Goal: Communication & Community: Answer question/provide support

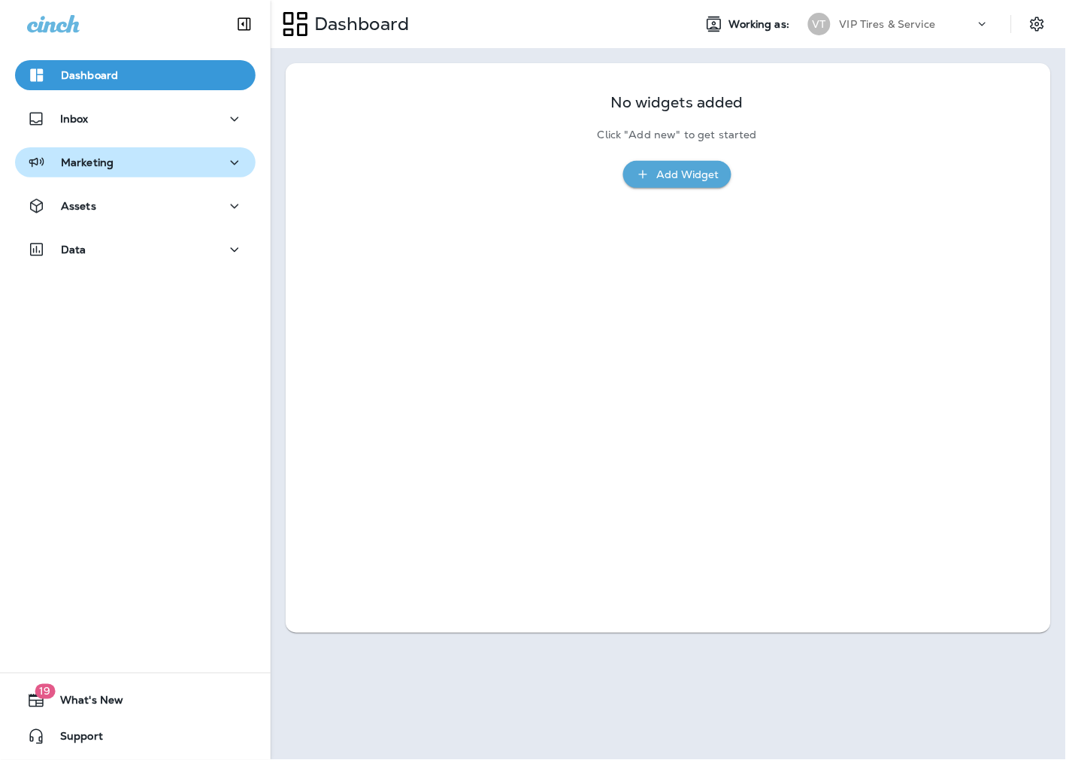
click at [117, 162] on div "Marketing" at bounding box center [135, 162] width 217 height 19
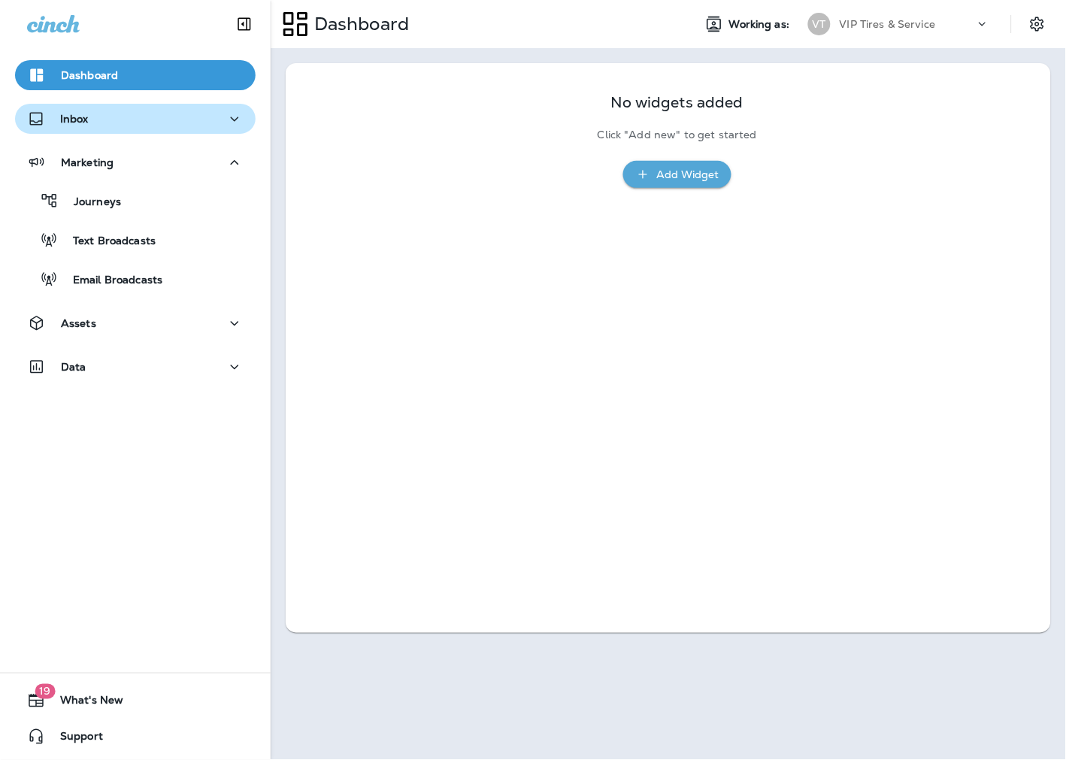
click at [98, 116] on div "Inbox" at bounding box center [135, 119] width 217 height 19
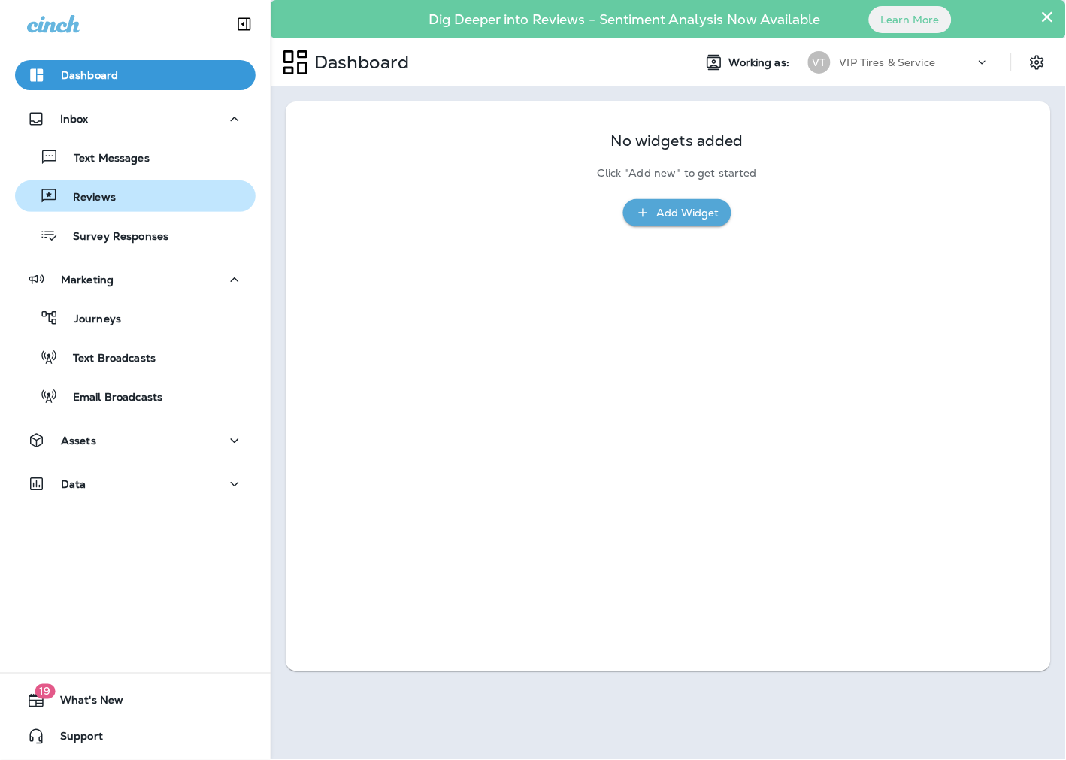
click at [105, 195] on p "Reviews" at bounding box center [87, 198] width 58 height 14
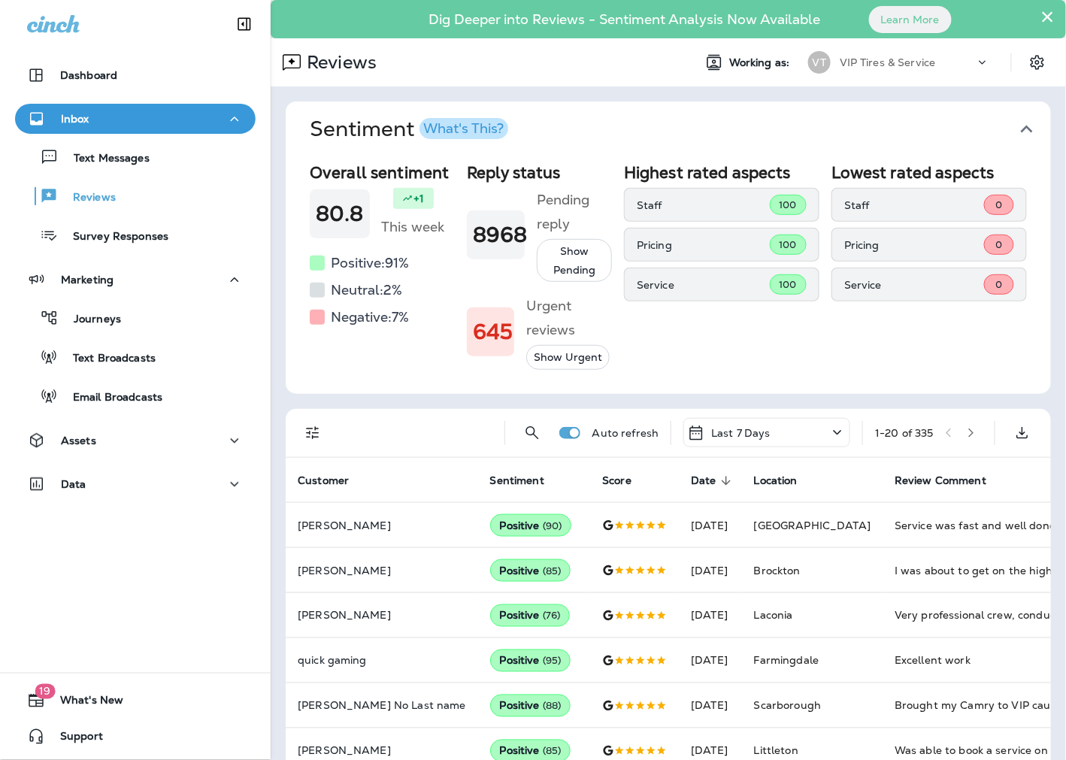
click at [319, 426] on icon "Filters" at bounding box center [313, 433] width 18 height 18
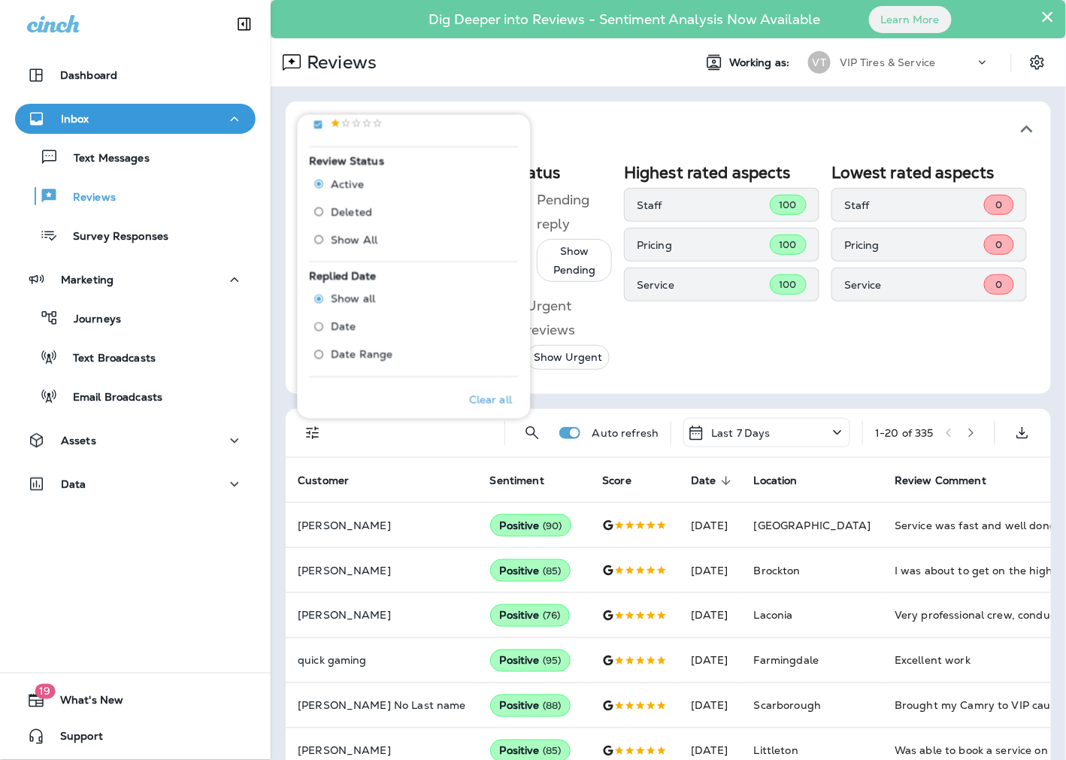
scroll to position [668, 0]
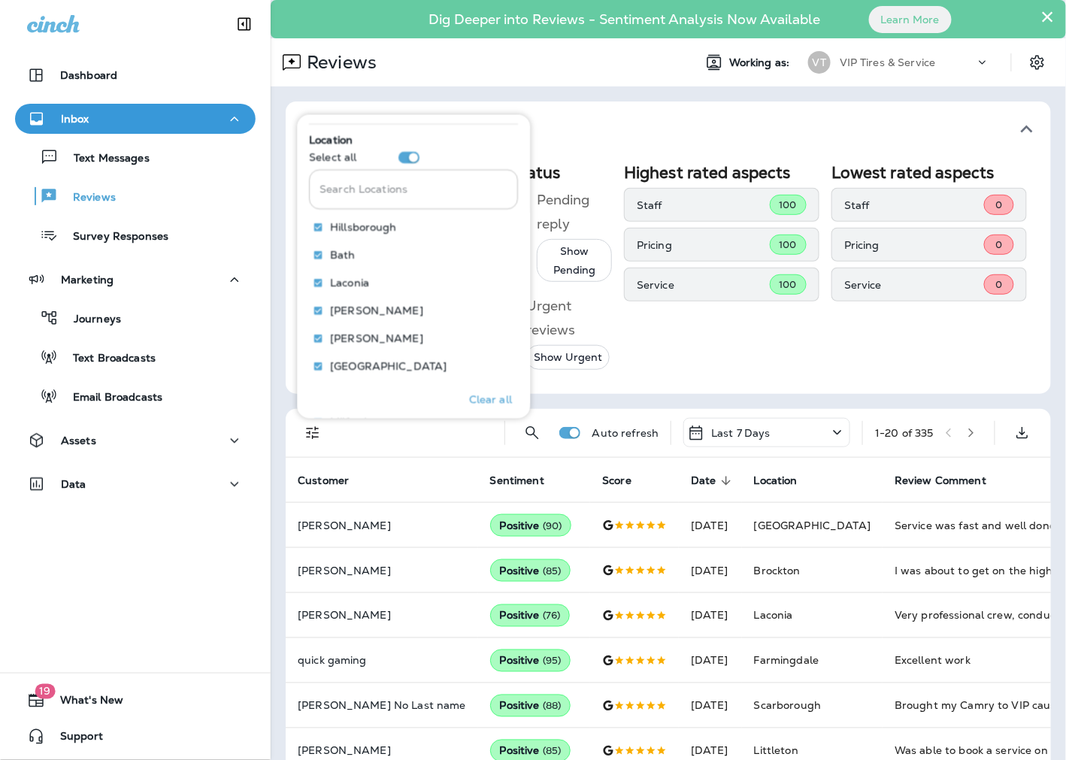
click at [356, 191] on input "Search Locations" at bounding box center [414, 189] width 209 height 40
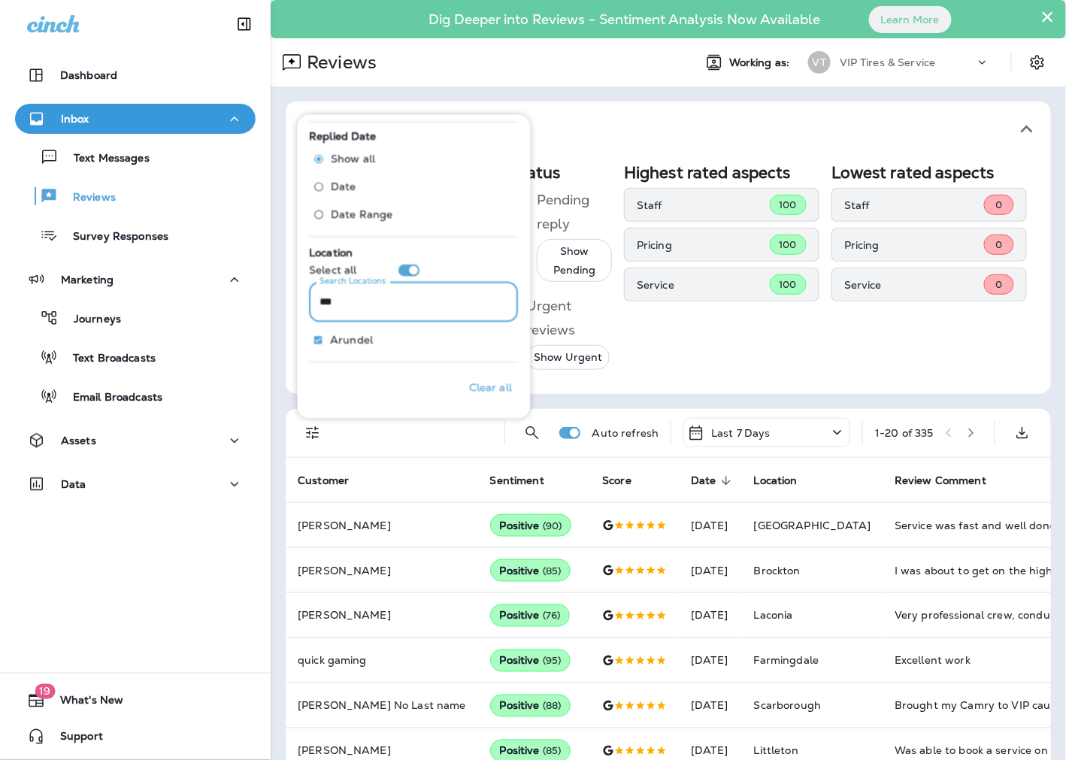
scroll to position [554, 0]
type input "*****"
click at [487, 347] on p "Only" at bounding box center [488, 341] width 25 height 12
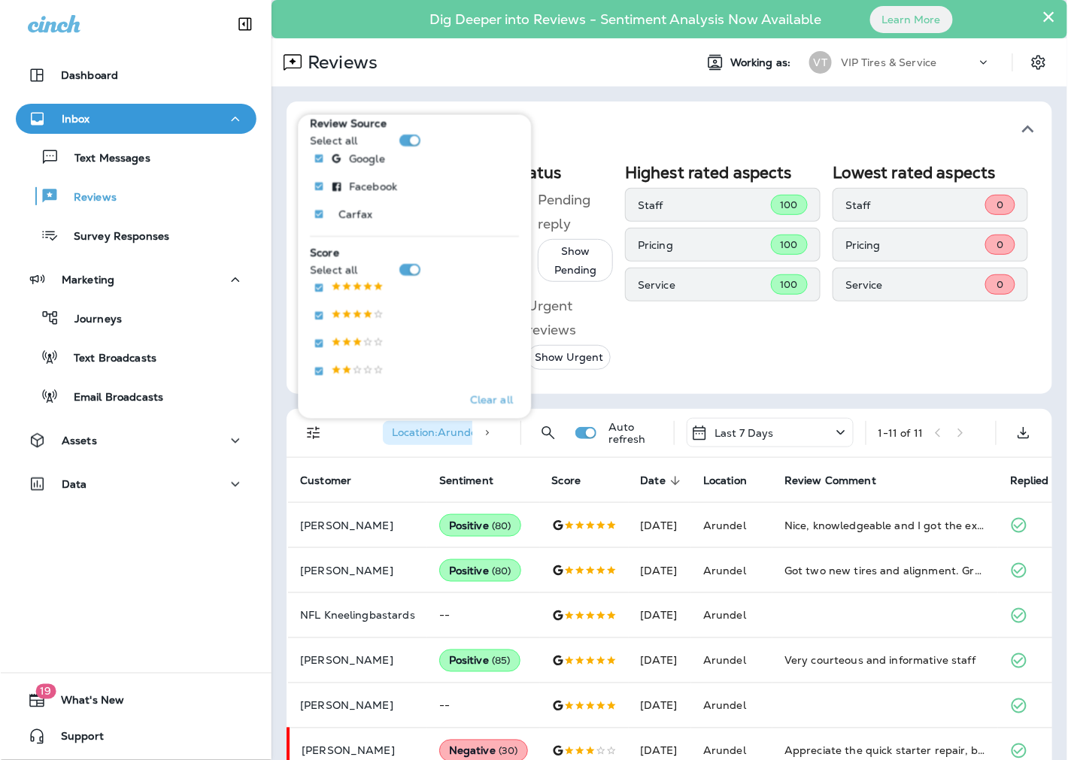
scroll to position [137, 0]
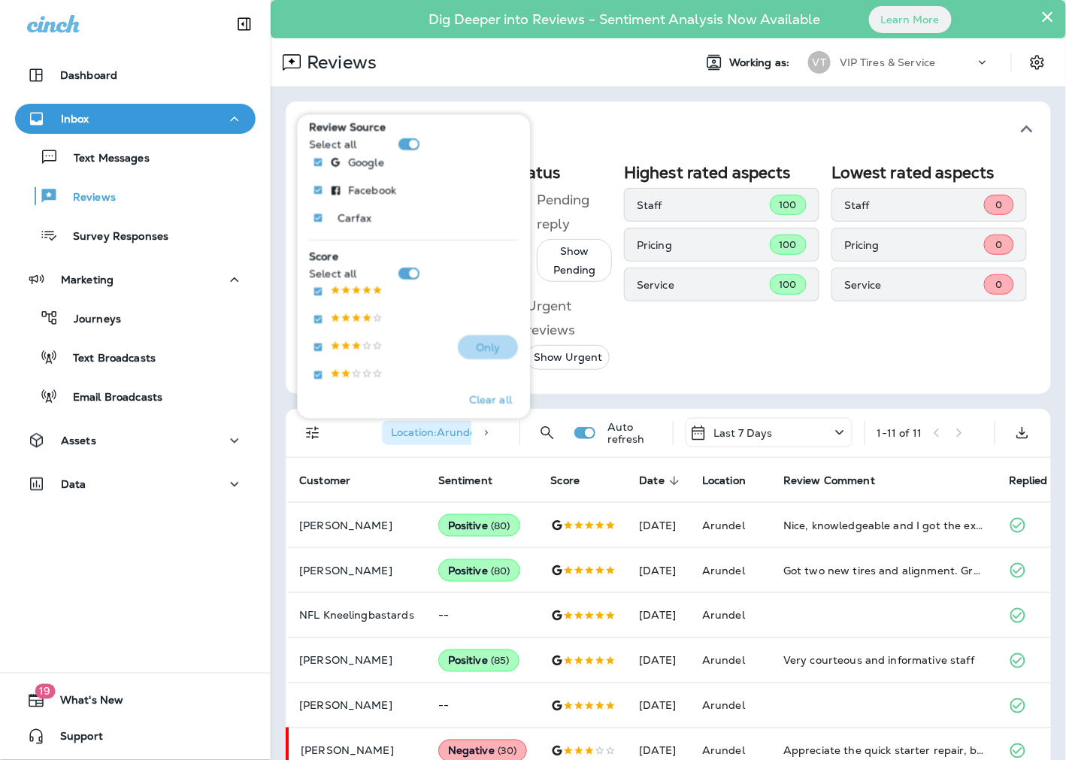
click at [476, 346] on p "Only" at bounding box center [488, 347] width 25 height 12
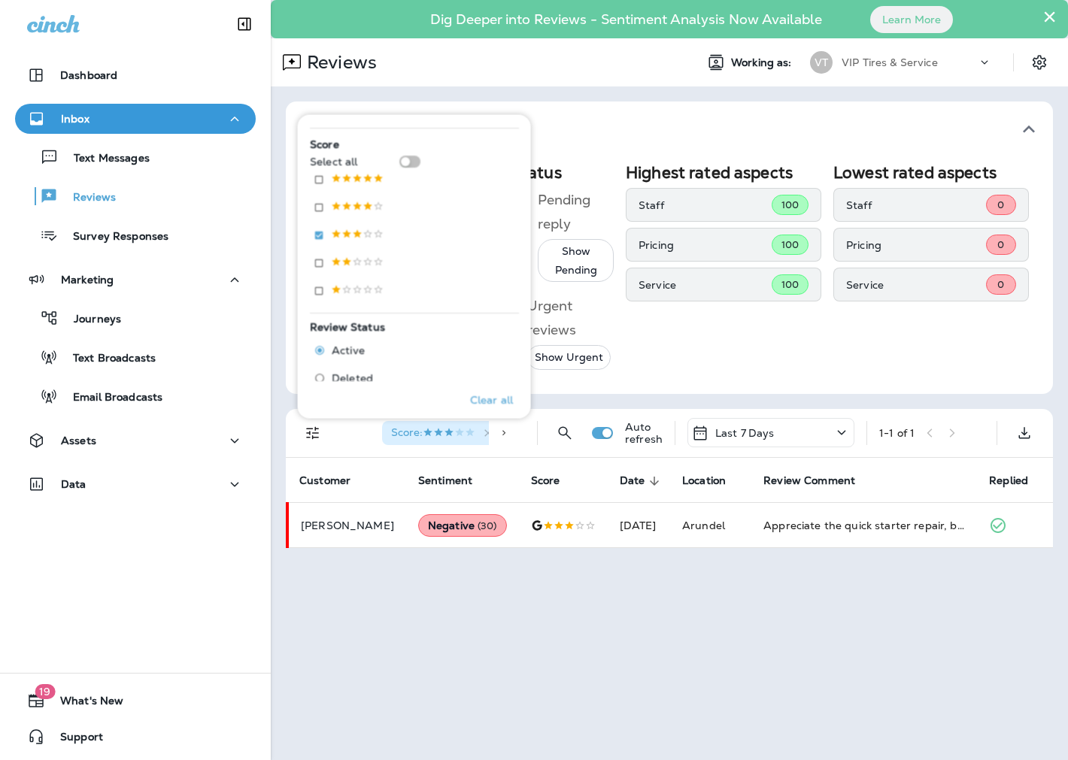
scroll to position [220, 0]
click at [598, 113] on button "Sentiment What's This?" at bounding box center [681, 129] width 767 height 56
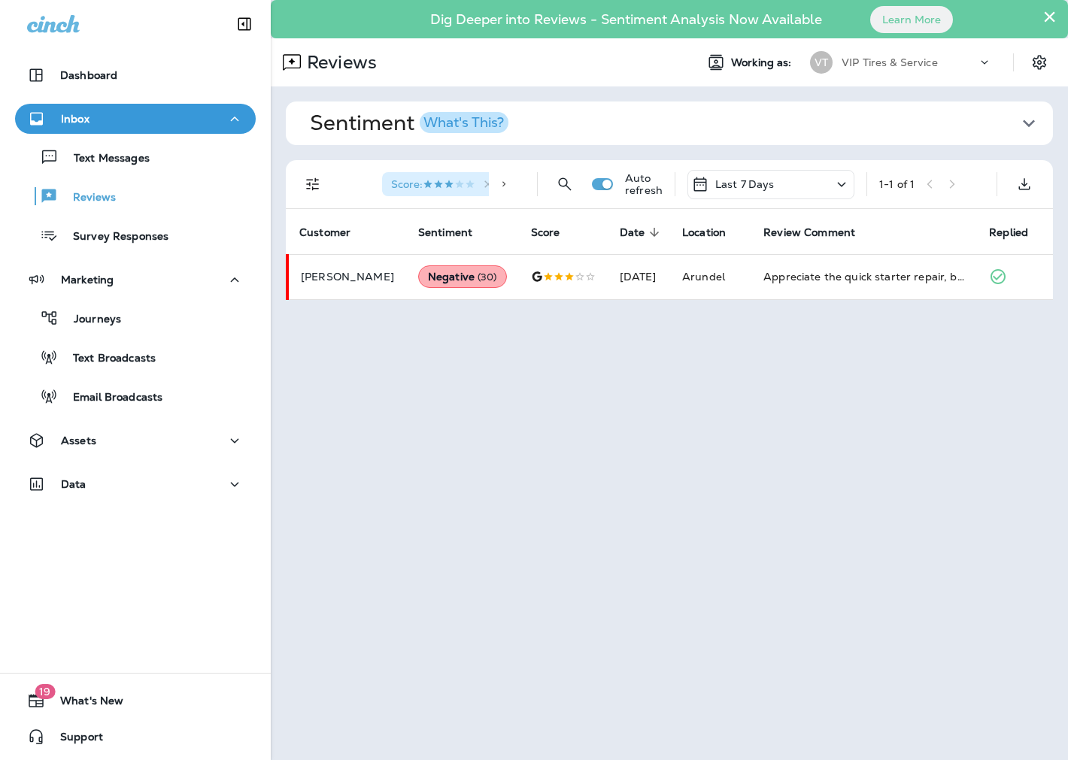
click at [437, 185] on span "Score :" at bounding box center [433, 184] width 84 height 14
click at [314, 181] on icon "Filters" at bounding box center [312, 184] width 13 height 13
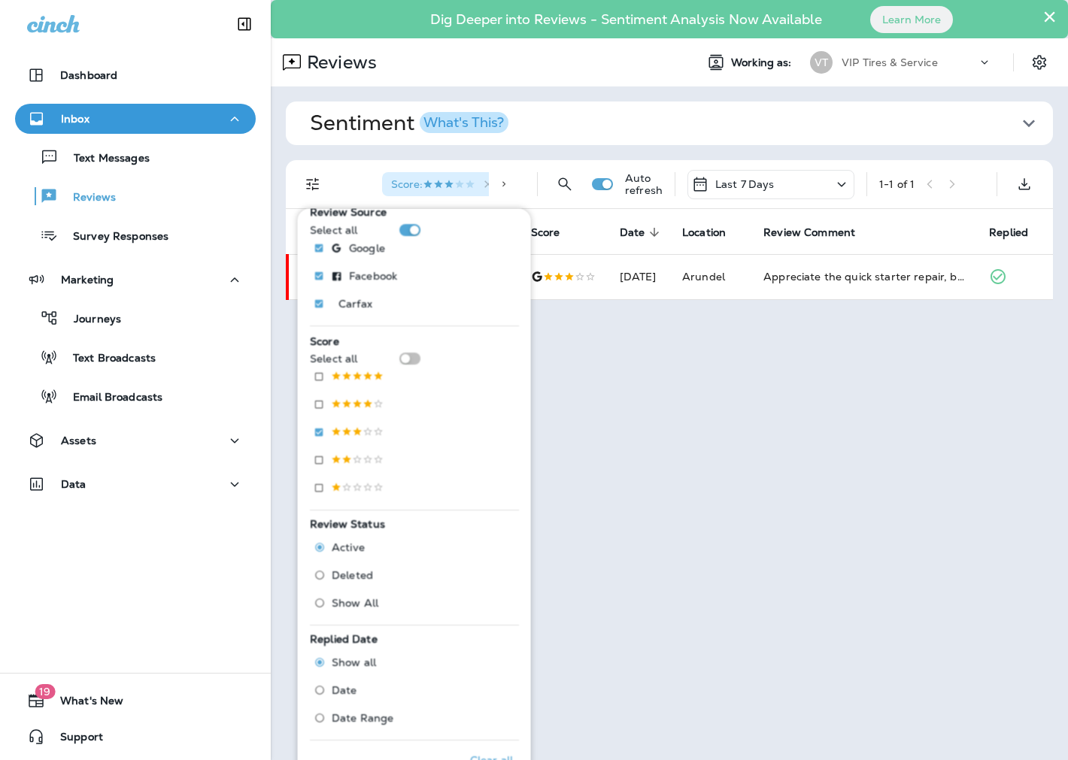
scroll to position [167, 0]
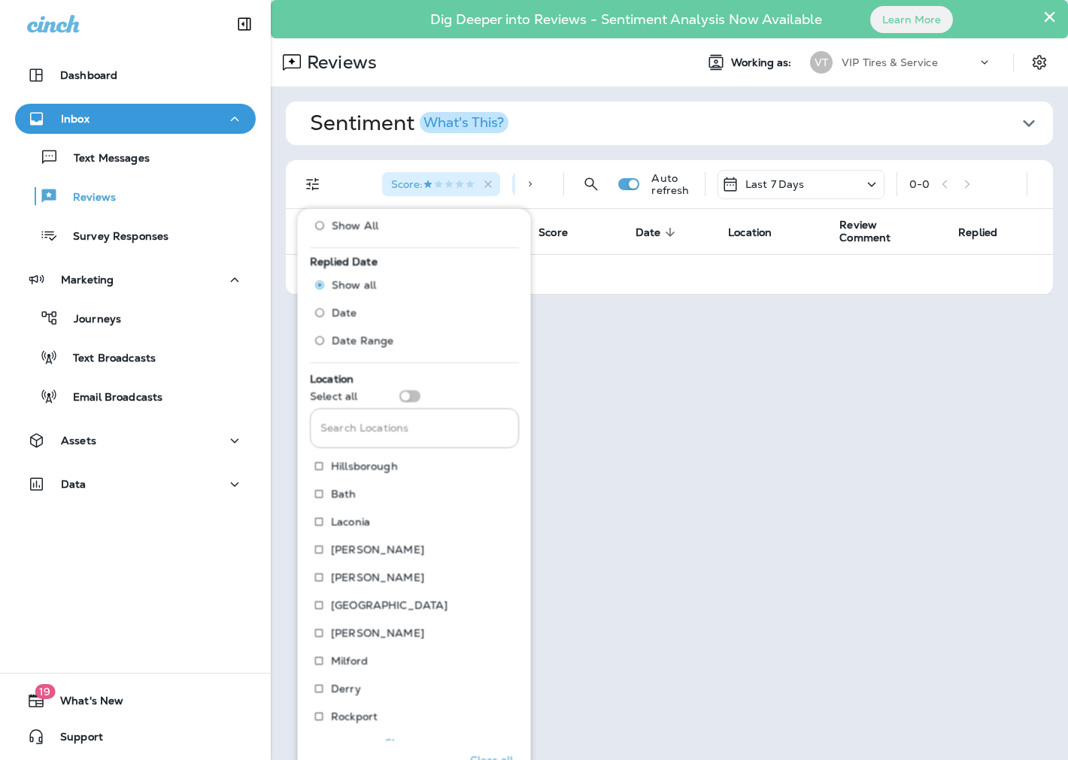
scroll to position [559, 0]
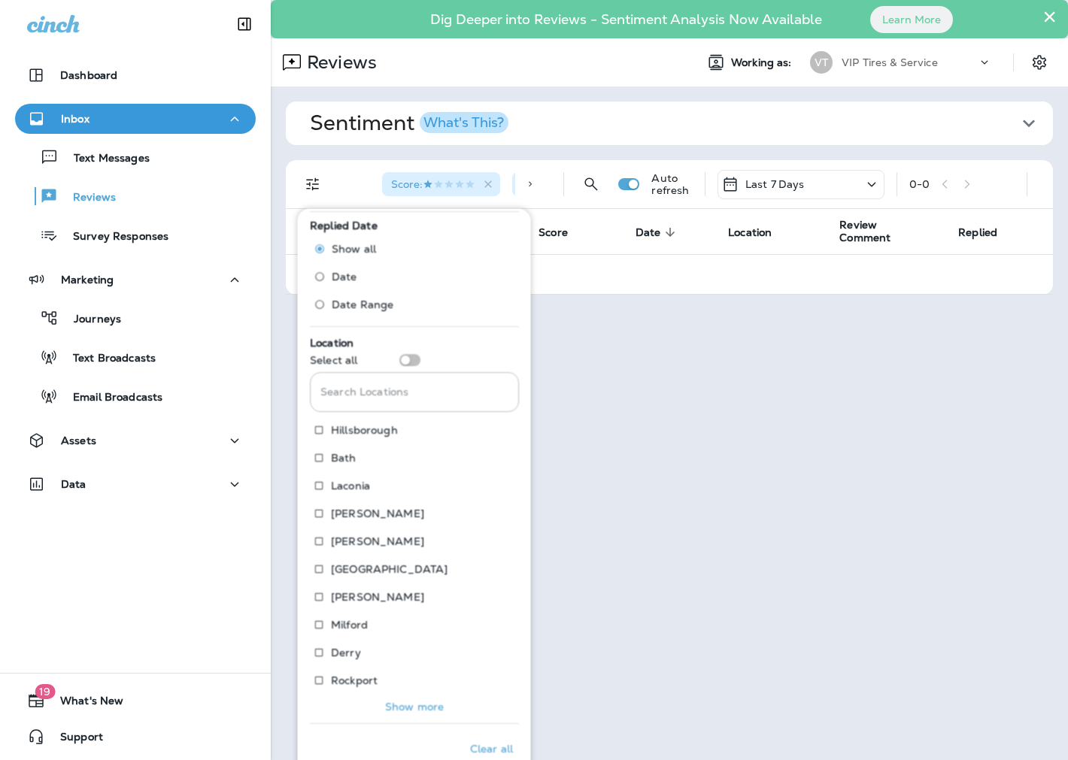
click at [367, 386] on input "Search Locations" at bounding box center [414, 392] width 209 height 40
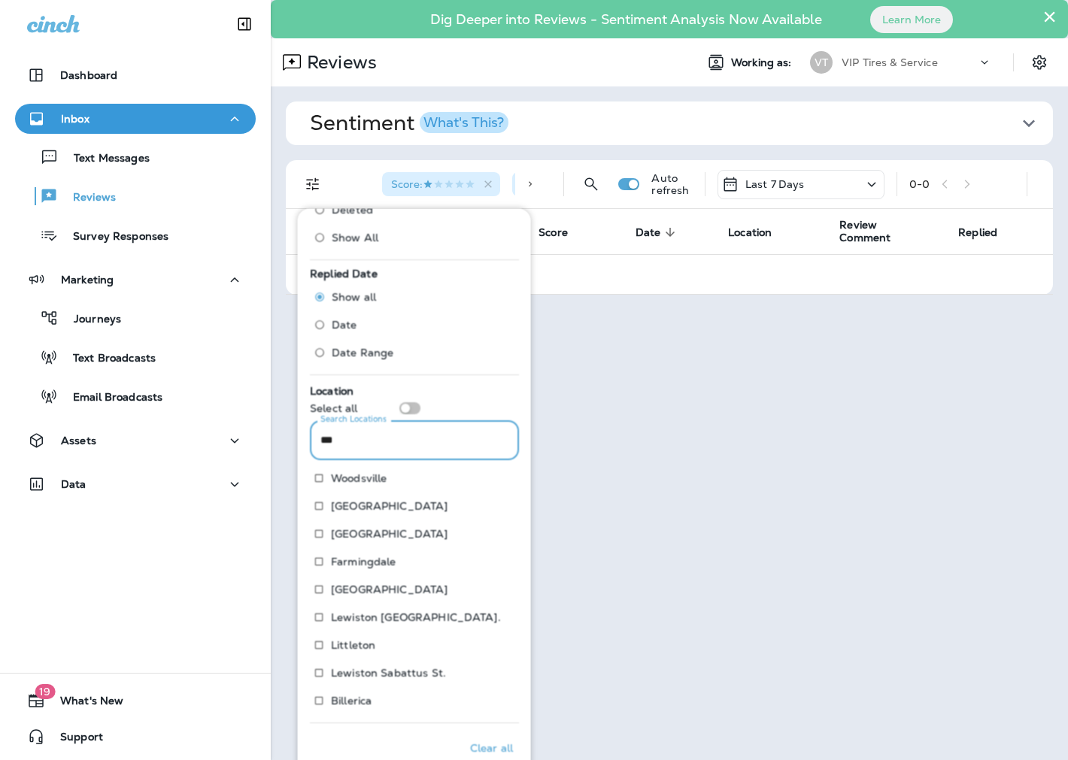
scroll to position [316, 0]
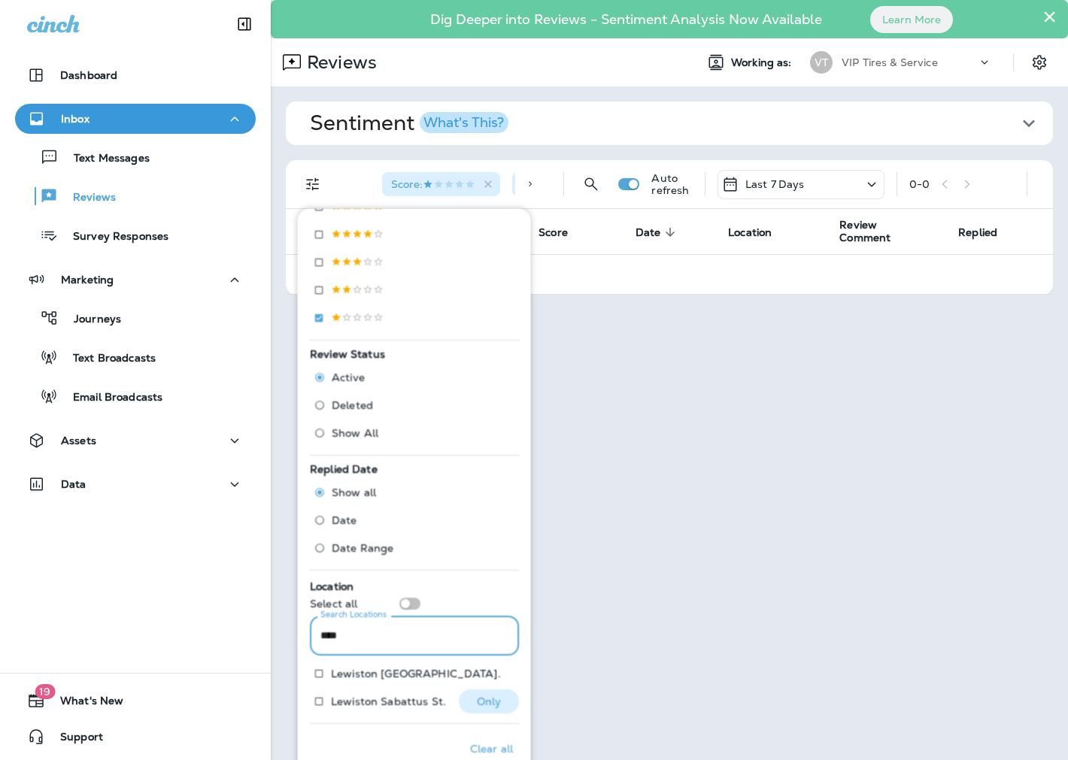
type input "****"
click at [356, 699] on p "Lewiston Sabattus St." at bounding box center [388, 701] width 115 height 12
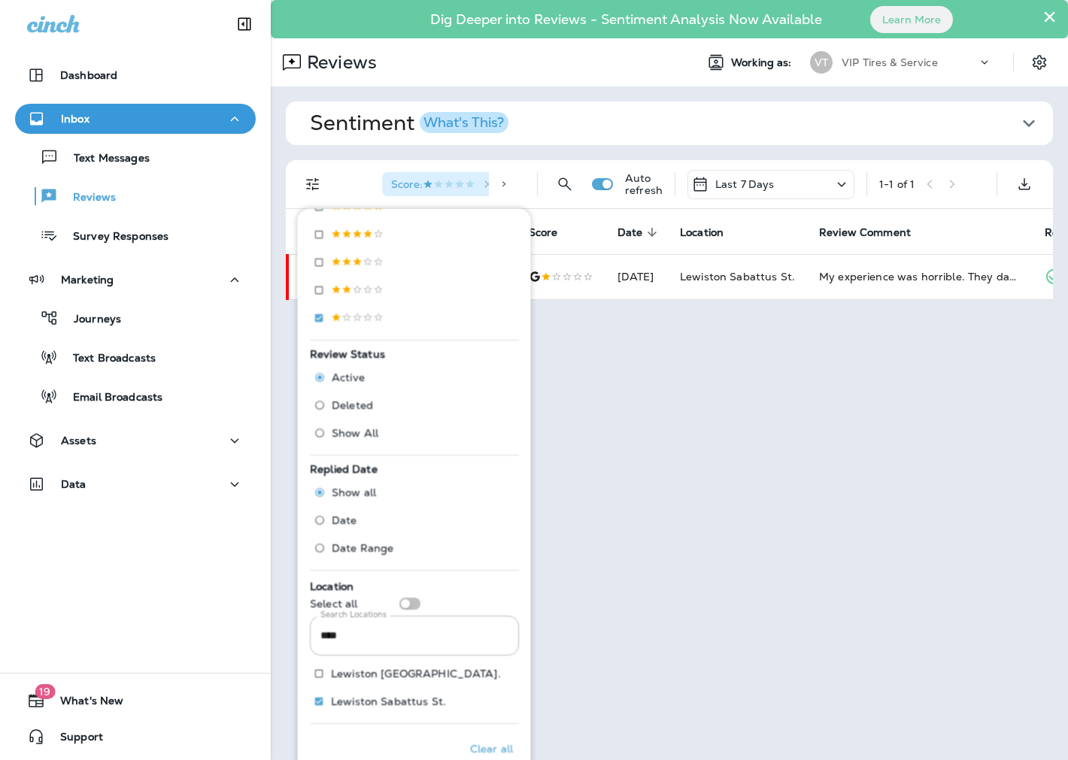
click at [640, 587] on div "× Dig Deeper into Reviews - Sentiment Analysis Now Available Learn More Reviews…" at bounding box center [669, 380] width 797 height 760
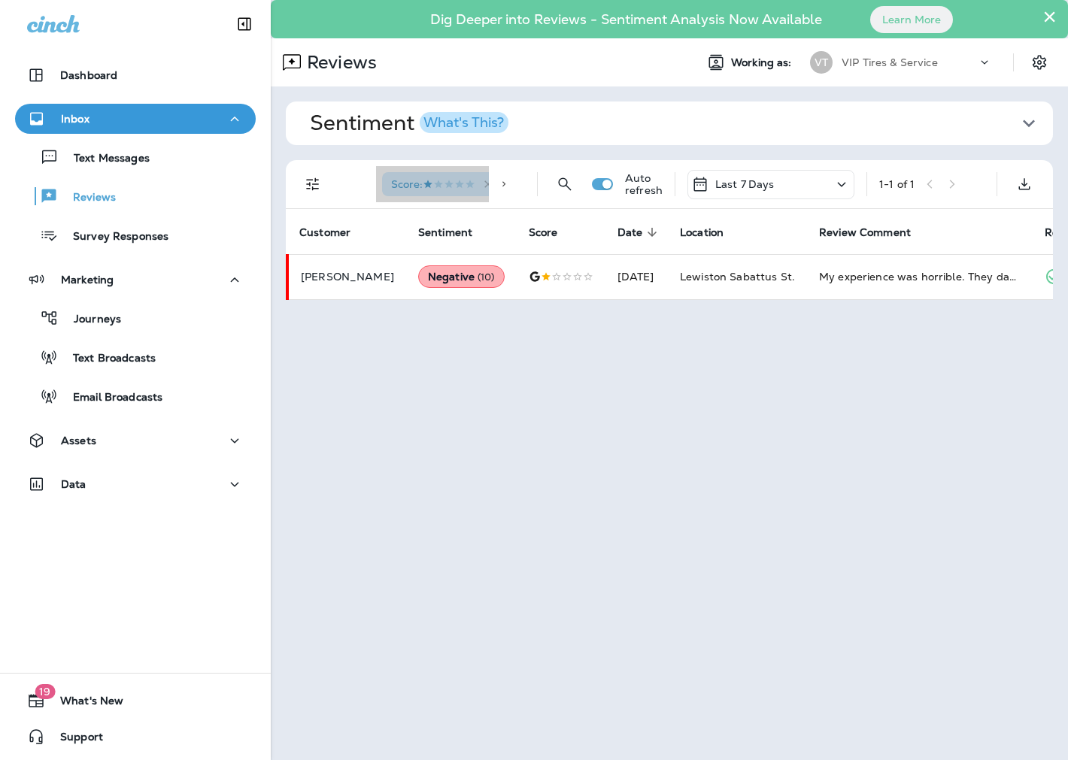
click at [439, 190] on span "Score :" at bounding box center [433, 184] width 84 height 14
click at [307, 186] on icon "Filters" at bounding box center [313, 184] width 18 height 18
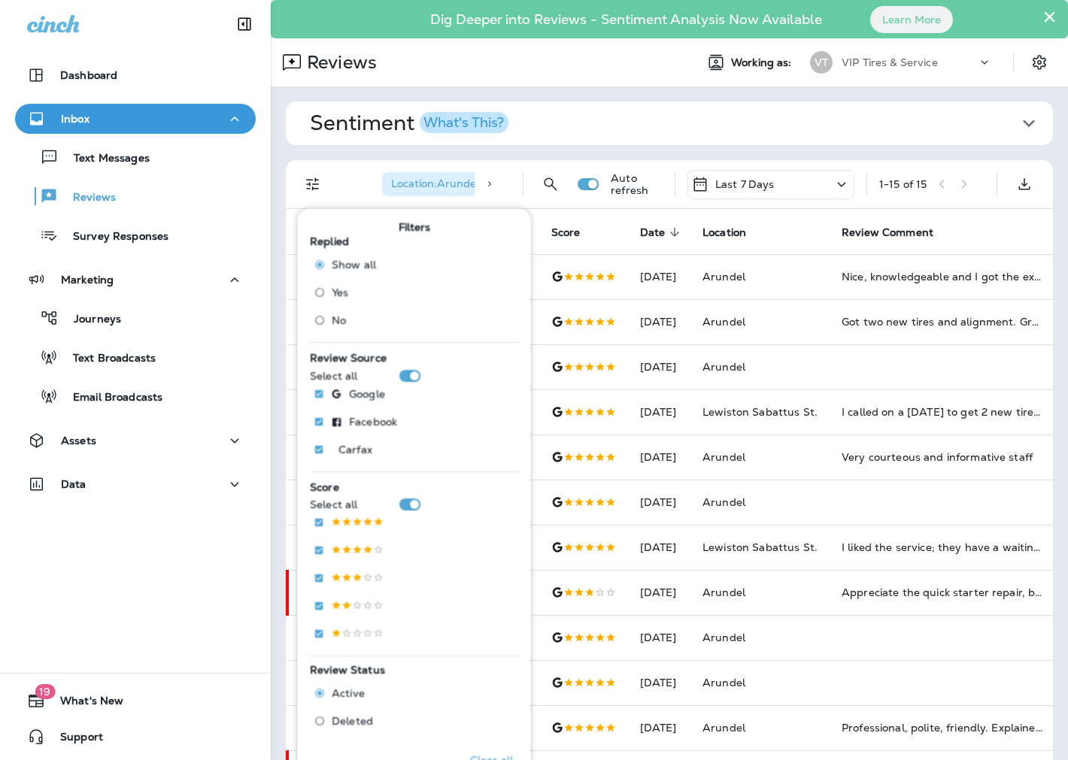
click at [740, 119] on span "Sentiment What's This?" at bounding box center [663, 124] width 707 height 26
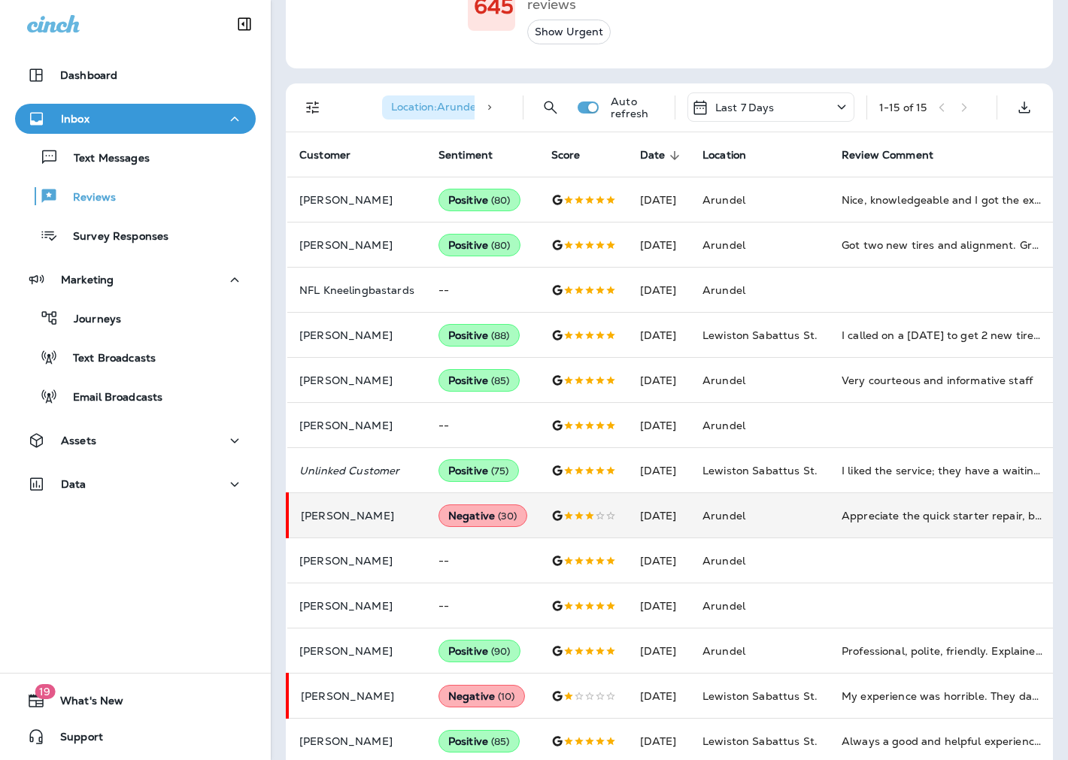
scroll to position [334, 0]
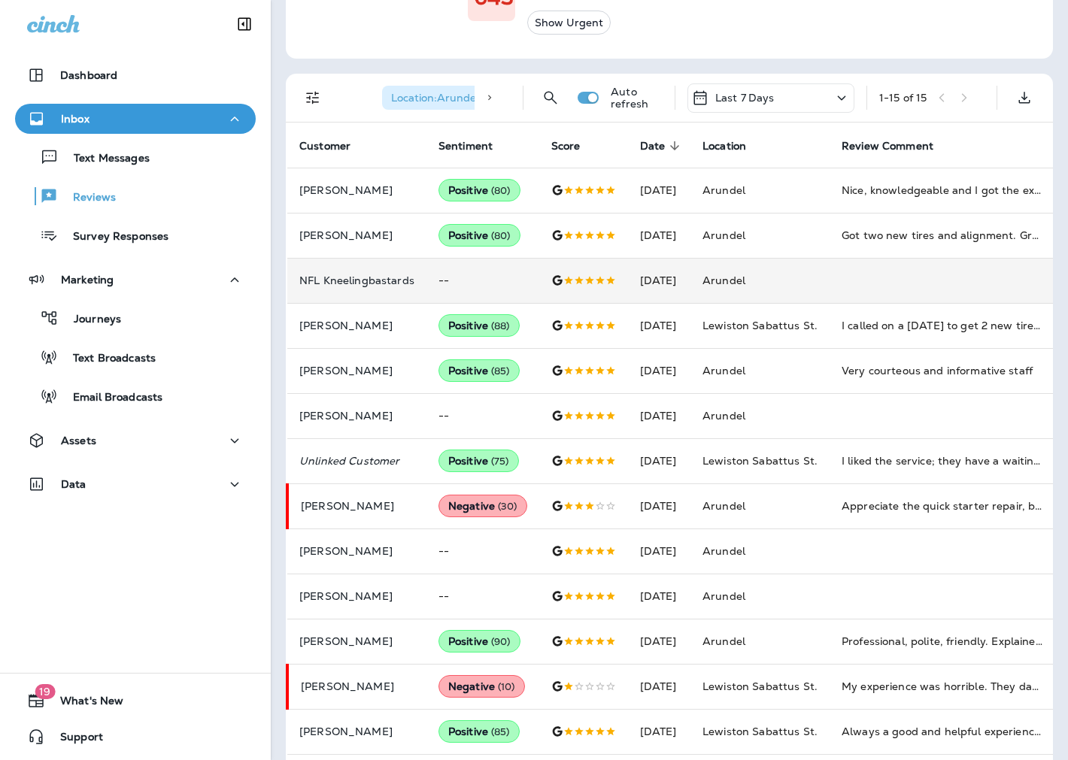
click at [367, 274] on p "NFL Kneelingbastards" at bounding box center [356, 280] width 115 height 12
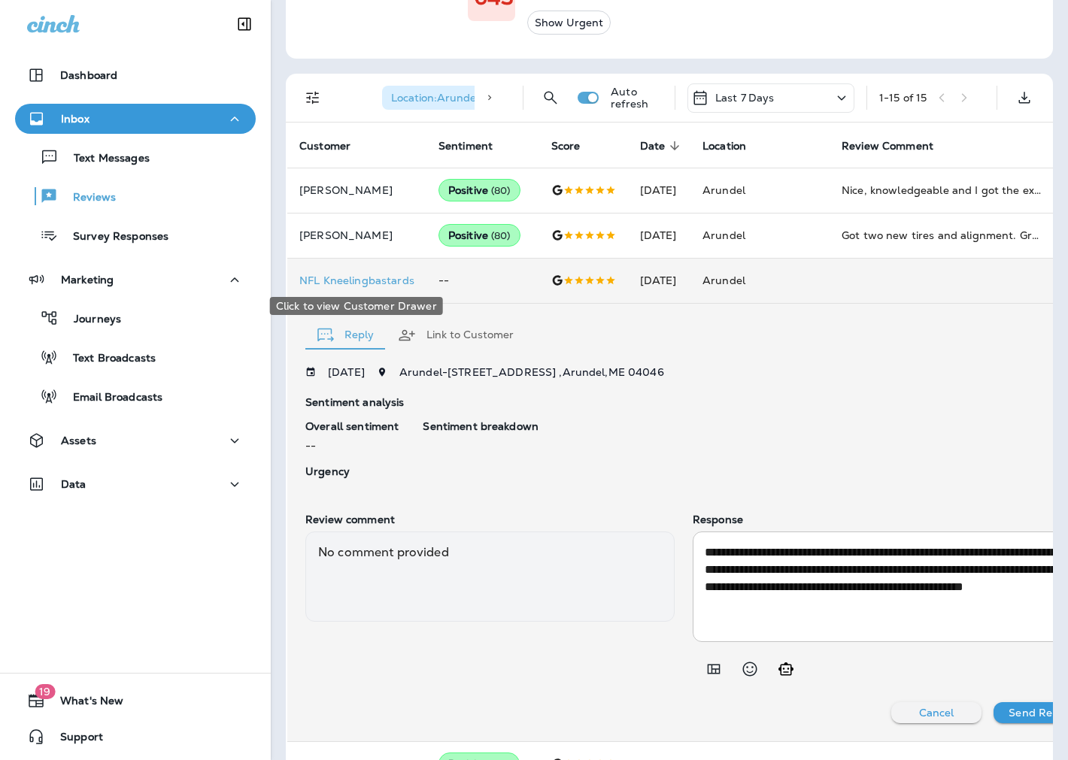
scroll to position [0, 2]
click at [362, 281] on p "NFL Kneelingbastards" at bounding box center [355, 280] width 115 height 12
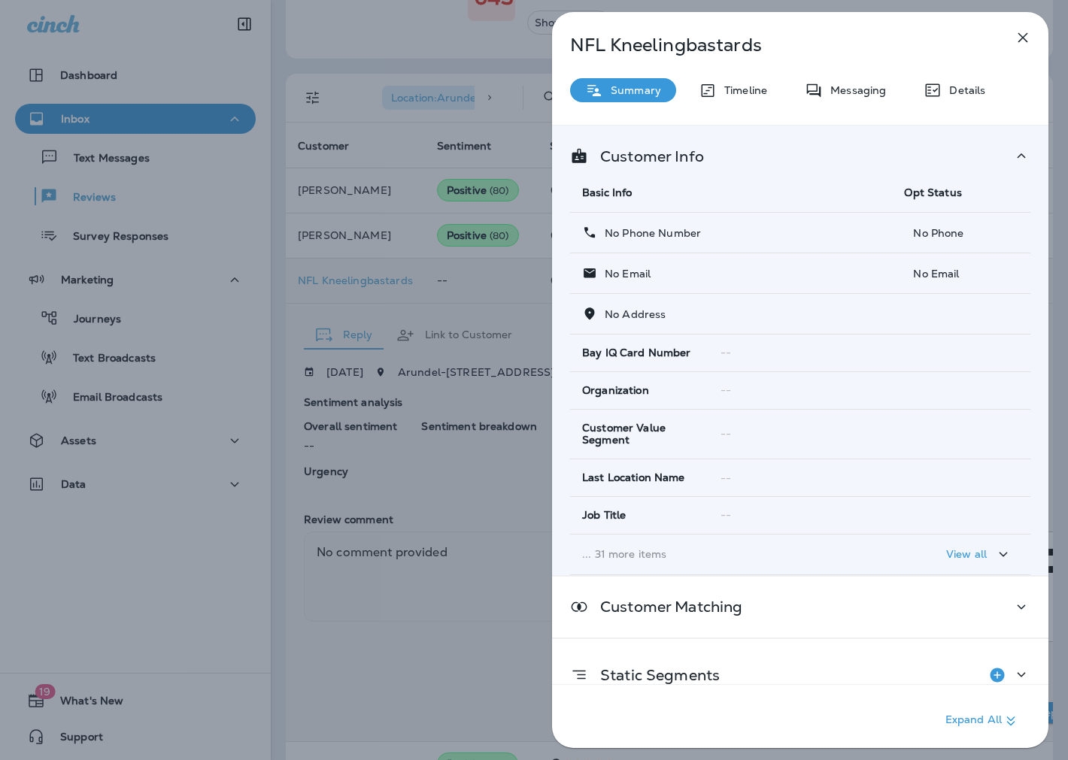
click at [1020, 35] on icon "button" at bounding box center [1022, 38] width 18 height 18
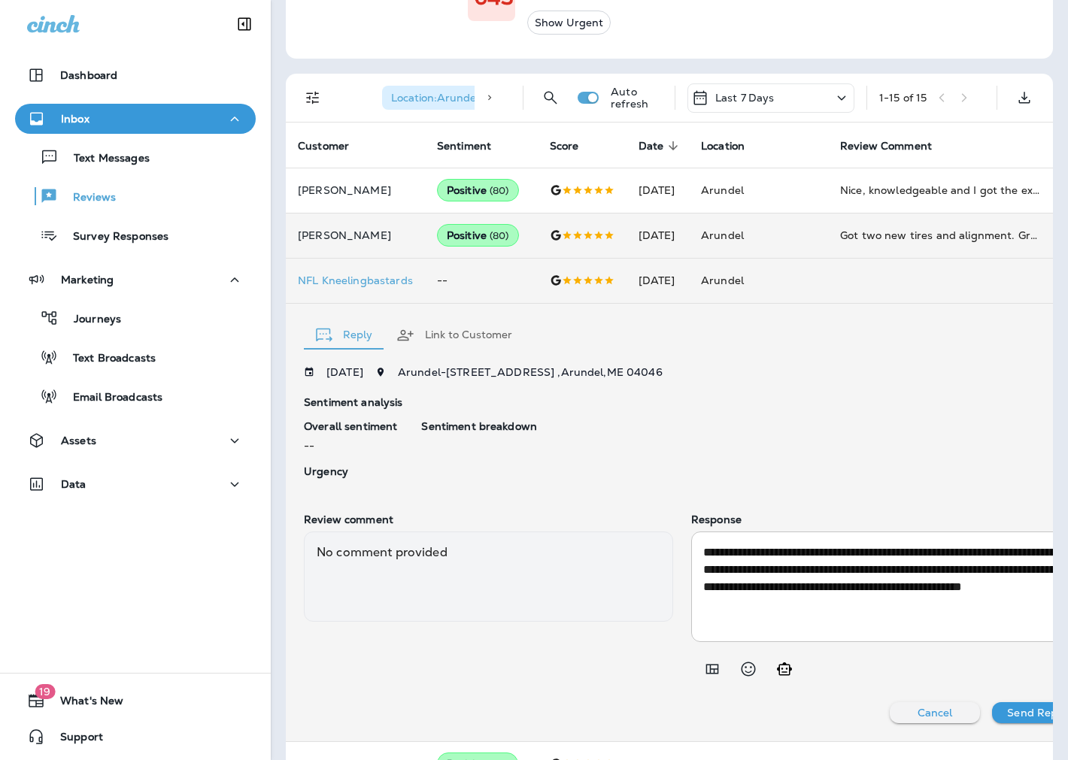
click at [314, 239] on p "[PERSON_NAME]" at bounding box center [355, 235] width 115 height 12
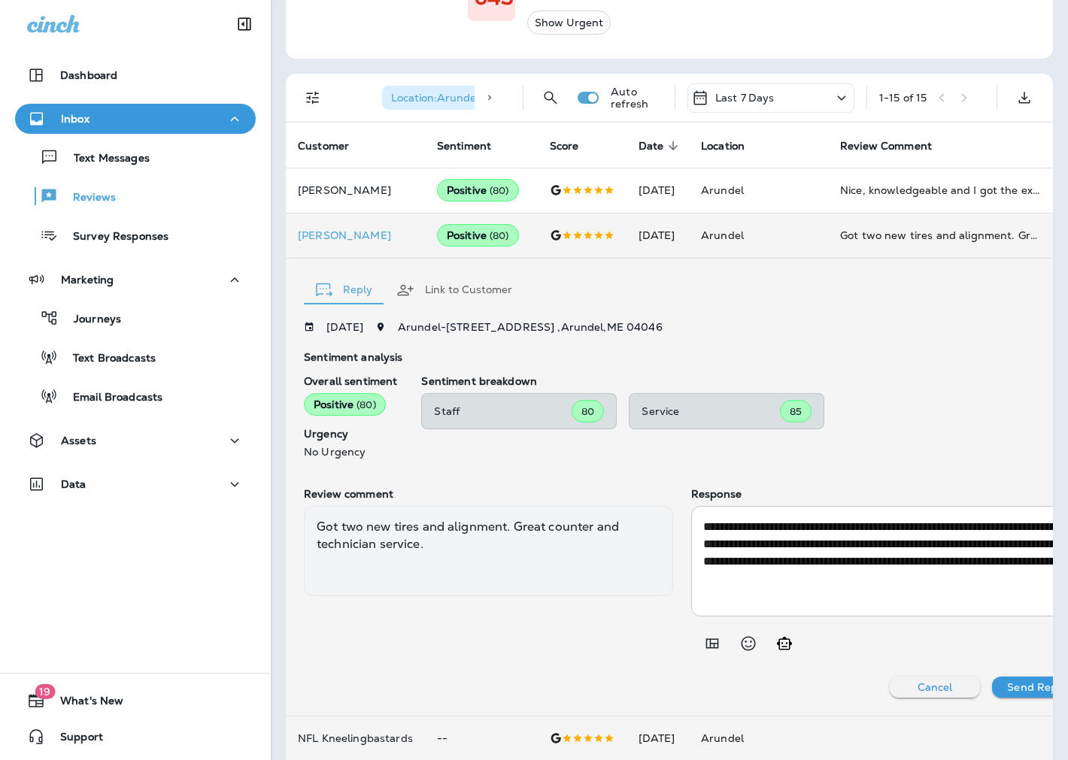
click at [276, 220] on div "Sentiment Overall sentiment 80.8 +1 This week Positive: 91 % Neutral: 2 % Negat…" at bounding box center [669, 535] width 797 height 1565
click at [313, 89] on icon "Filters" at bounding box center [313, 98] width 18 height 18
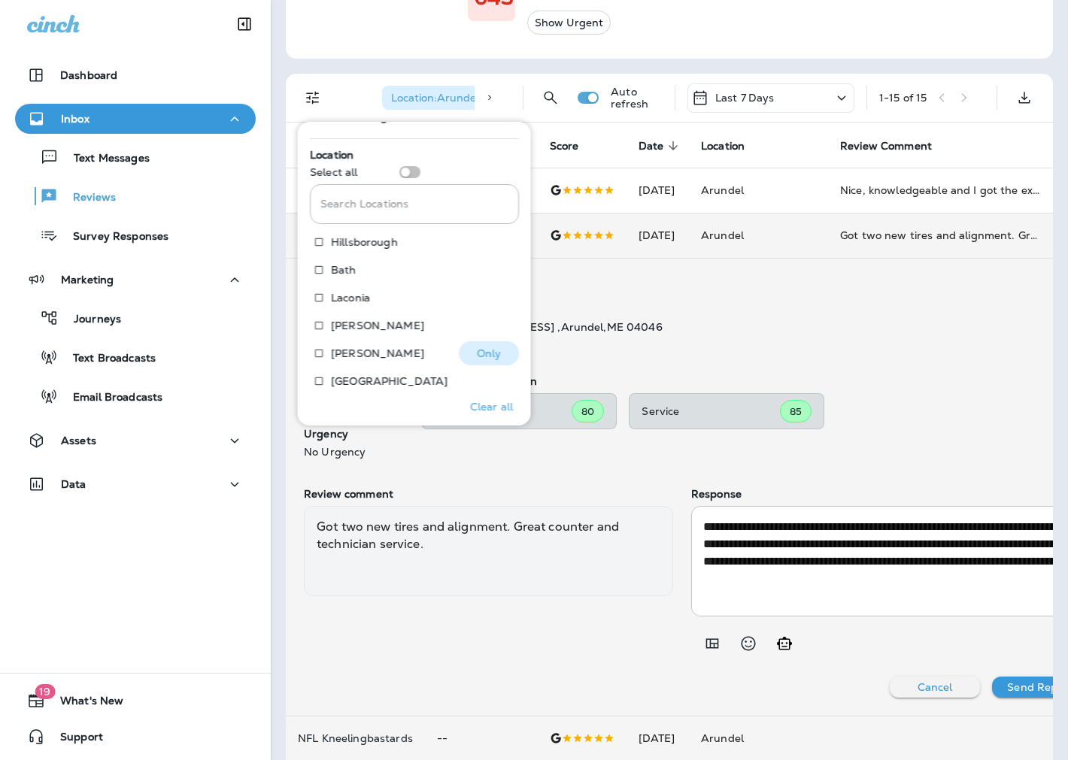
scroll to position [659, 0]
click at [371, 205] on input "Search Locations" at bounding box center [414, 206] width 209 height 40
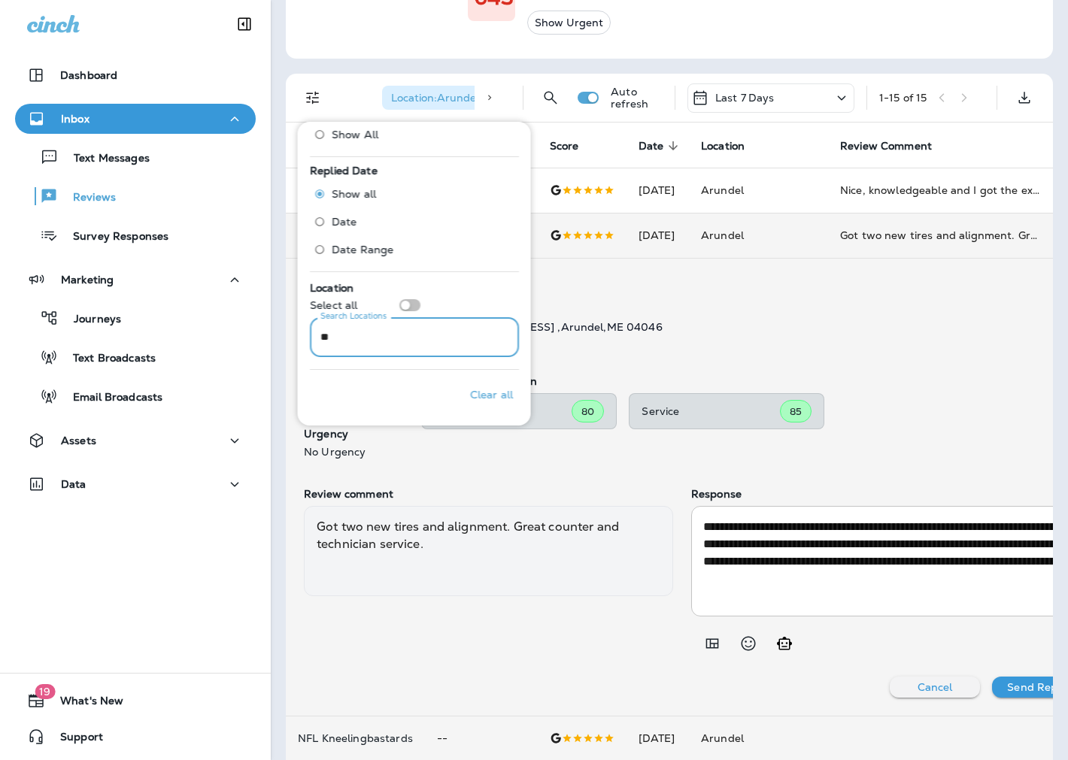
scroll to position [527, 0]
type input "*"
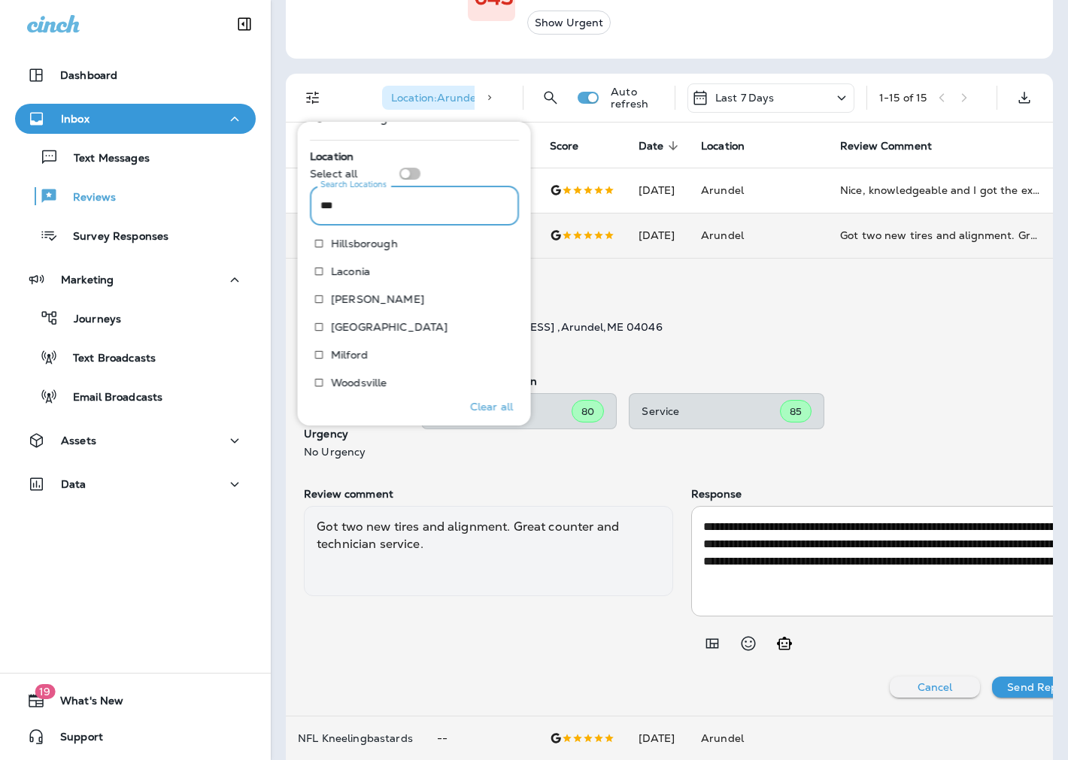
scroll to position [554, 0]
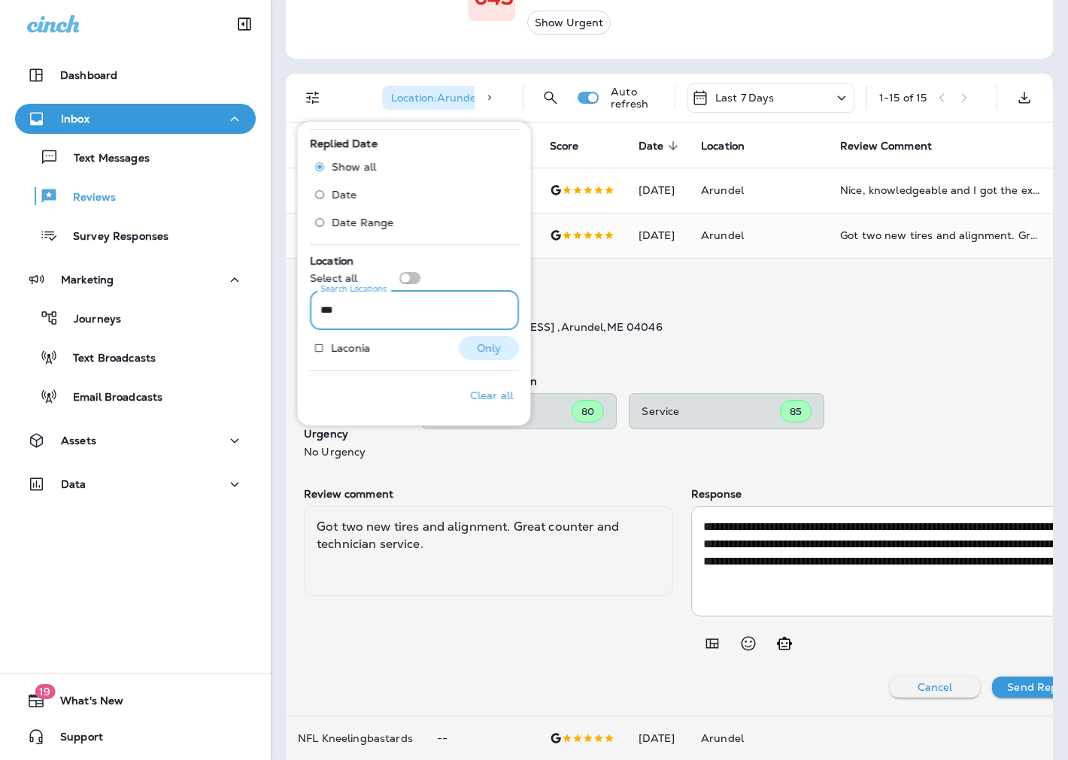
type input "***"
drag, startPoint x: 508, startPoint y: 341, endPoint x: 486, endPoint y: 338, distance: 22.8
click at [486, 338] on button "Only" at bounding box center [489, 348] width 60 height 24
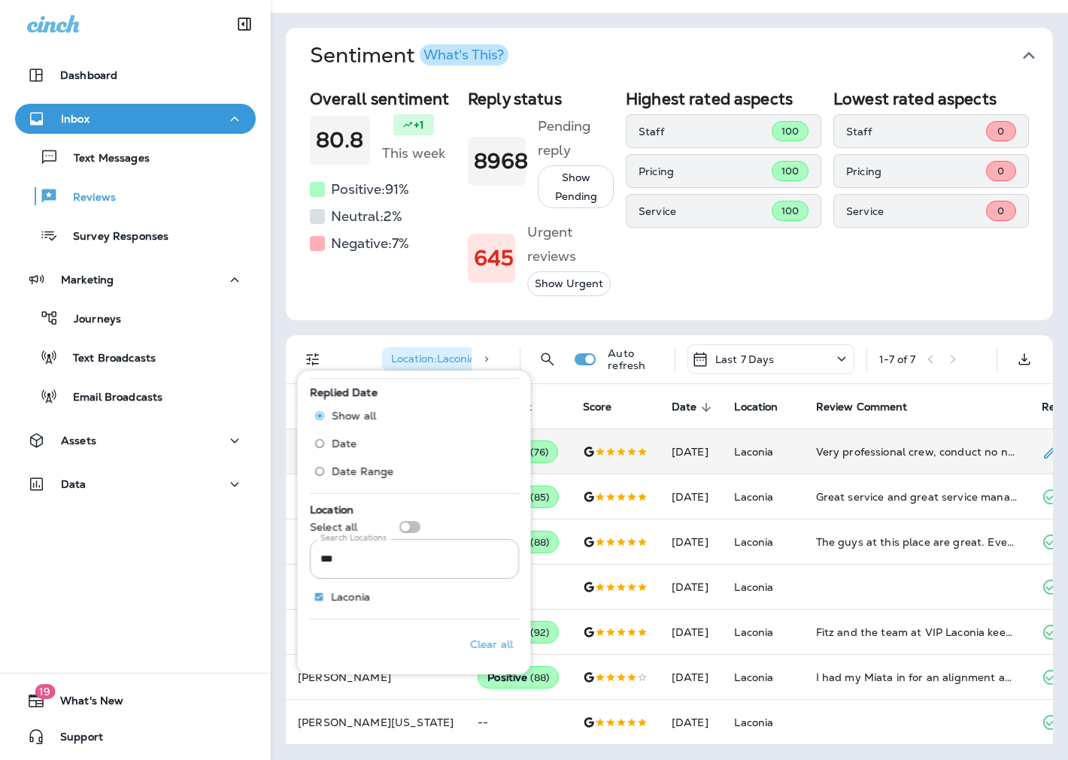
scroll to position [86, 0]
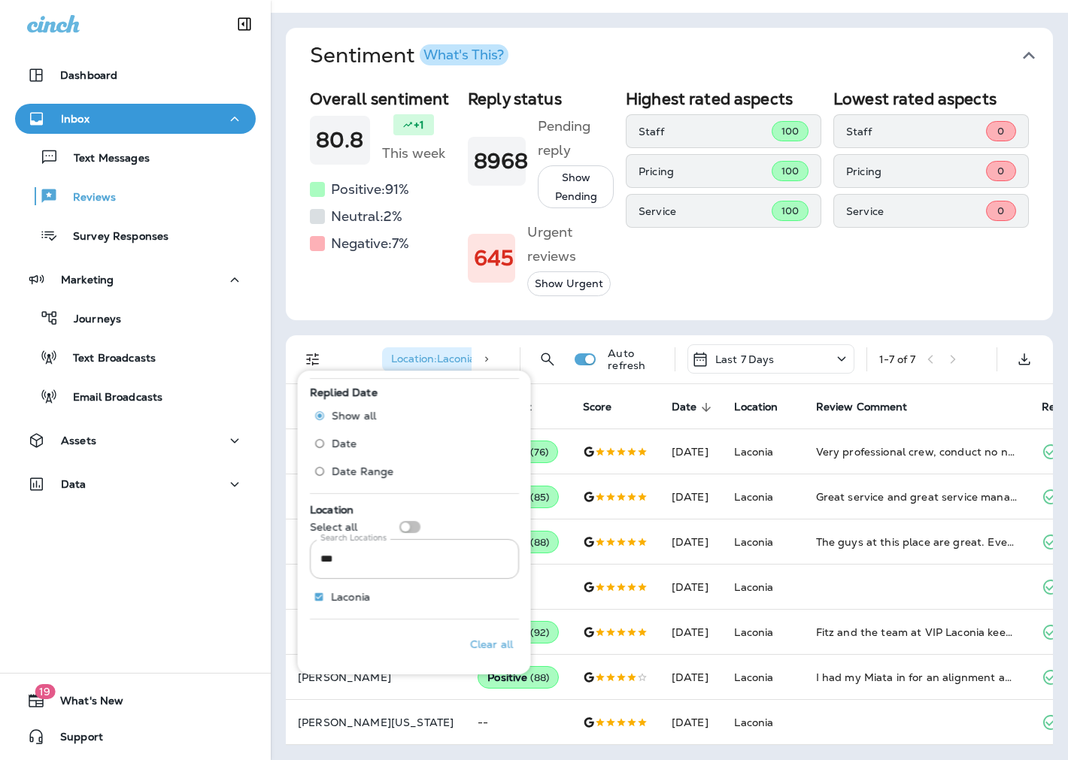
click at [560, 308] on div "Sentiment What's This? Overall sentiment 80.8 +1 This week Positive: 91 % Neutr…" at bounding box center [669, 386] width 797 height 747
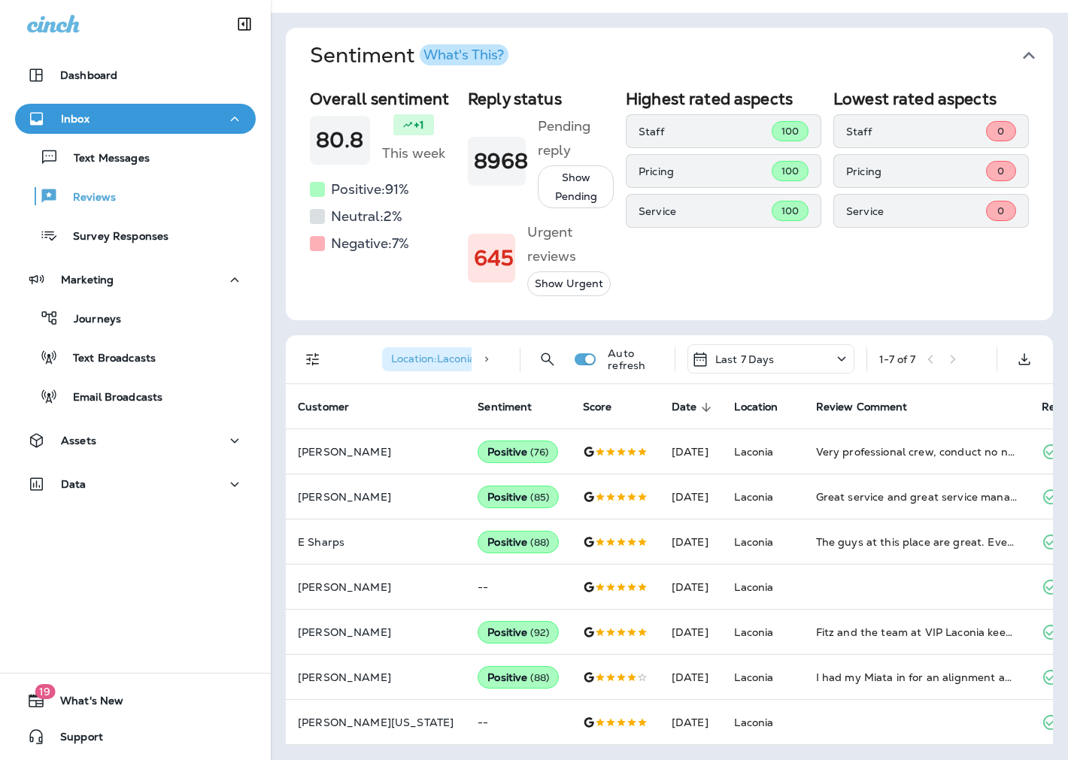
click at [310, 353] on icon "Filters" at bounding box center [312, 359] width 13 height 13
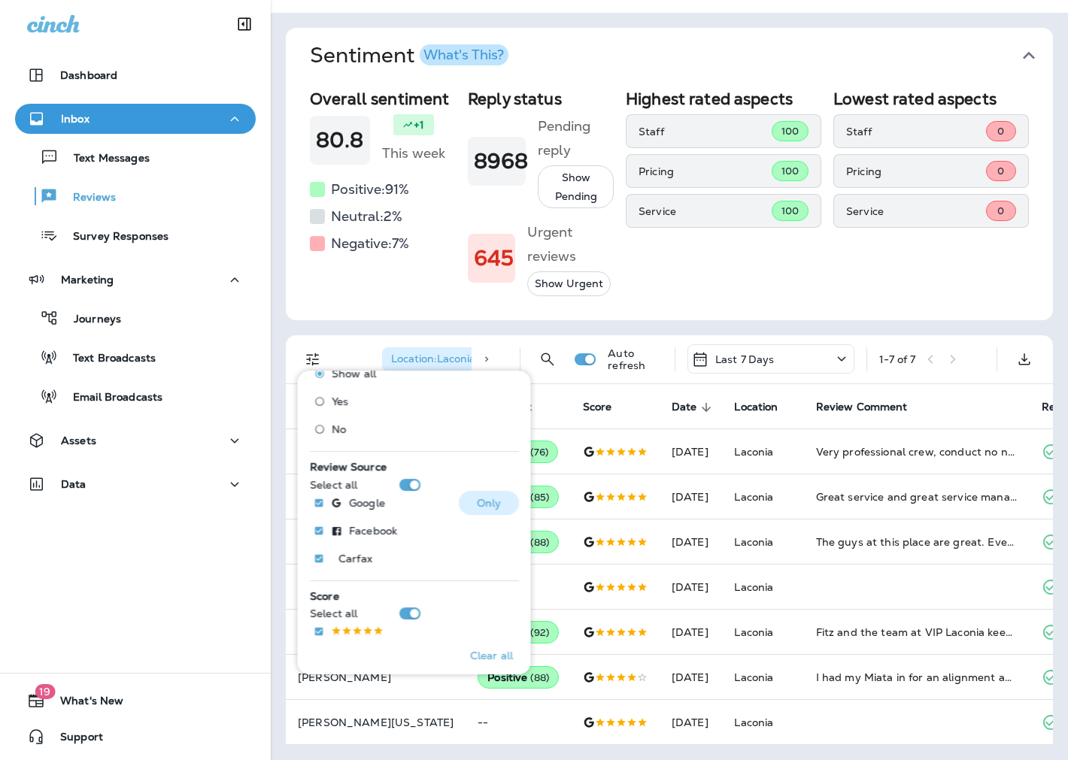
scroll to position [250, 0]
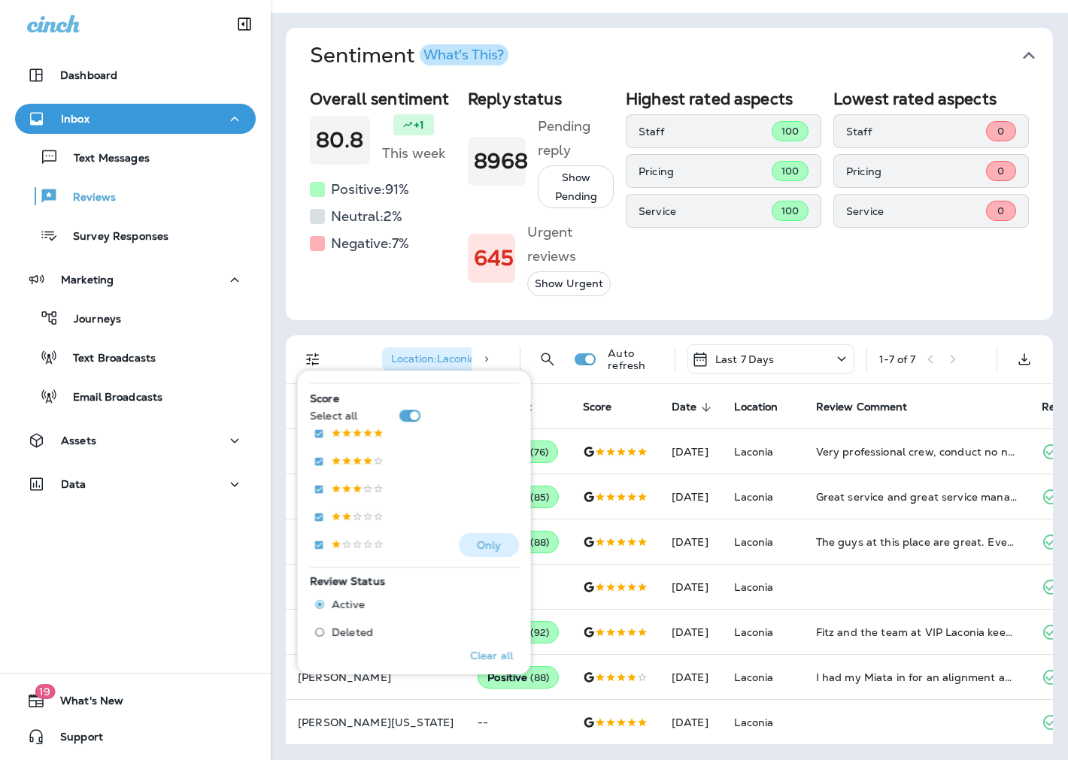
click at [477, 547] on p "Only" at bounding box center [488, 545] width 25 height 12
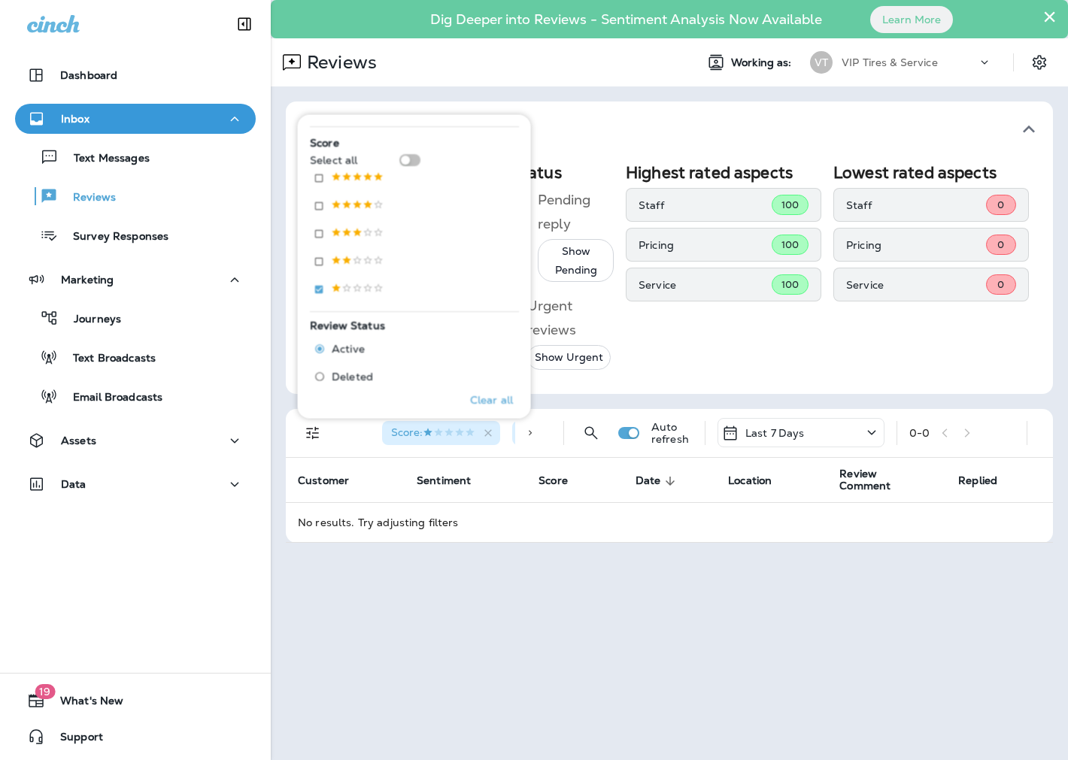
click at [456, 610] on div "× Dig Deeper into Reviews - Sentiment Analysis Now Available Learn More Reviews…" at bounding box center [669, 380] width 797 height 760
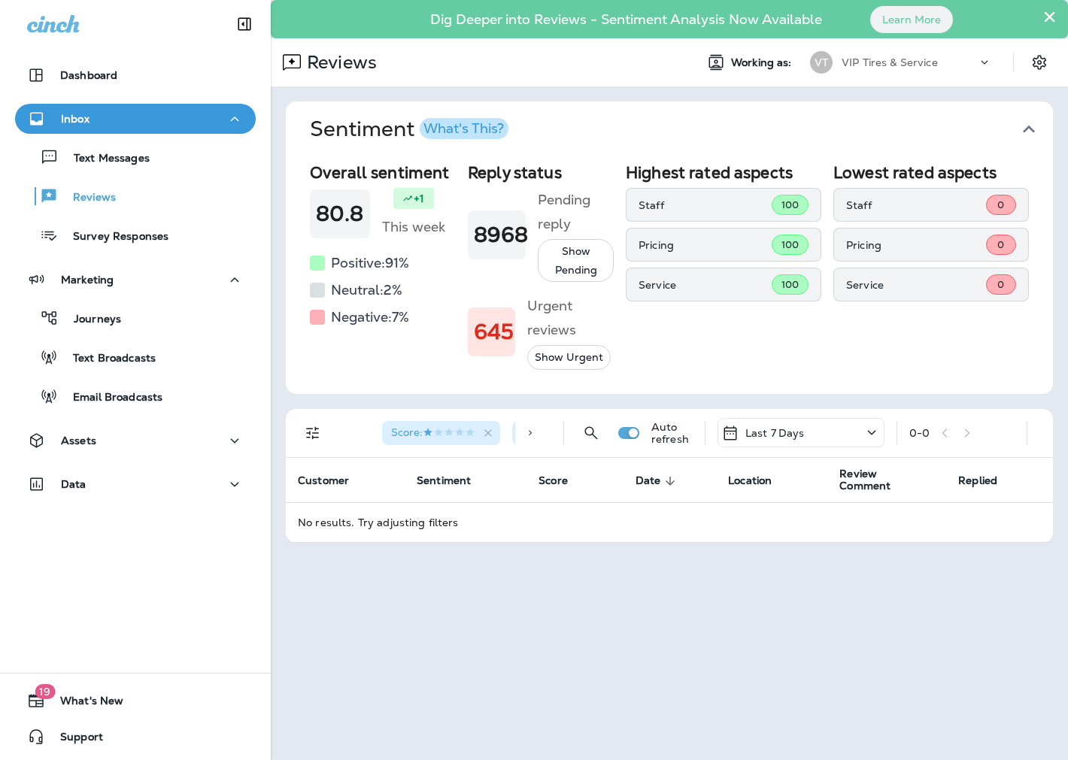
click at [462, 437] on span "Score :" at bounding box center [433, 433] width 84 height 14
click at [313, 431] on icon "Filters" at bounding box center [313, 433] width 18 height 18
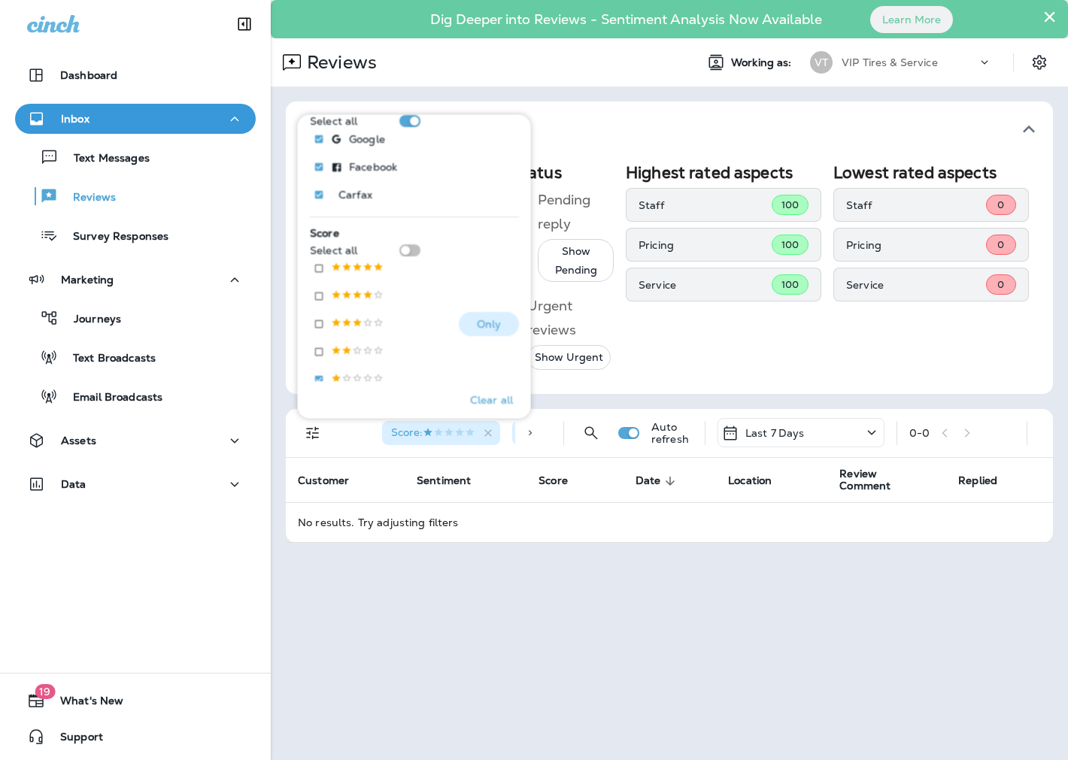
scroll to position [167, 0]
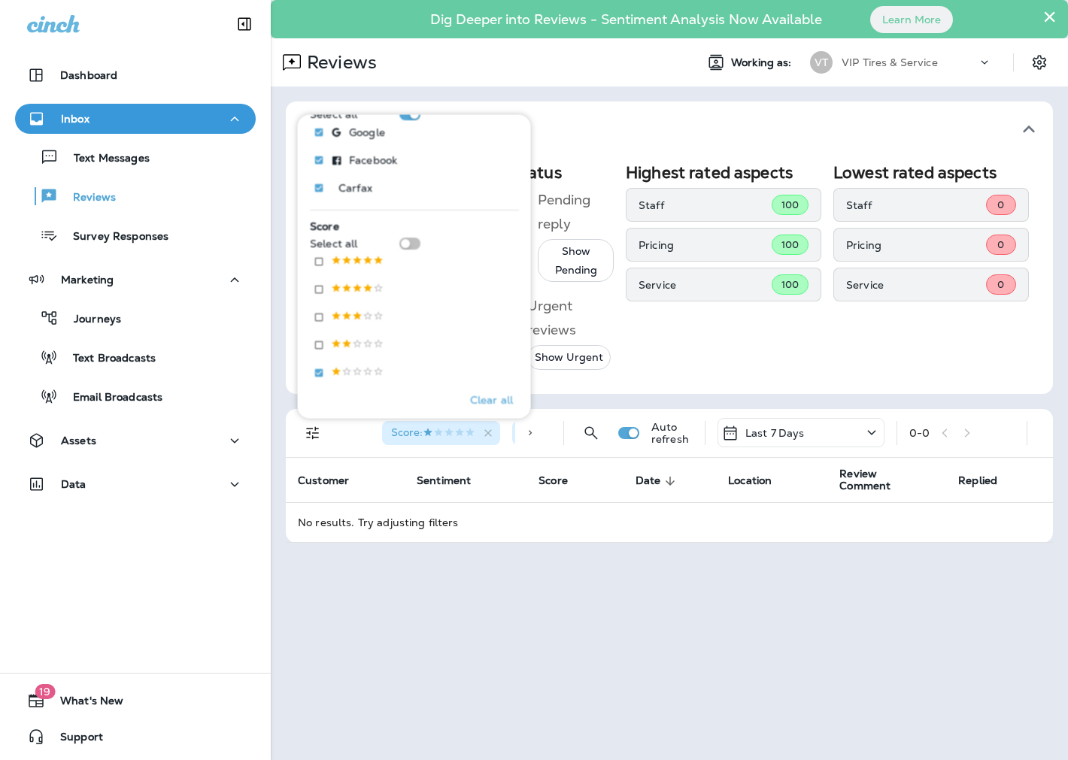
click at [423, 244] on div "Select all" at bounding box center [414, 243] width 209 height 12
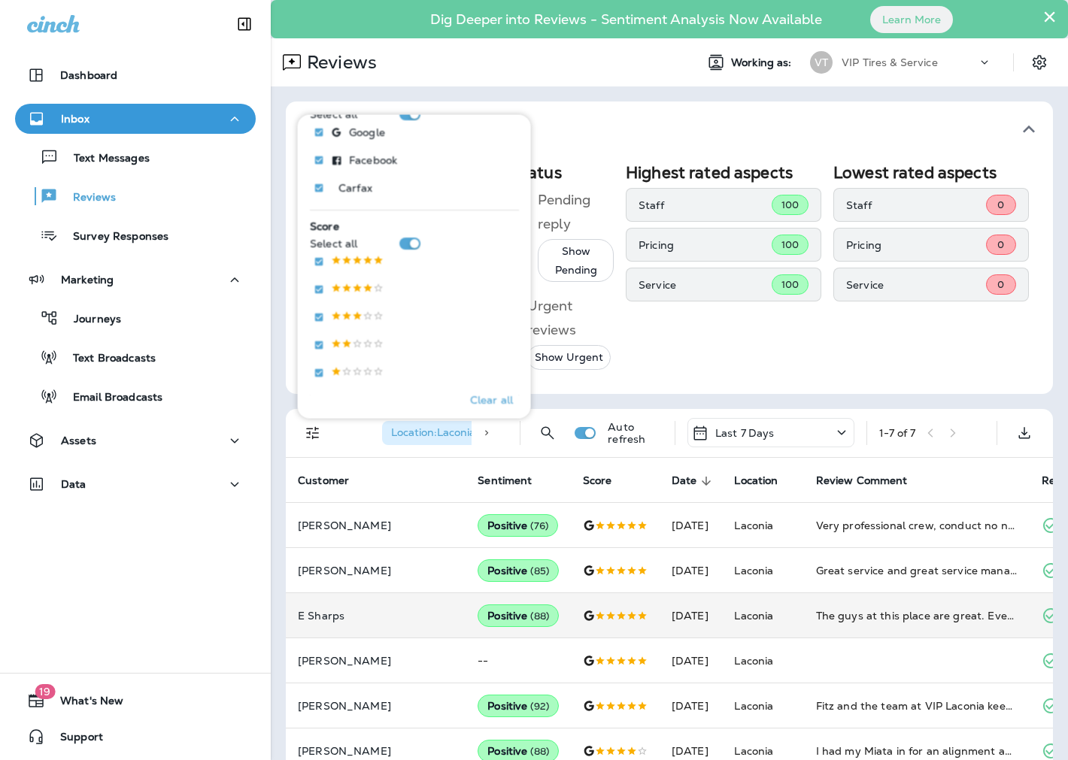
click at [477, 619] on div "Positive ( 88 )" at bounding box center [517, 615] width 81 height 23
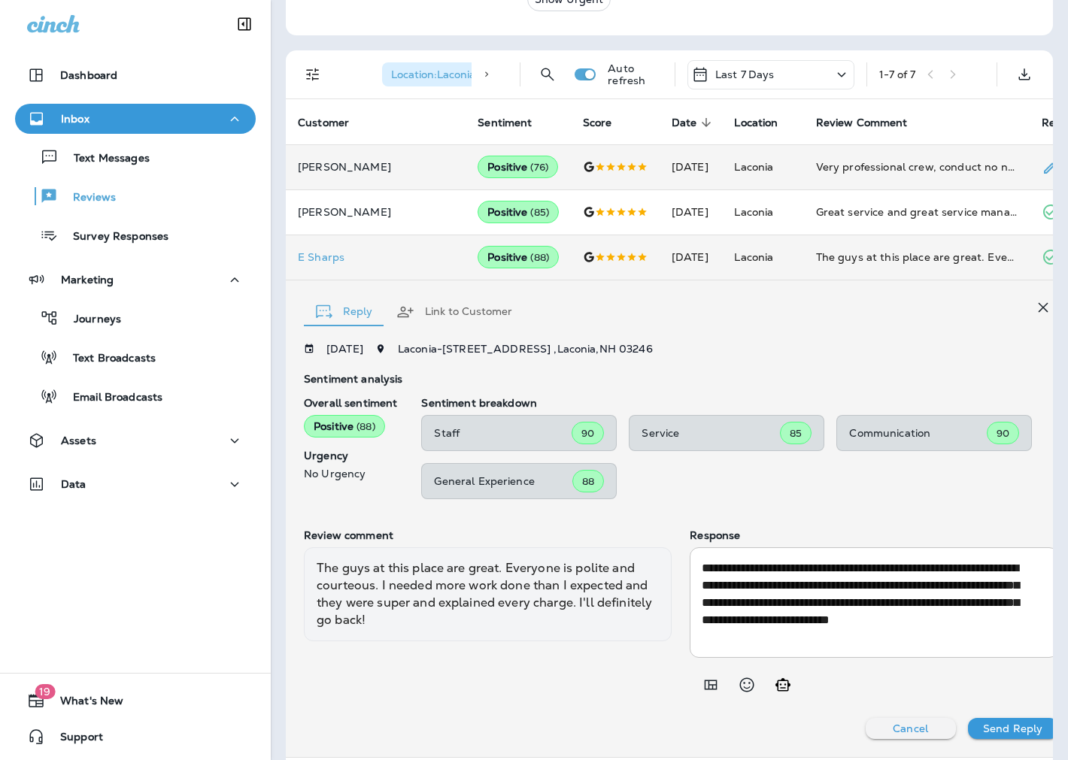
scroll to position [146, 0]
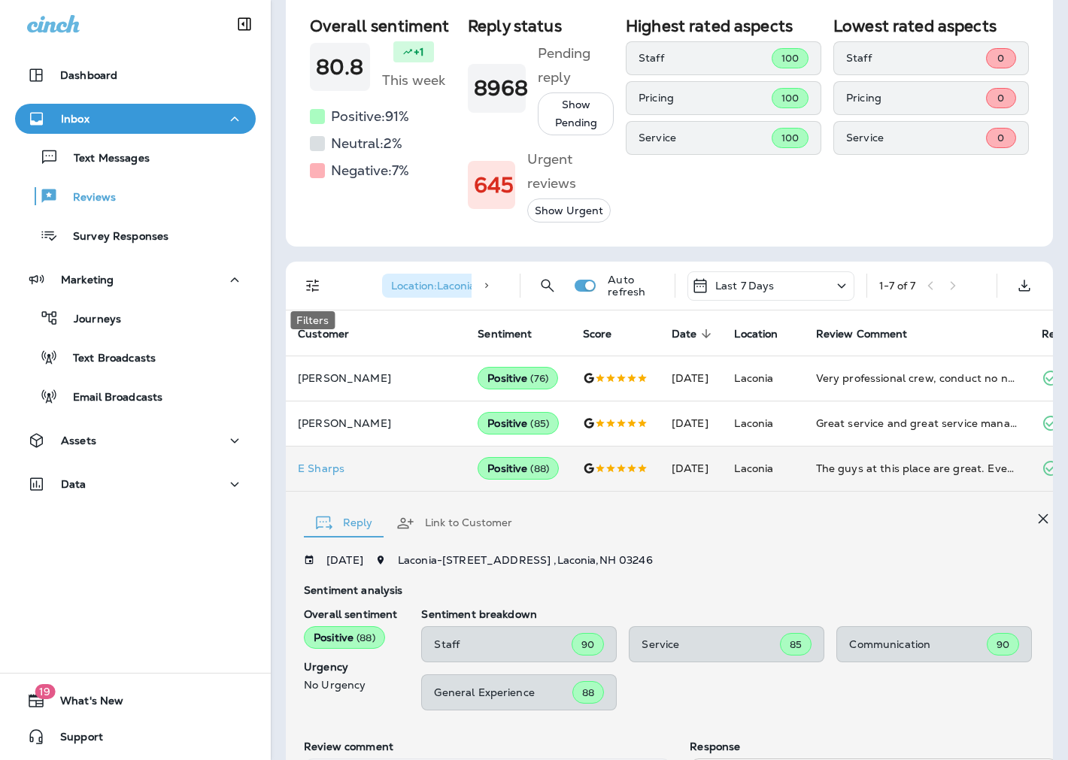
click at [314, 278] on icon "Filters" at bounding box center [313, 286] width 18 height 18
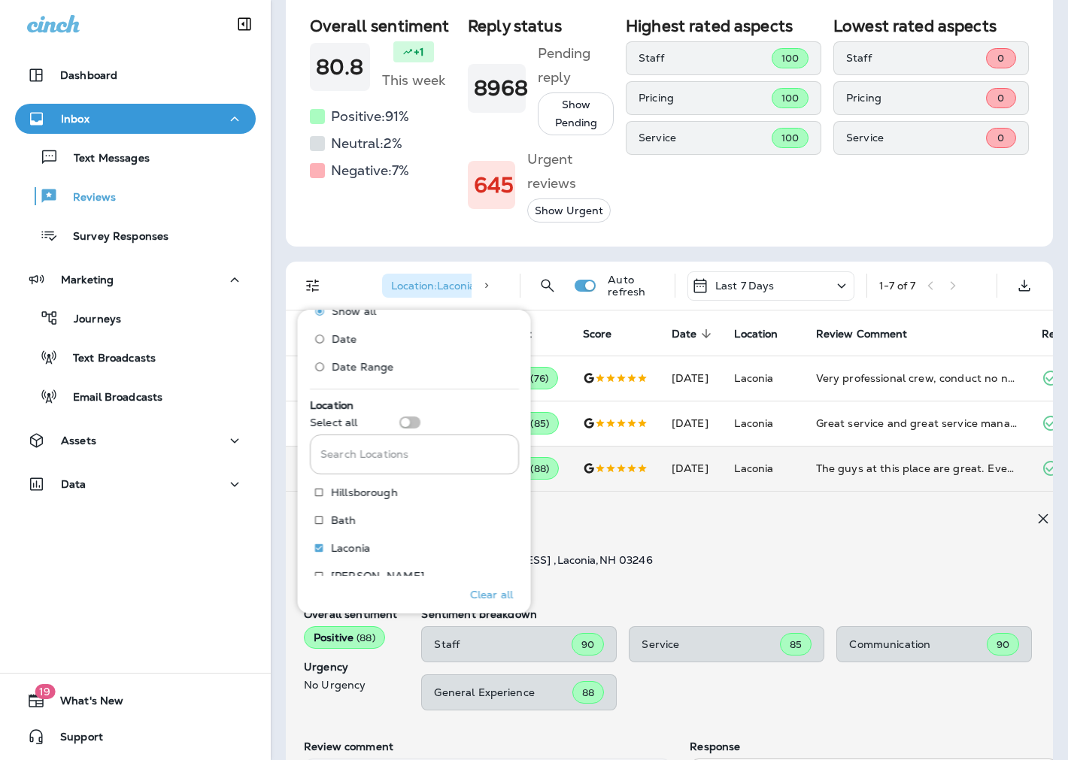
scroll to position [584, 0]
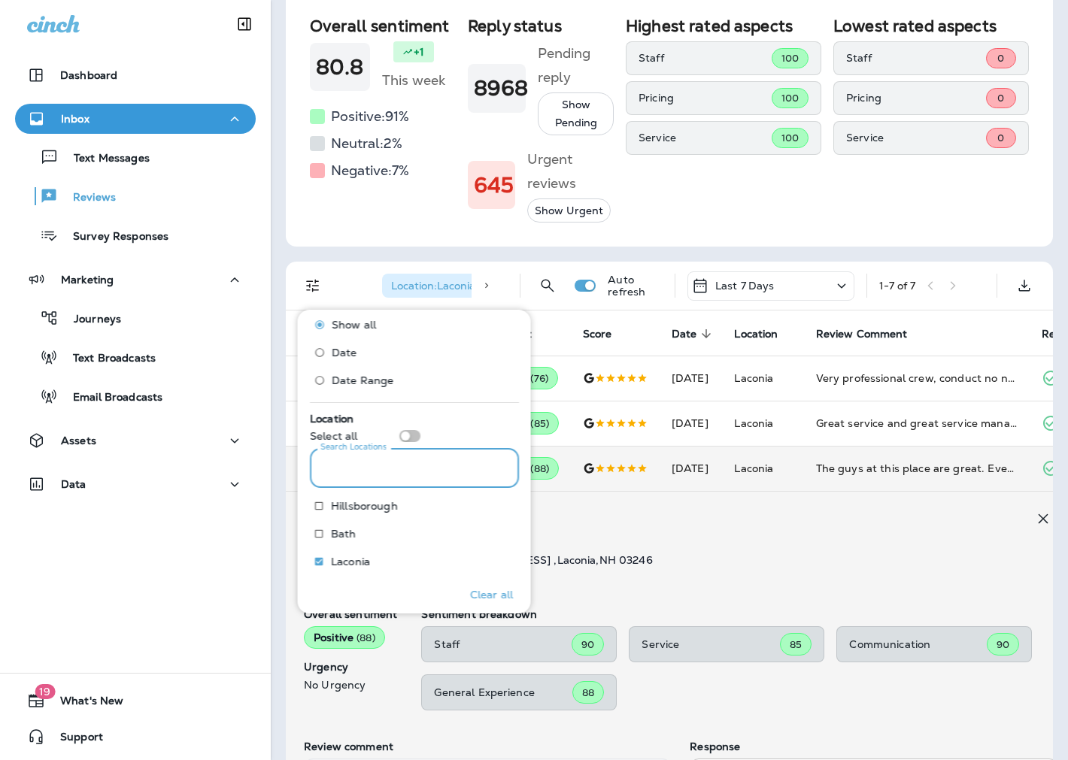
click at [388, 466] on input "Search Locations" at bounding box center [414, 468] width 209 height 40
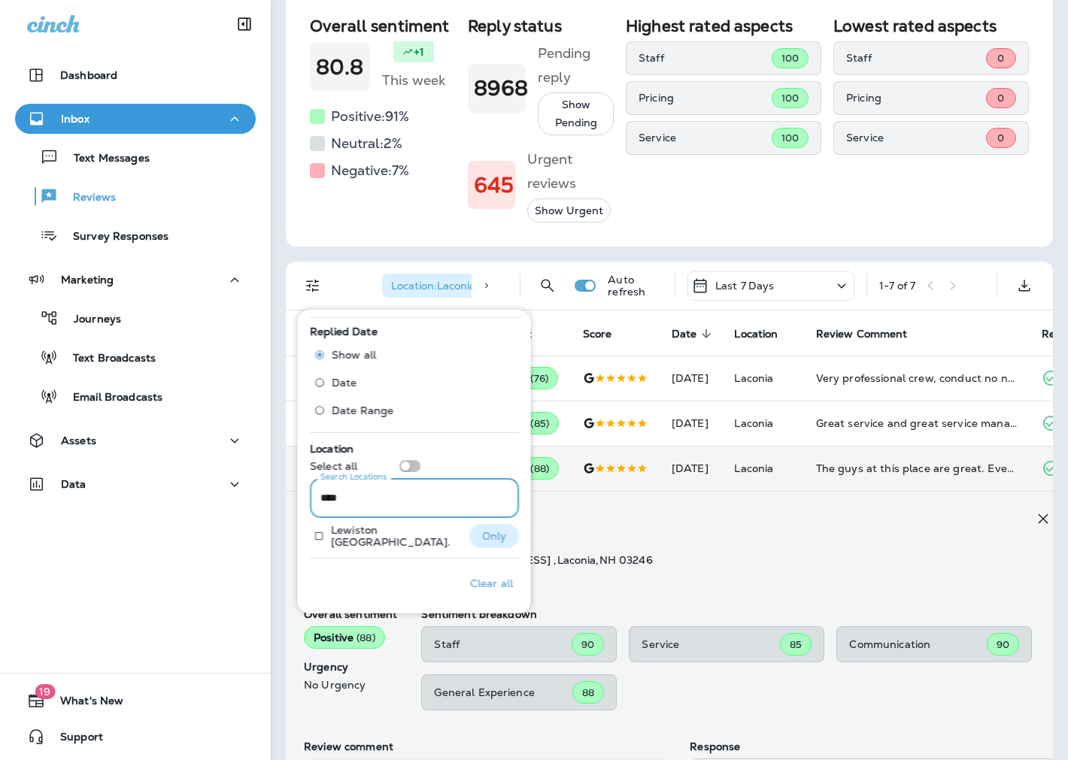
type input "****"
click at [481, 530] on p "Only" at bounding box center [493, 536] width 25 height 12
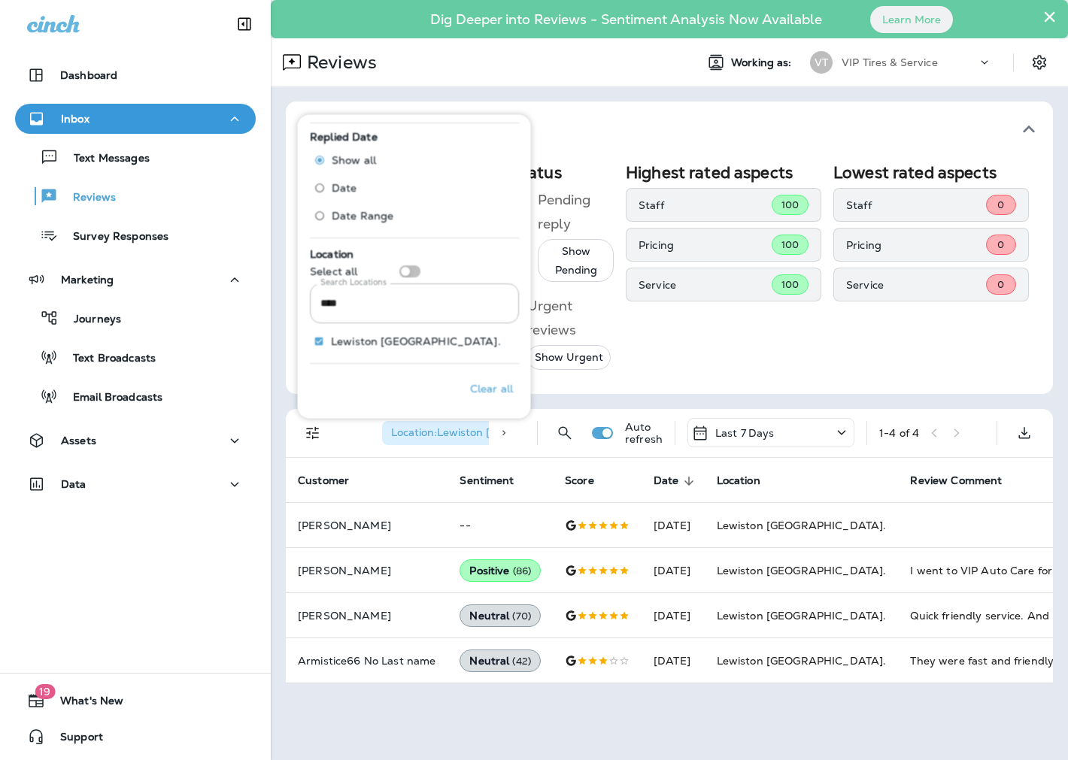
click at [732, 365] on div "Highest rated aspects Staff 100 Pricing 100 Service 100" at bounding box center [723, 266] width 195 height 207
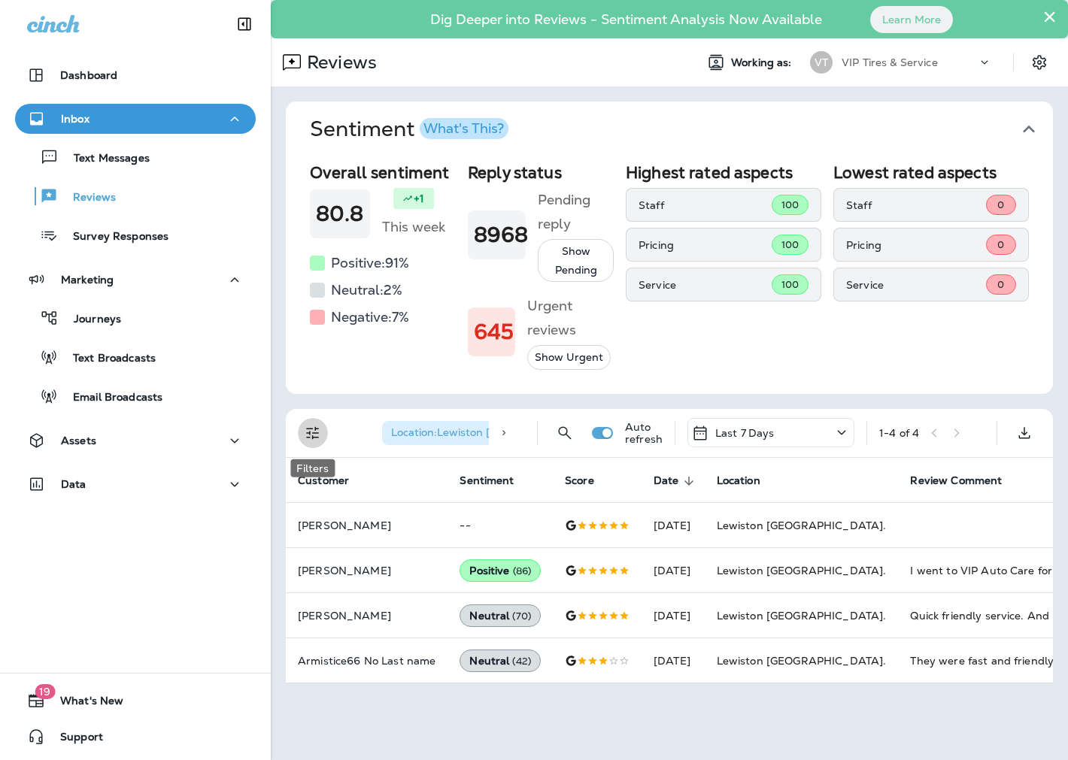
click at [309, 429] on icon "Filters" at bounding box center [312, 432] width 13 height 13
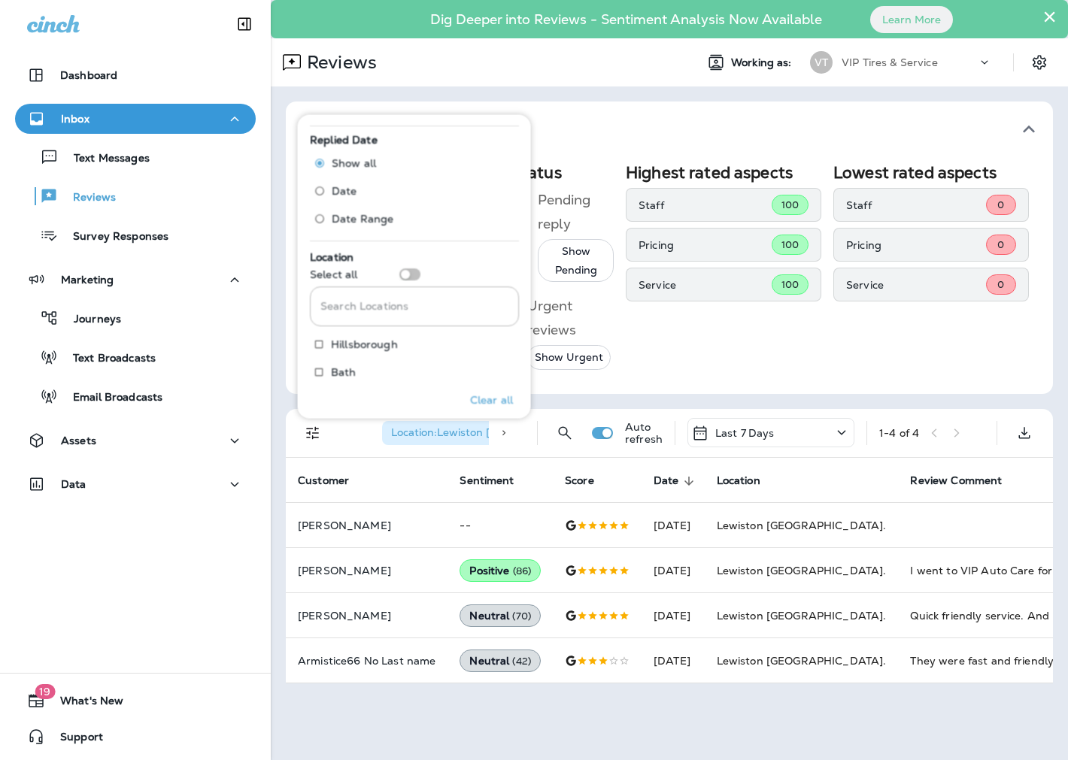
scroll to position [584, 0]
click at [377, 259] on div "Search Locations Search Locations" at bounding box center [414, 273] width 209 height 40
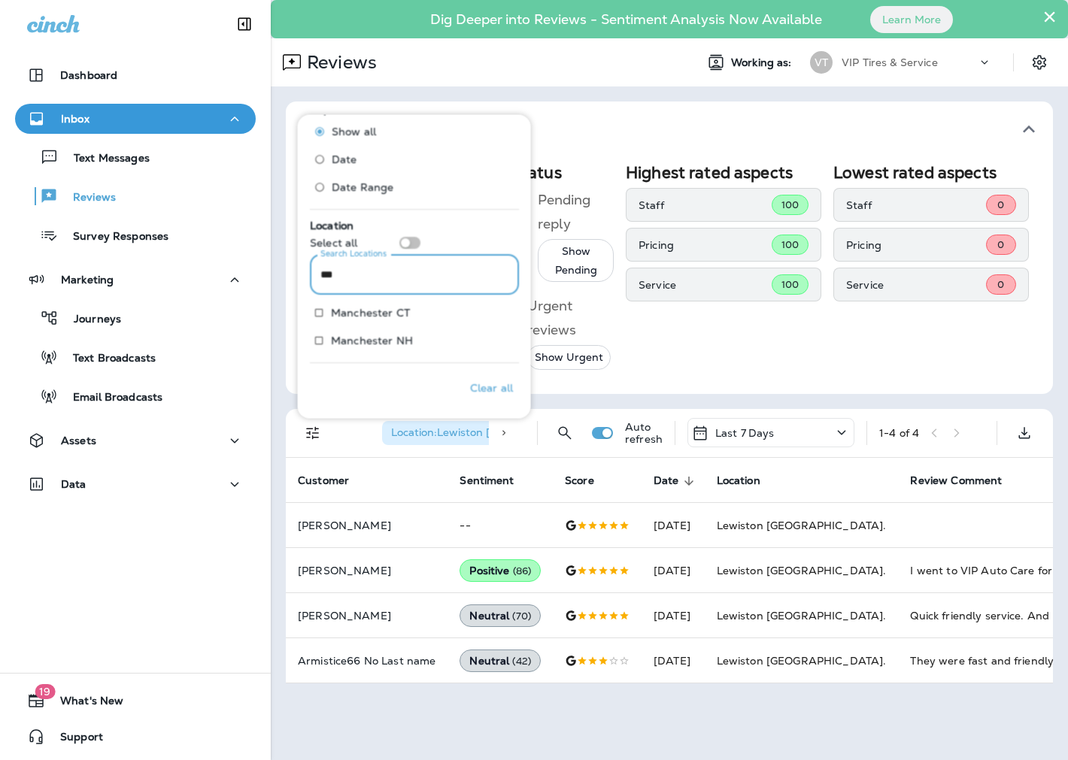
scroll to position [582, 0]
type input "****"
click at [476, 319] on p "Only" at bounding box center [488, 313] width 25 height 12
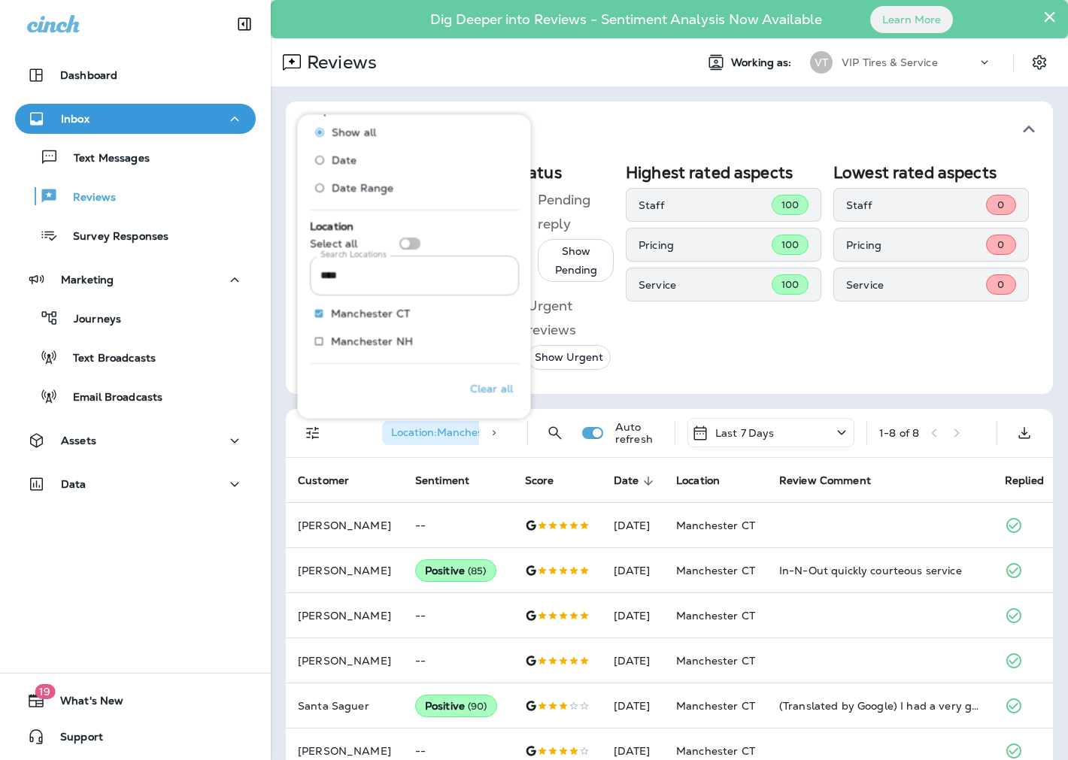
click at [699, 388] on div "Overall sentiment 80.8 +1 This week Positive: 91 % Neutral: 2 % Negative: 7 % R…" at bounding box center [669, 275] width 767 height 237
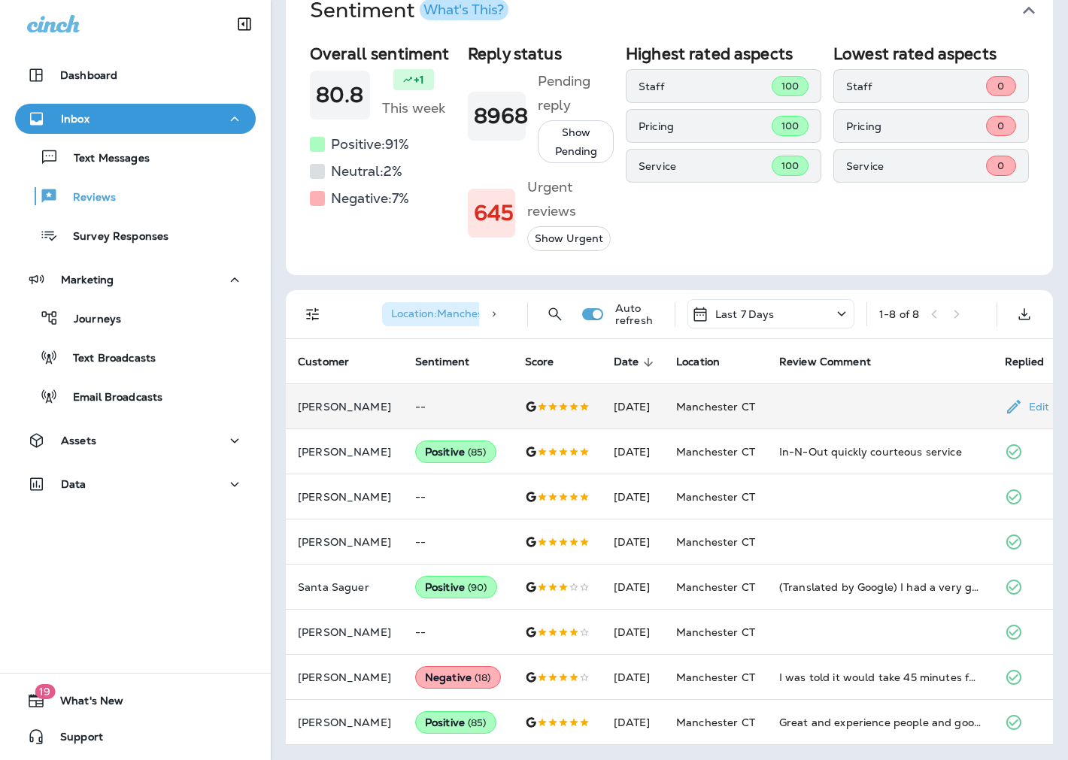
scroll to position [132, 0]
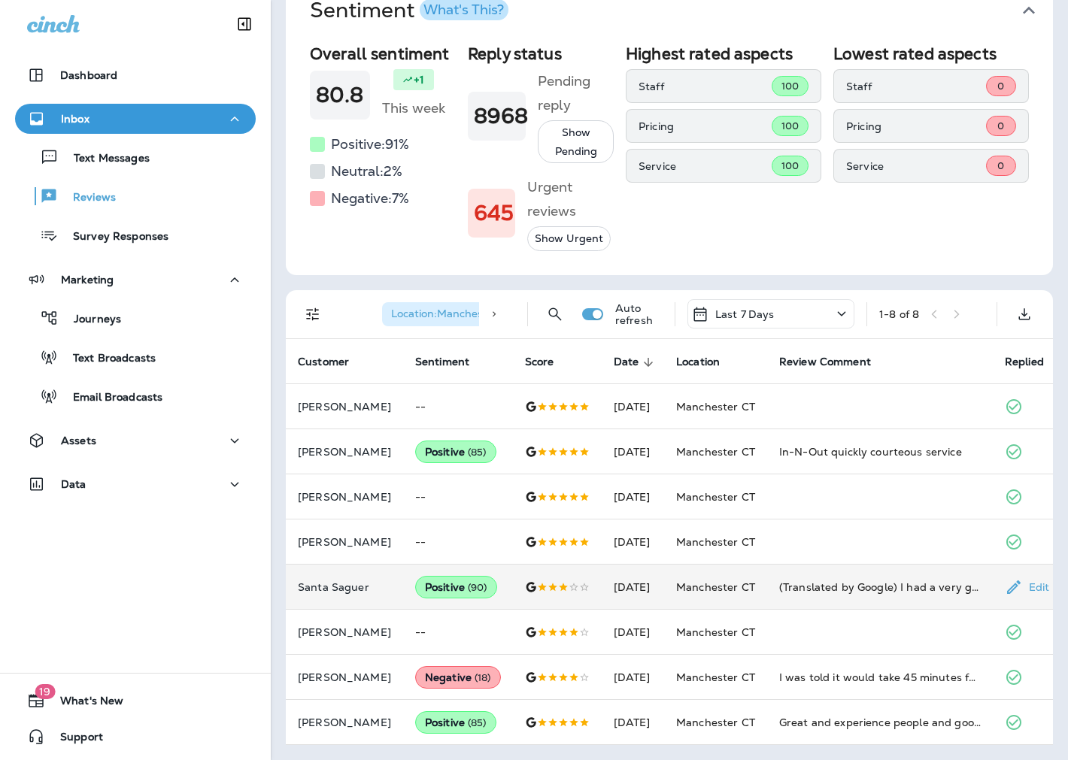
click at [342, 581] on p "Santa Saguer" at bounding box center [344, 587] width 93 height 12
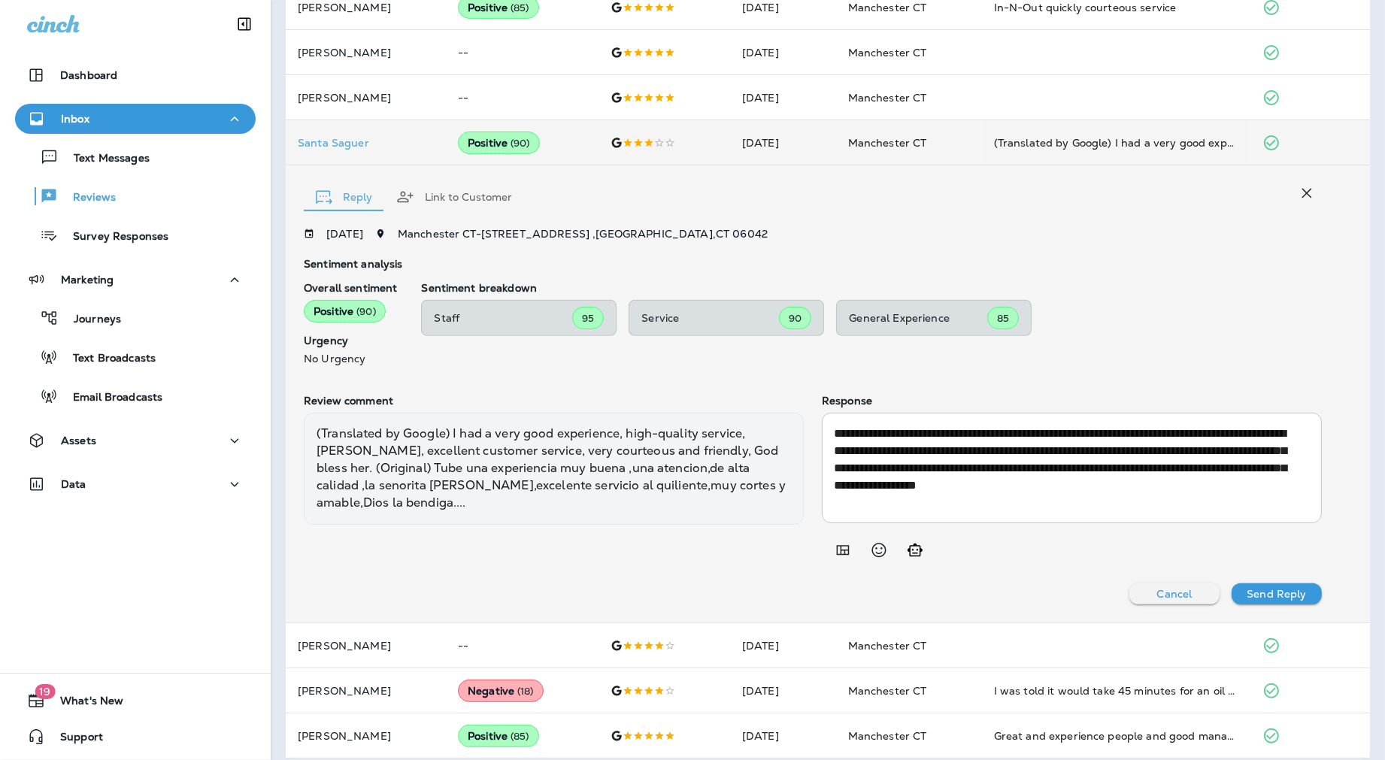
scroll to position [535, 0]
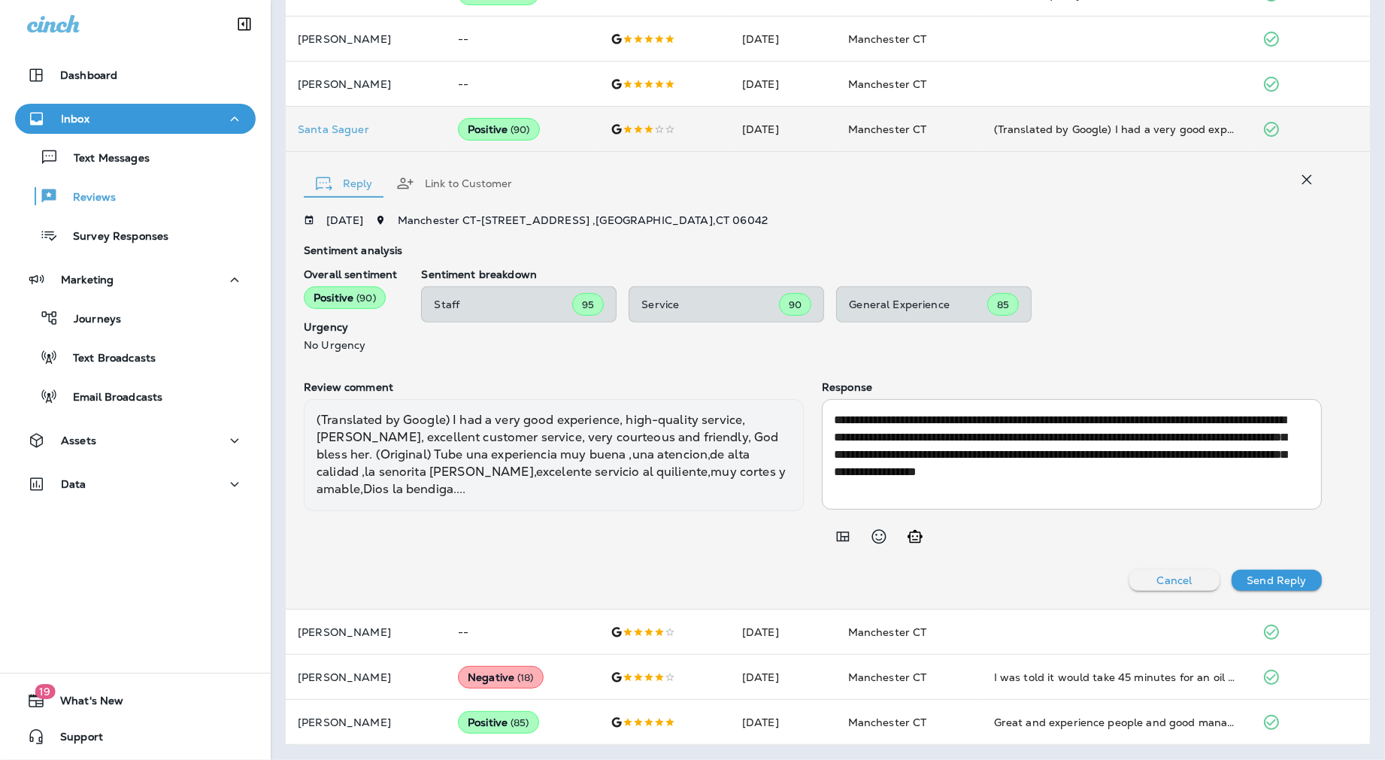
click at [1065, 175] on icon "button" at bounding box center [1307, 180] width 18 height 18
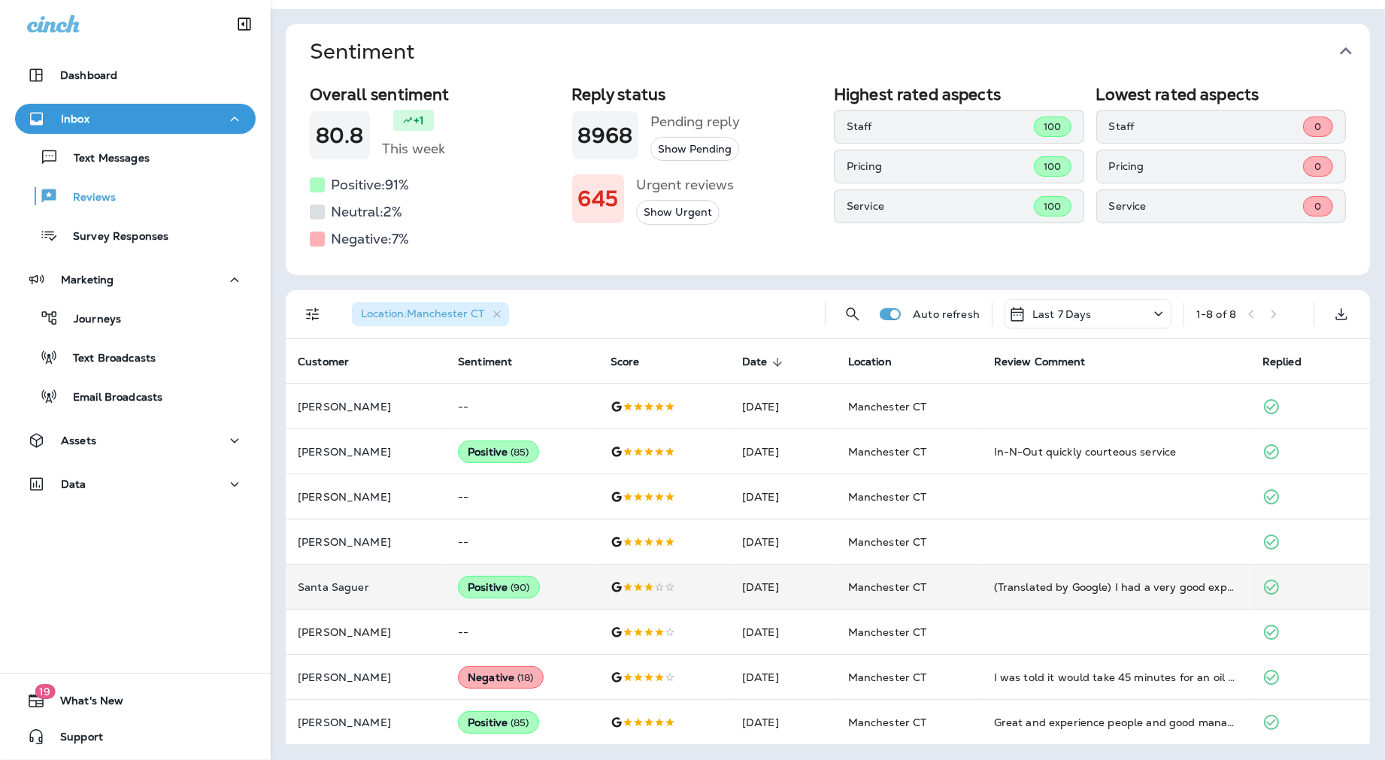
scroll to position [79, 0]
click at [342, 581] on p "Santa Saguer" at bounding box center [366, 586] width 136 height 12
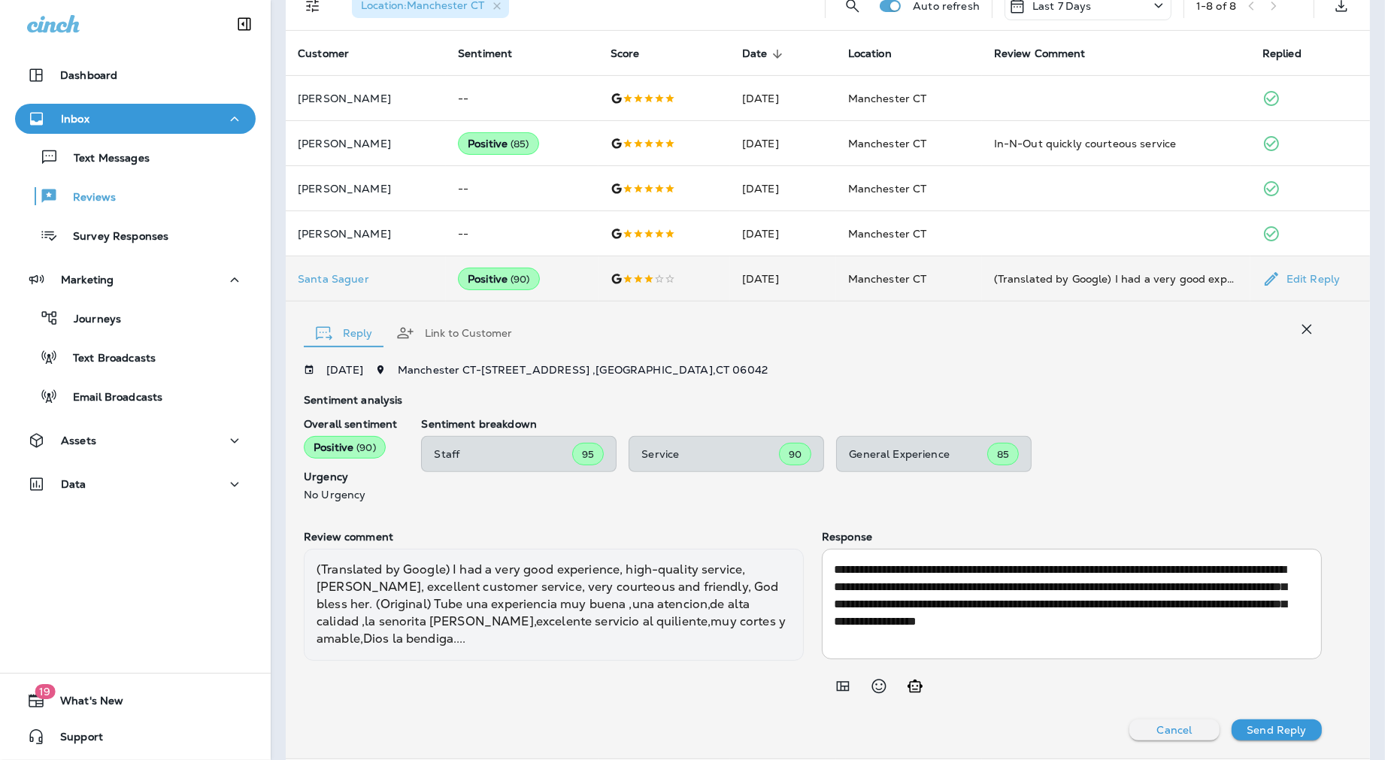
scroll to position [385, 0]
drag, startPoint x: 878, startPoint y: 623, endPoint x: 829, endPoint y: 620, distance: 49.0
click at [834, 620] on textarea "**********" at bounding box center [1069, 605] width 470 height 86
type textarea "**********"
click at [1065, 735] on p "Send Reply" at bounding box center [1276, 731] width 59 height 12
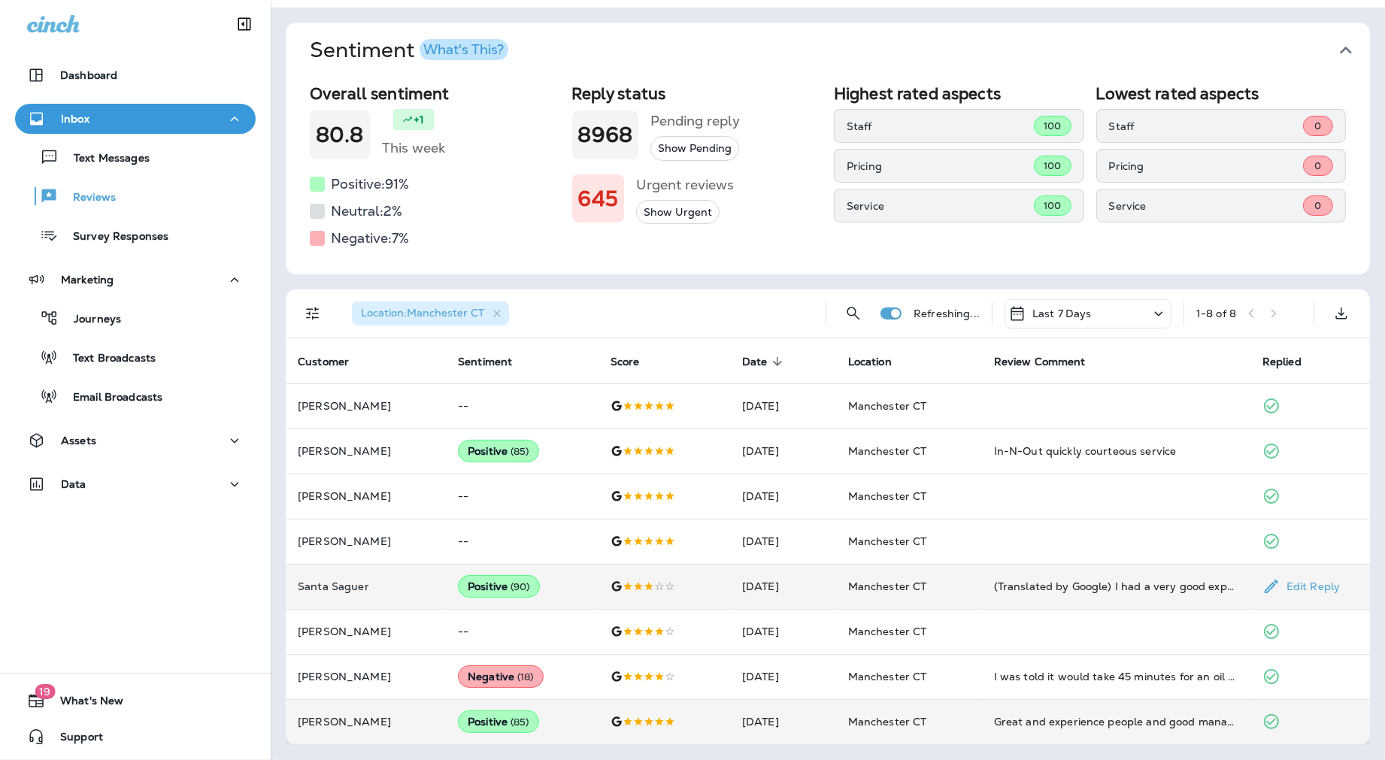
scroll to position [79, 0]
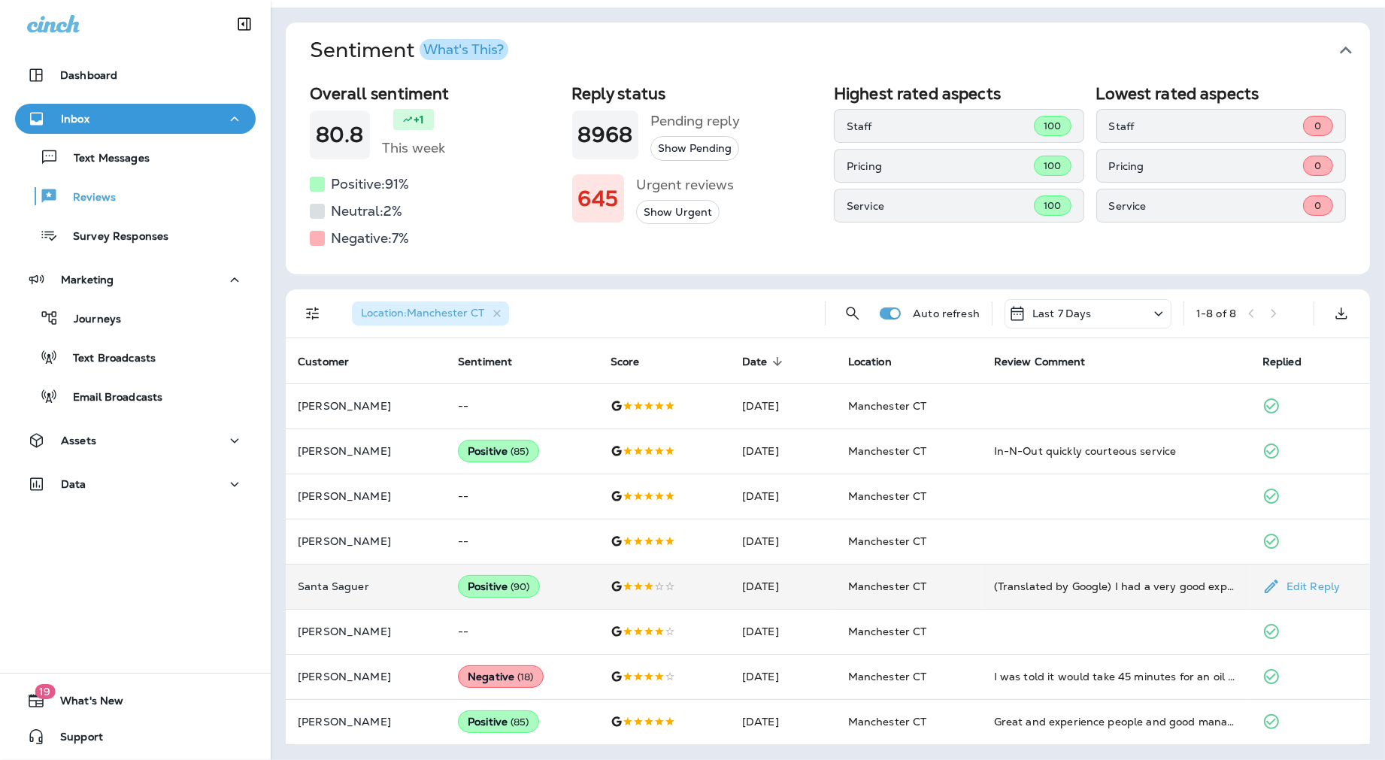
click at [337, 583] on p "Santa Saguer" at bounding box center [366, 586] width 136 height 12
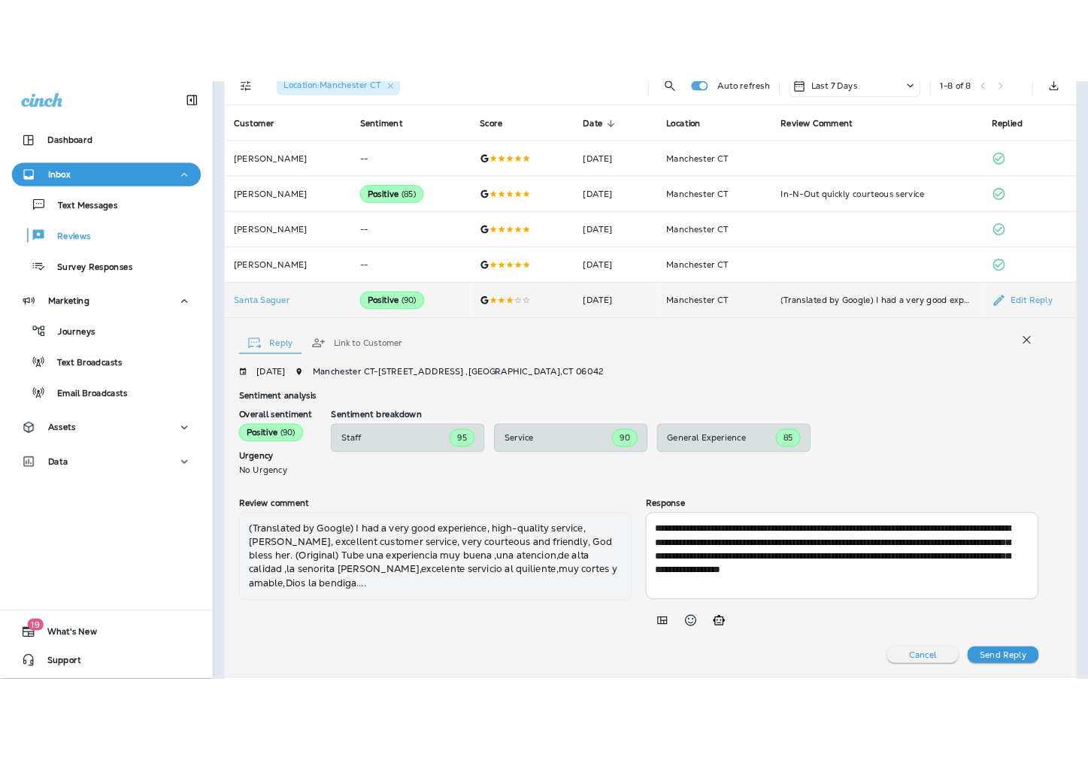
scroll to position [385, 0]
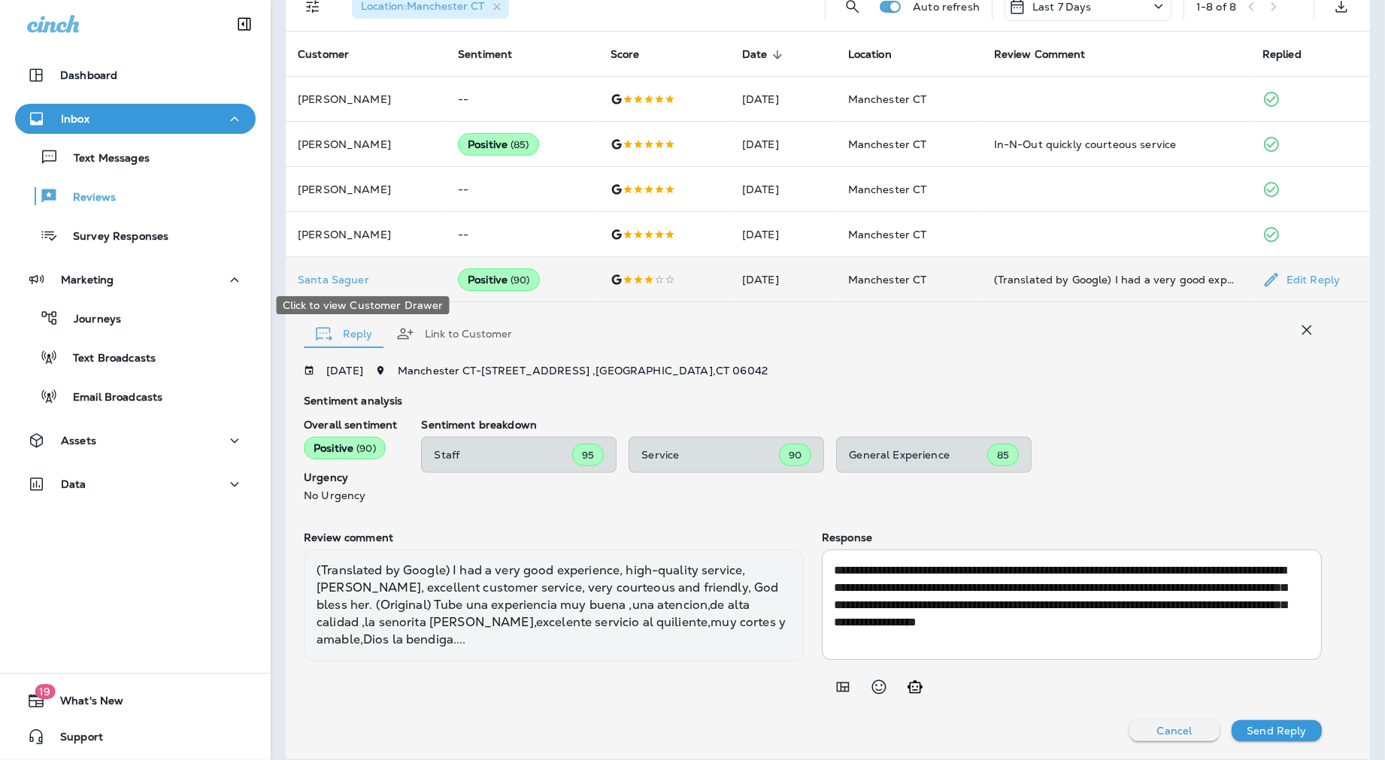
click at [350, 278] on p "Santa Saguer" at bounding box center [366, 280] width 136 height 12
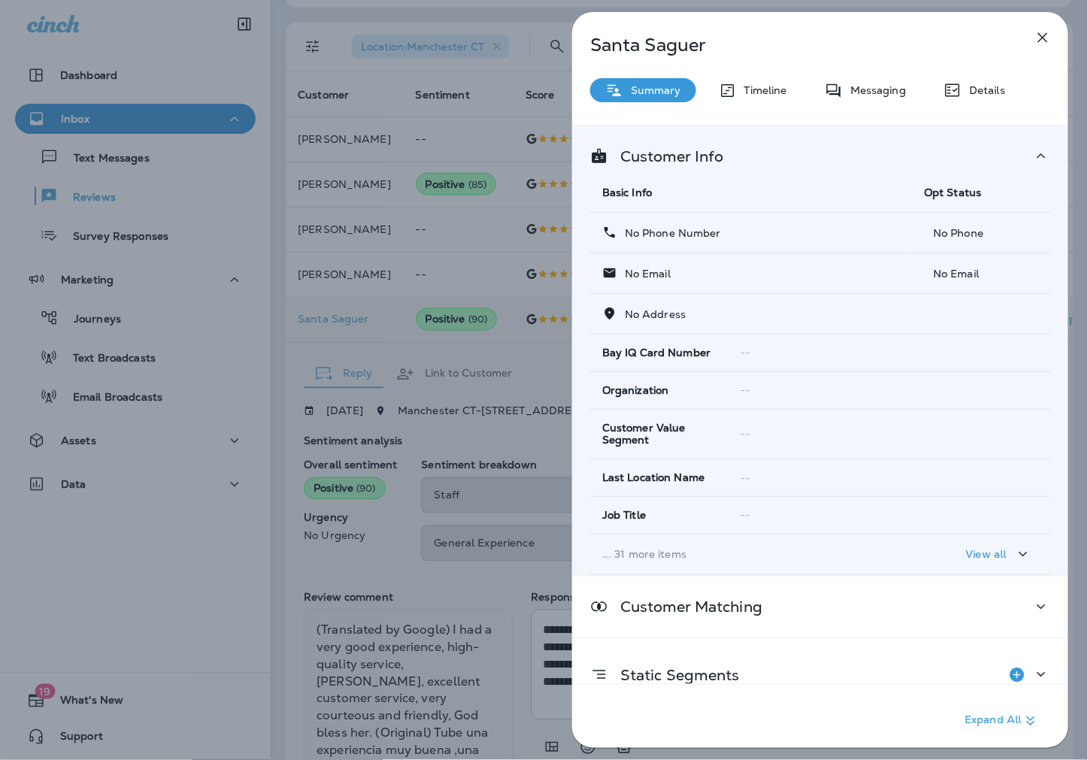
scroll to position [425, 0]
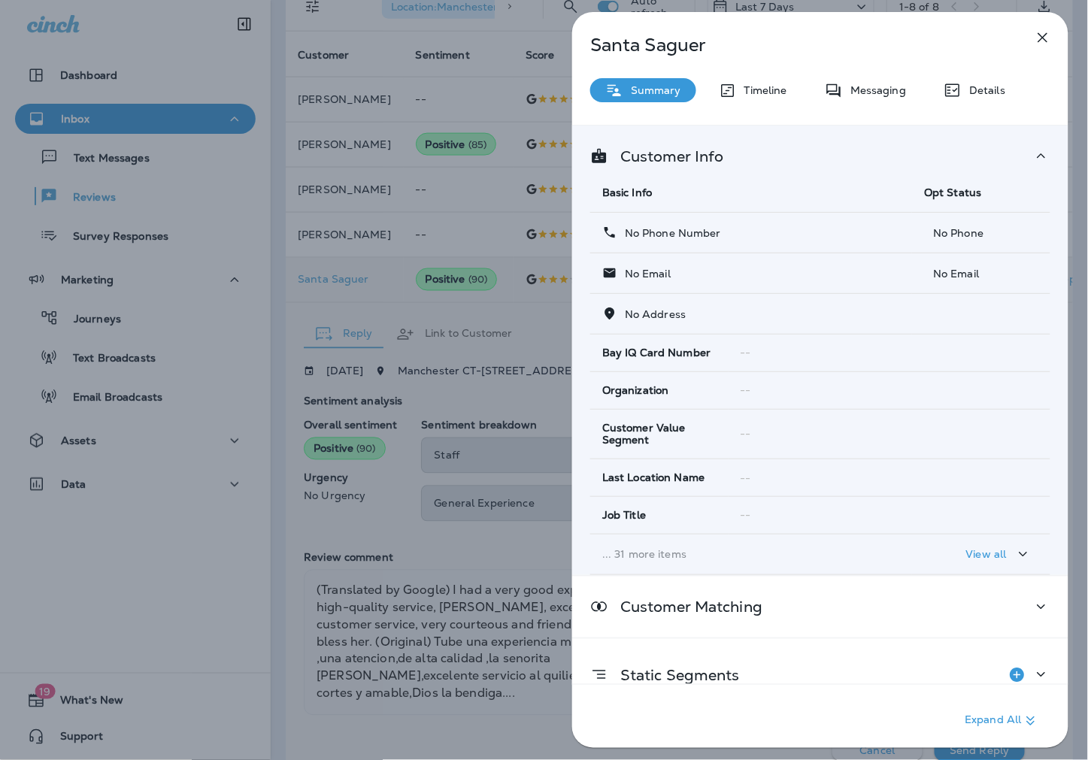
click at [389, 140] on div "Santa Saguer Summary Timeline Messaging Details Customer Info Basic Info Opt St…" at bounding box center [544, 380] width 1088 height 760
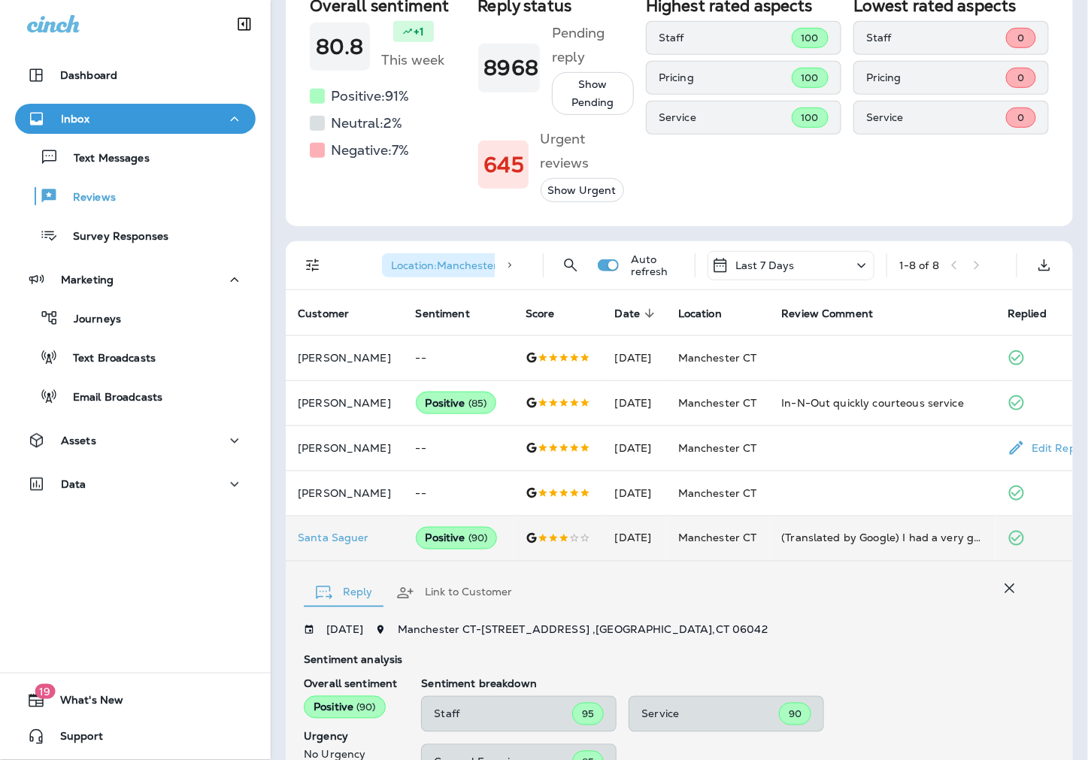
scroll to position [87, 0]
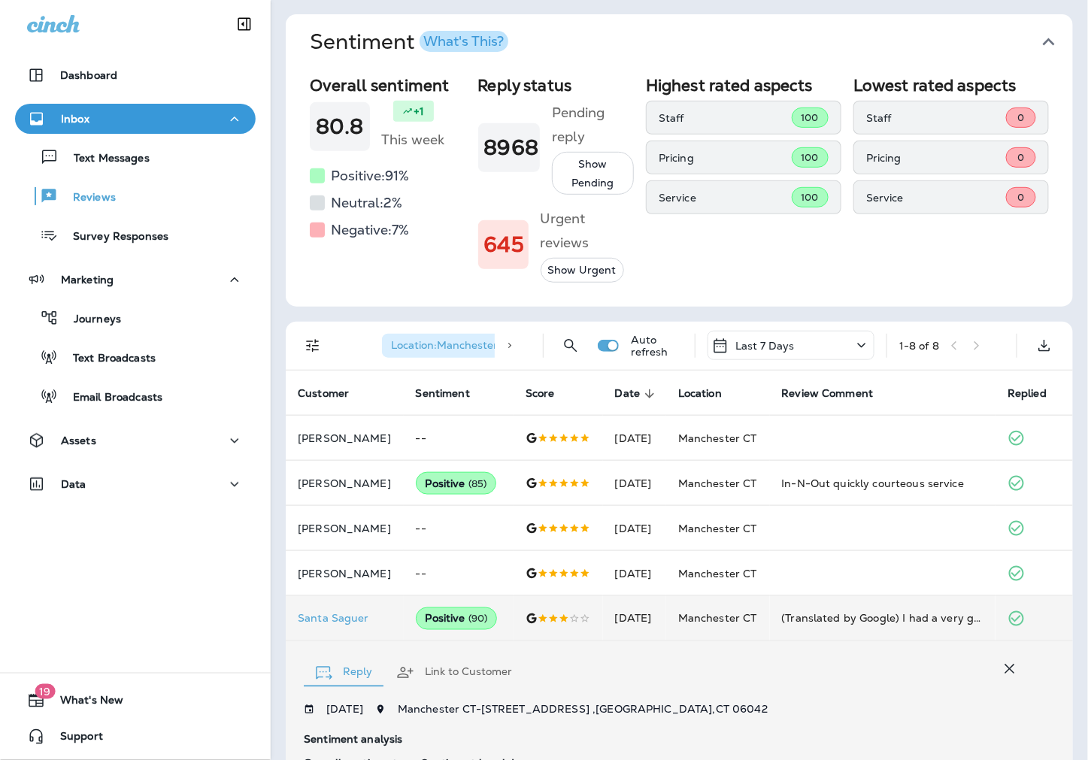
click at [307, 348] on icon "Filters" at bounding box center [313, 346] width 18 height 18
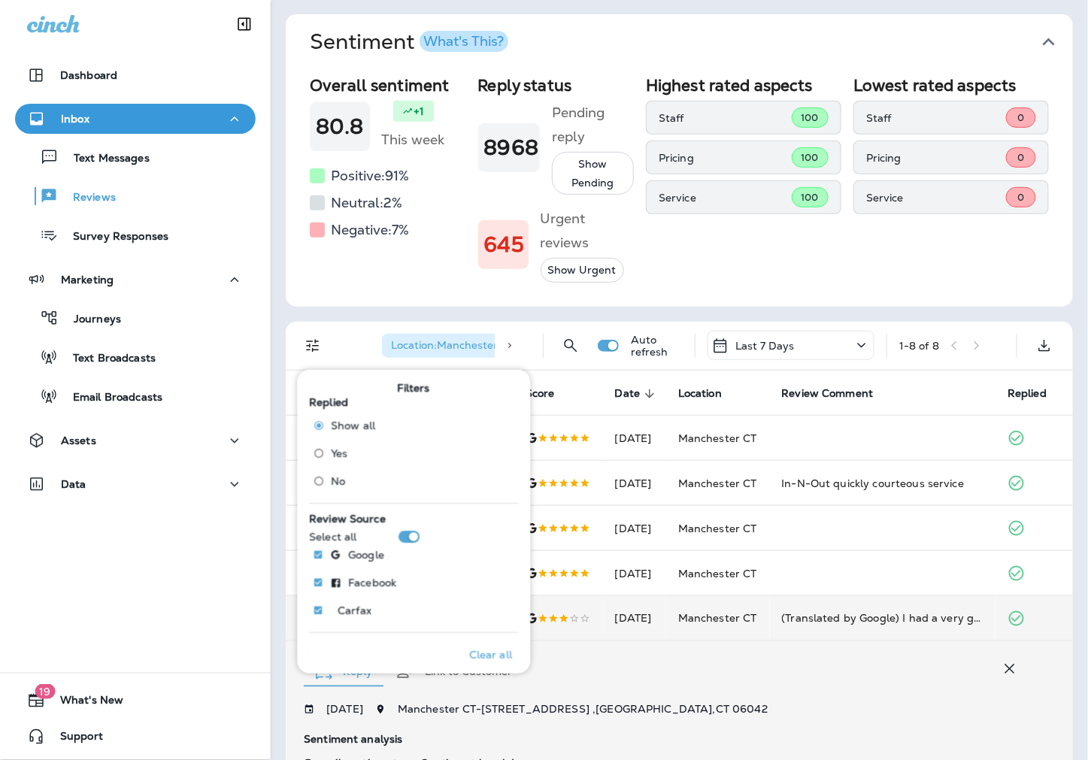
scroll to position [584, 0]
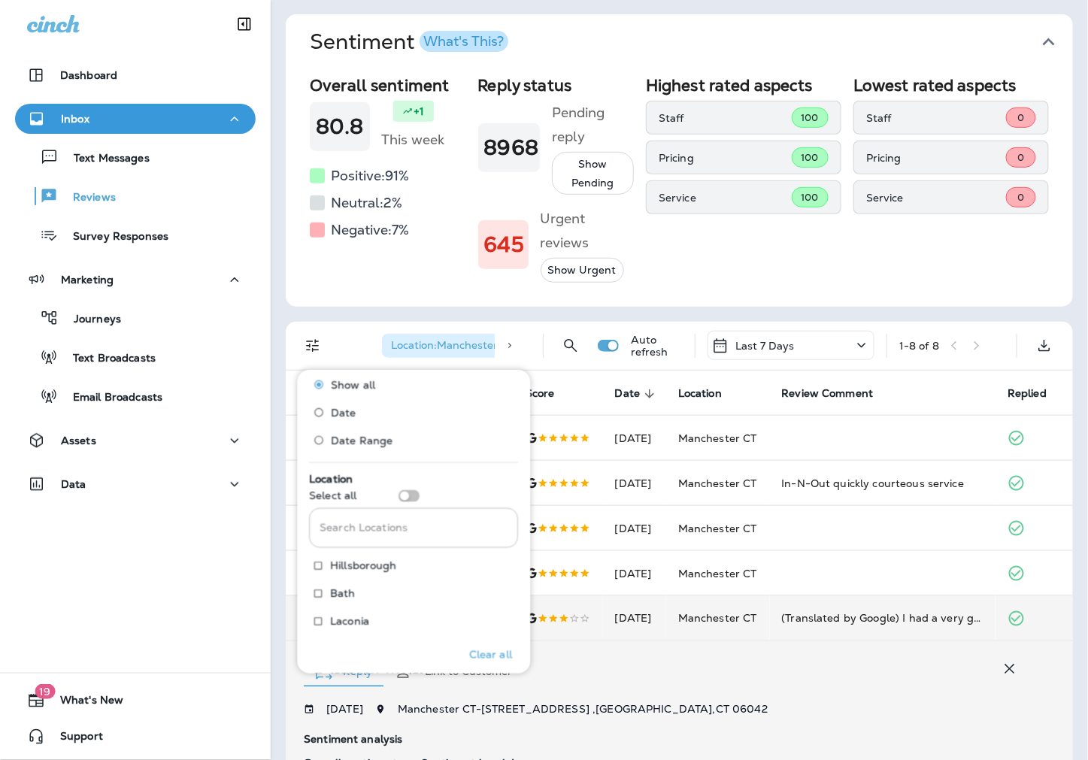
click at [407, 537] on input "Search Locations" at bounding box center [414, 528] width 209 height 40
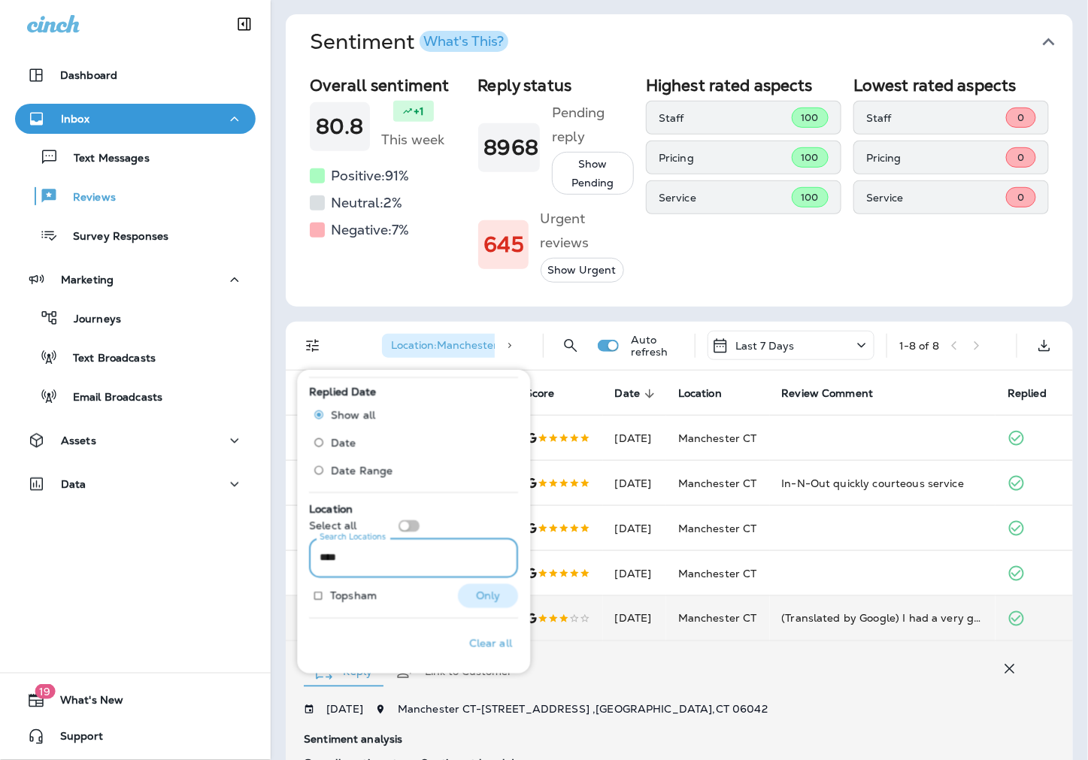
type input "****"
click at [414, 600] on div "Topsham Only" at bounding box center [414, 598] width 209 height 28
click at [476, 594] on p "Only" at bounding box center [488, 596] width 25 height 12
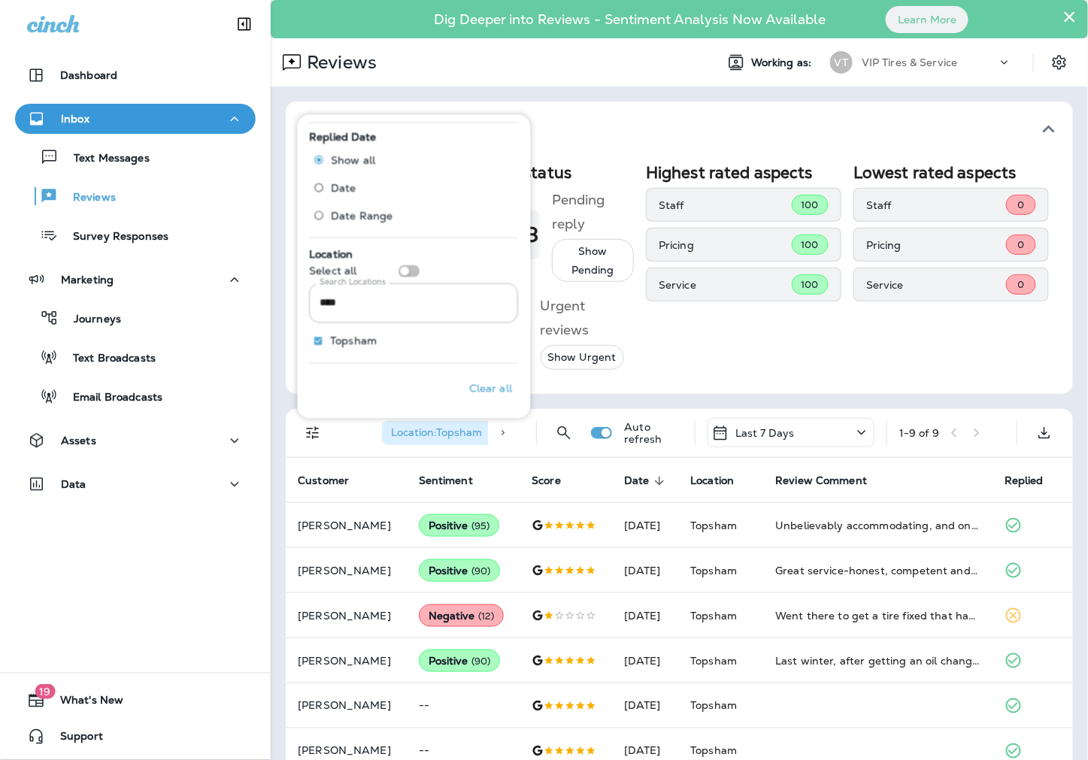
click at [694, 399] on div "Sentiment What's This? Overall sentiment 80.8 +1 This week Positive: 91 % Neutr…" at bounding box center [679, 505] width 817 height 838
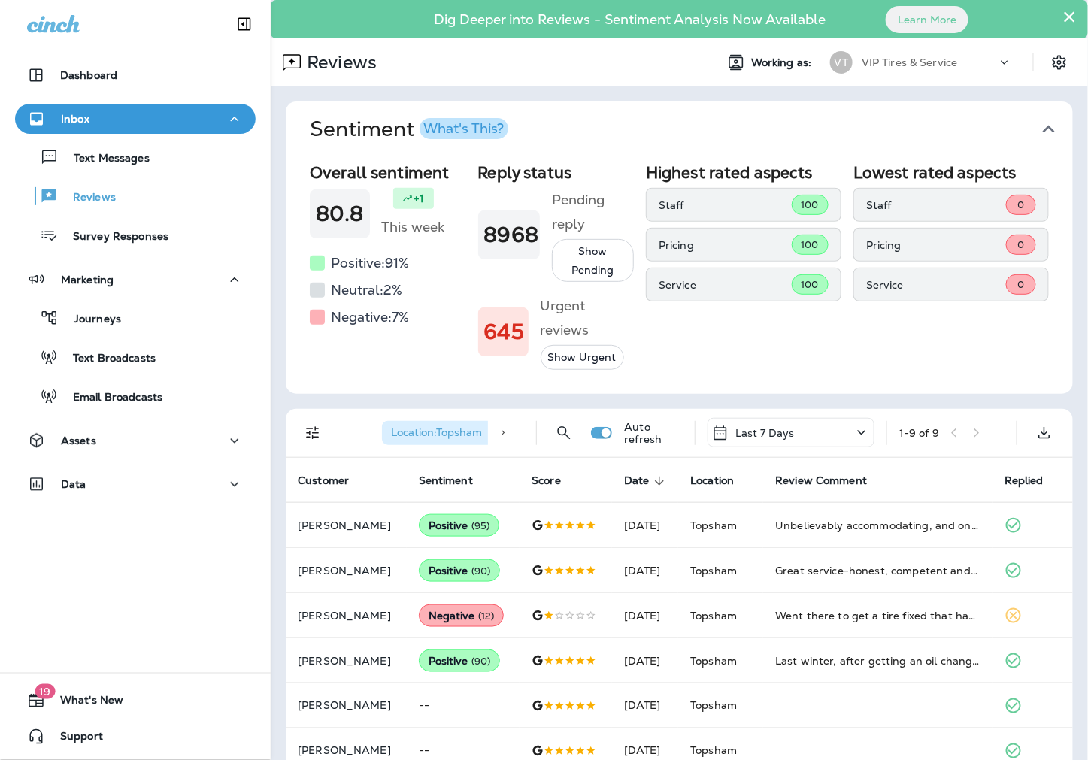
click at [318, 429] on icon "Filters" at bounding box center [312, 432] width 13 height 13
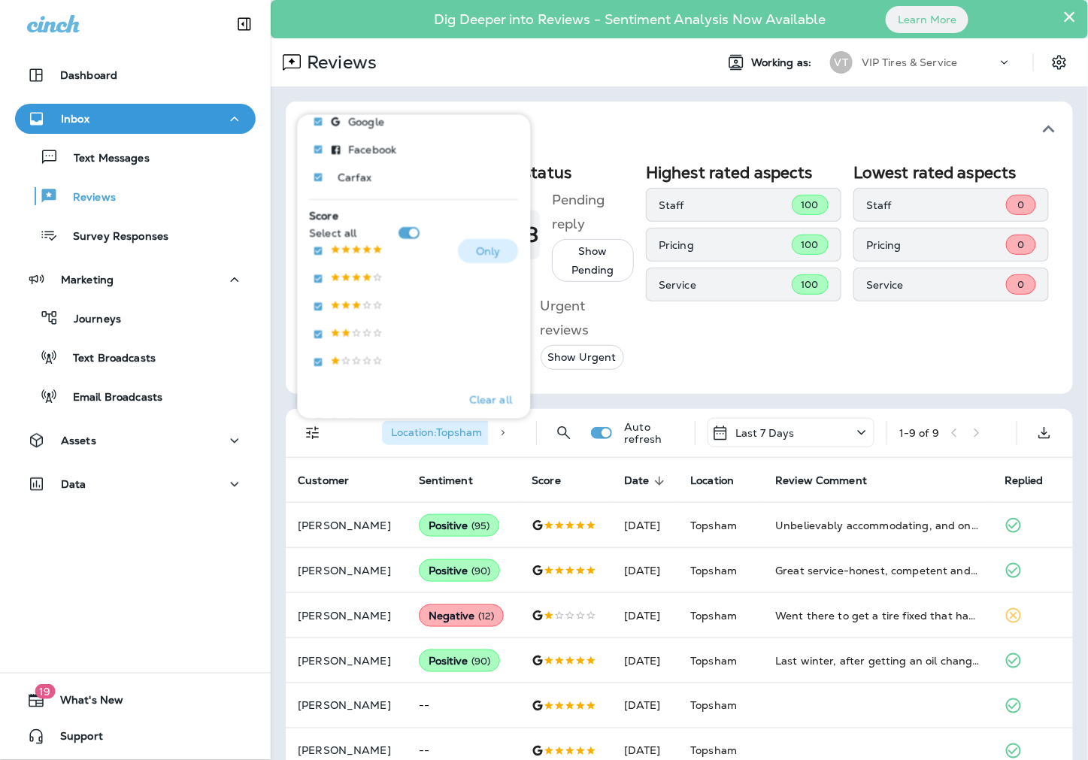
scroll to position [250, 0]
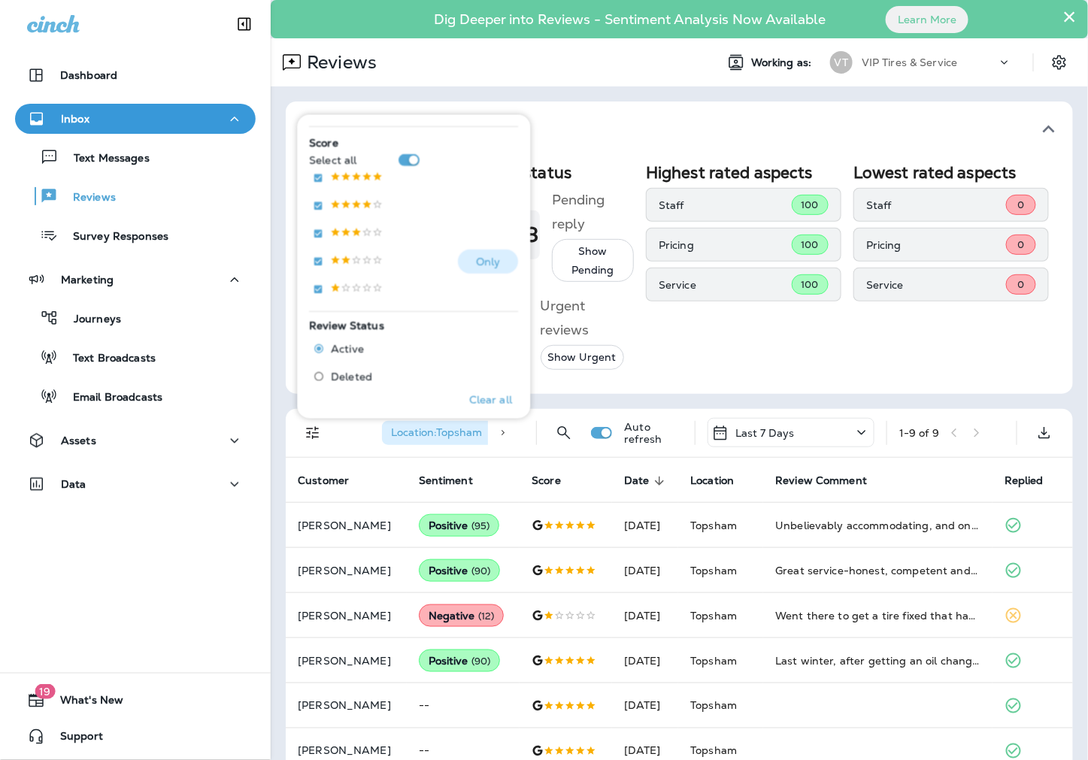
click at [476, 257] on p "Only" at bounding box center [488, 261] width 25 height 12
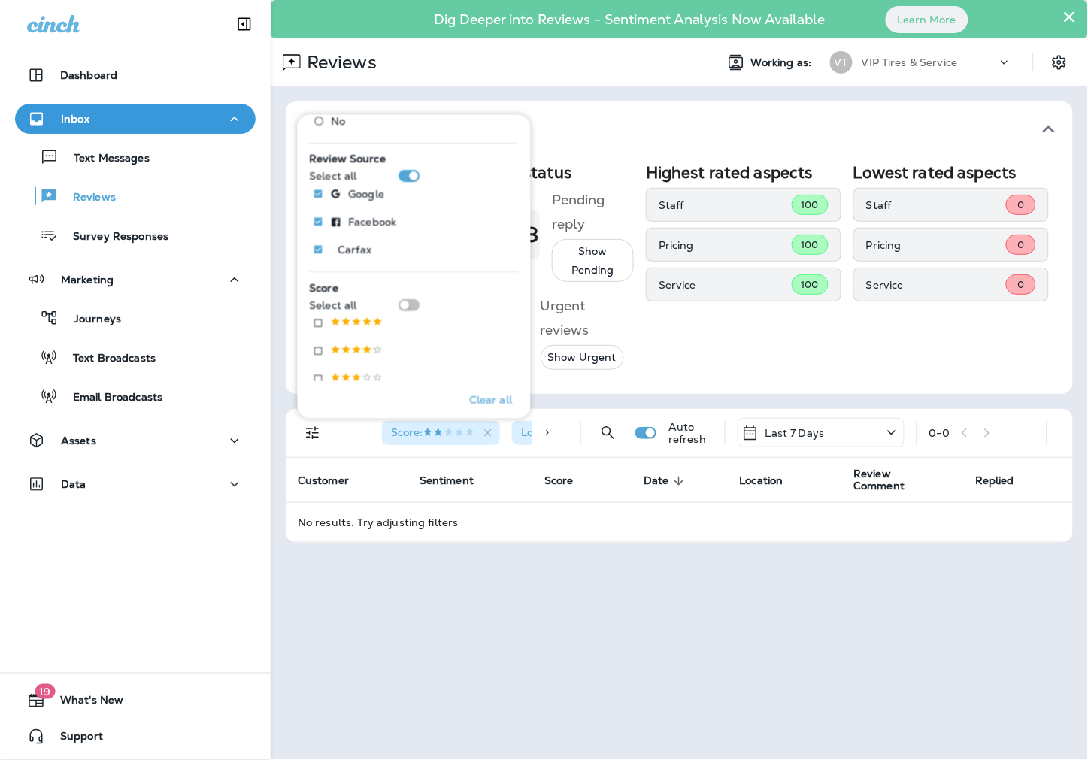
scroll to position [83, 0]
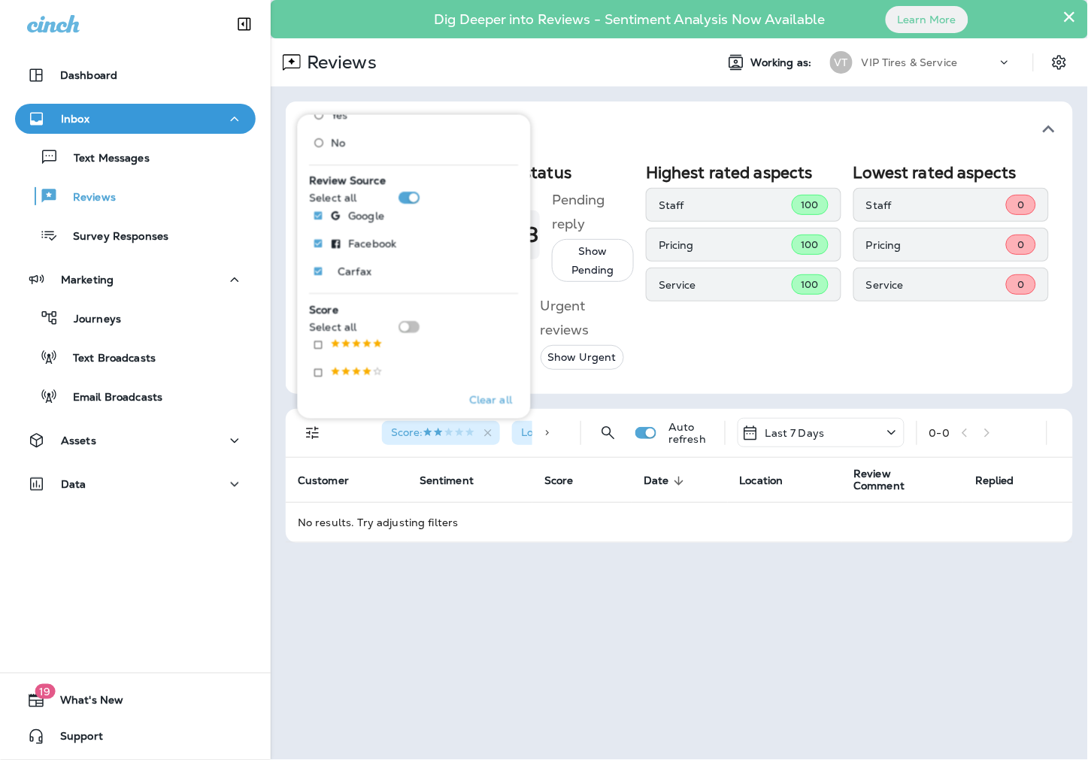
drag, startPoint x: 577, startPoint y: 566, endPoint x: 557, endPoint y: 562, distance: 19.9
click at [574, 566] on div "× Dig Deeper into Reviews - Sentiment Analysis Now Available Learn More Reviews…" at bounding box center [679, 380] width 817 height 760
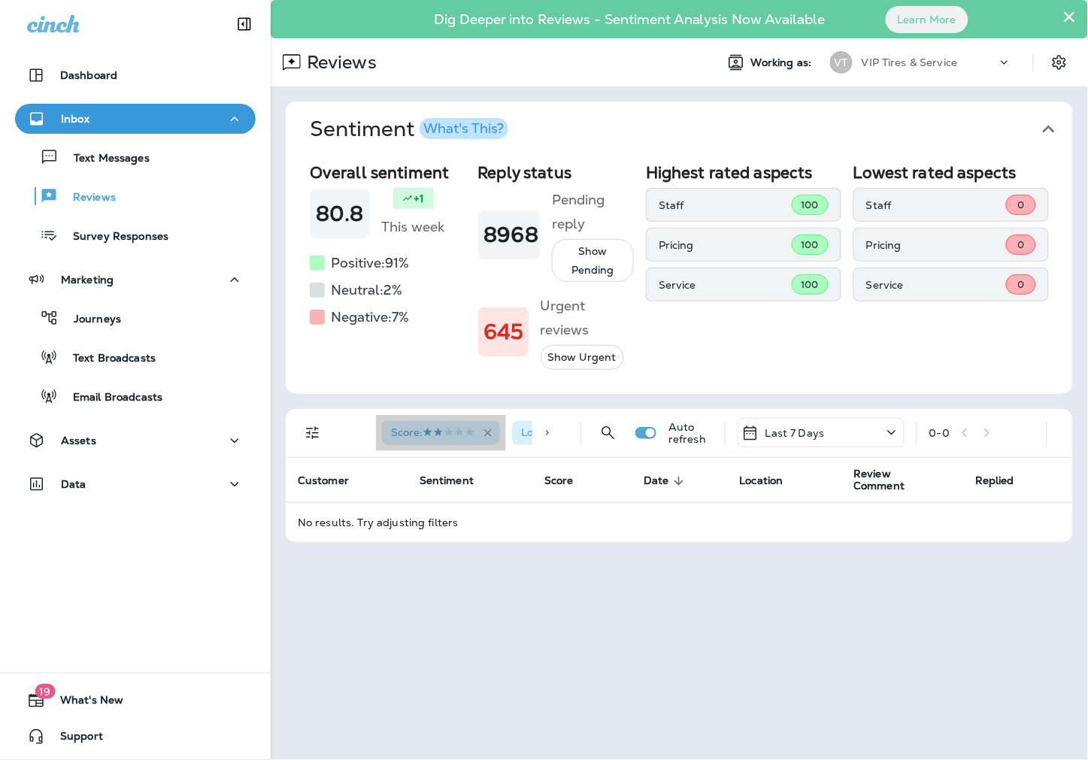
click at [486, 432] on icon "button" at bounding box center [488, 432] width 13 height 13
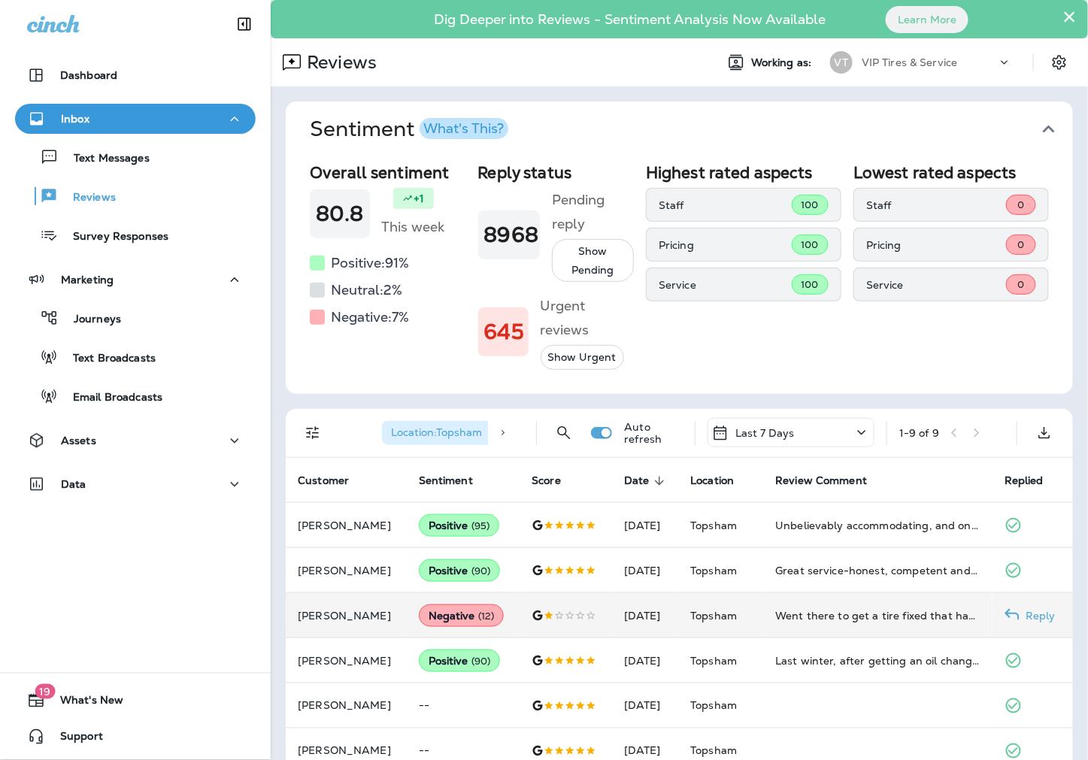
click at [356, 614] on p "[PERSON_NAME]" at bounding box center [346, 616] width 97 height 12
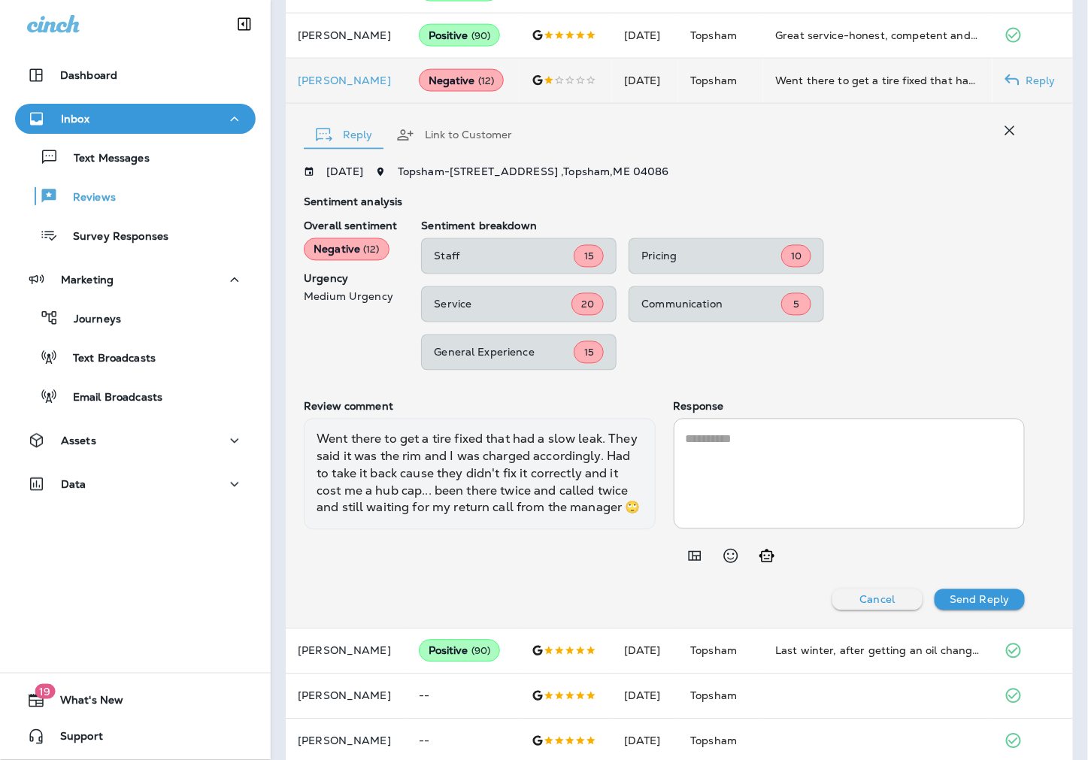
scroll to position [569, 0]
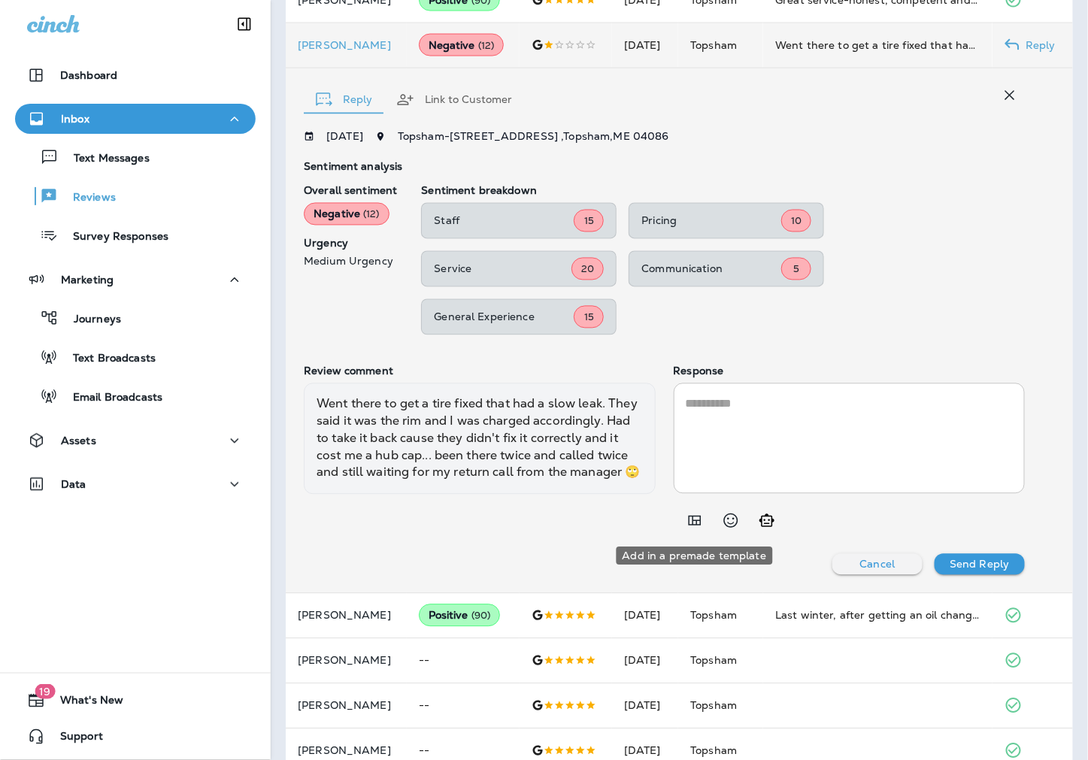
click at [695, 519] on icon "Add in a premade template" at bounding box center [695, 521] width 18 height 18
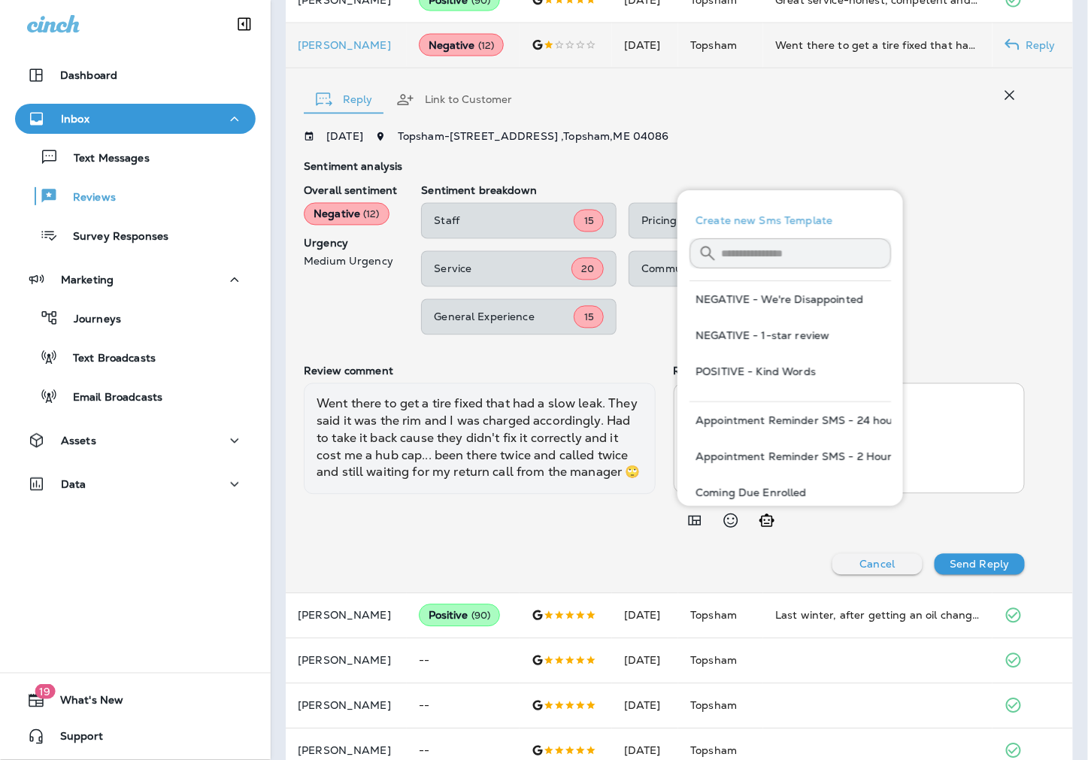
click at [786, 290] on button "NEGATIVE - We're Disappointed" at bounding box center [789, 299] width 201 height 36
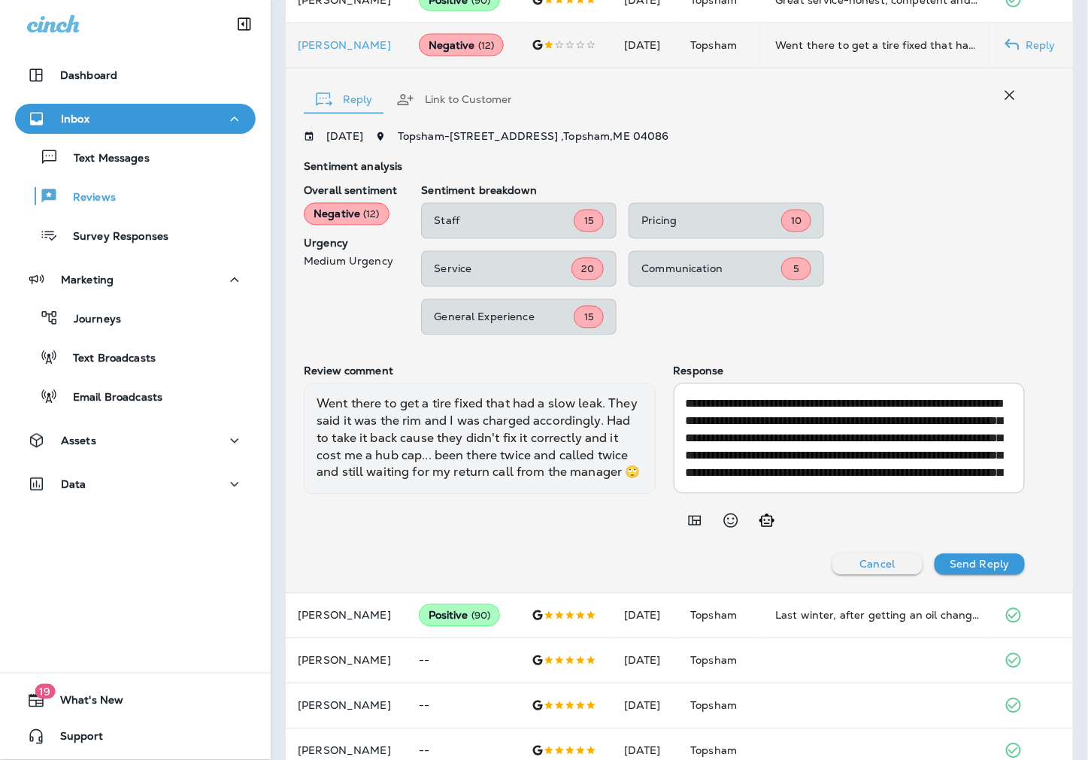
click at [838, 439] on textarea "**********" at bounding box center [849, 438] width 326 height 86
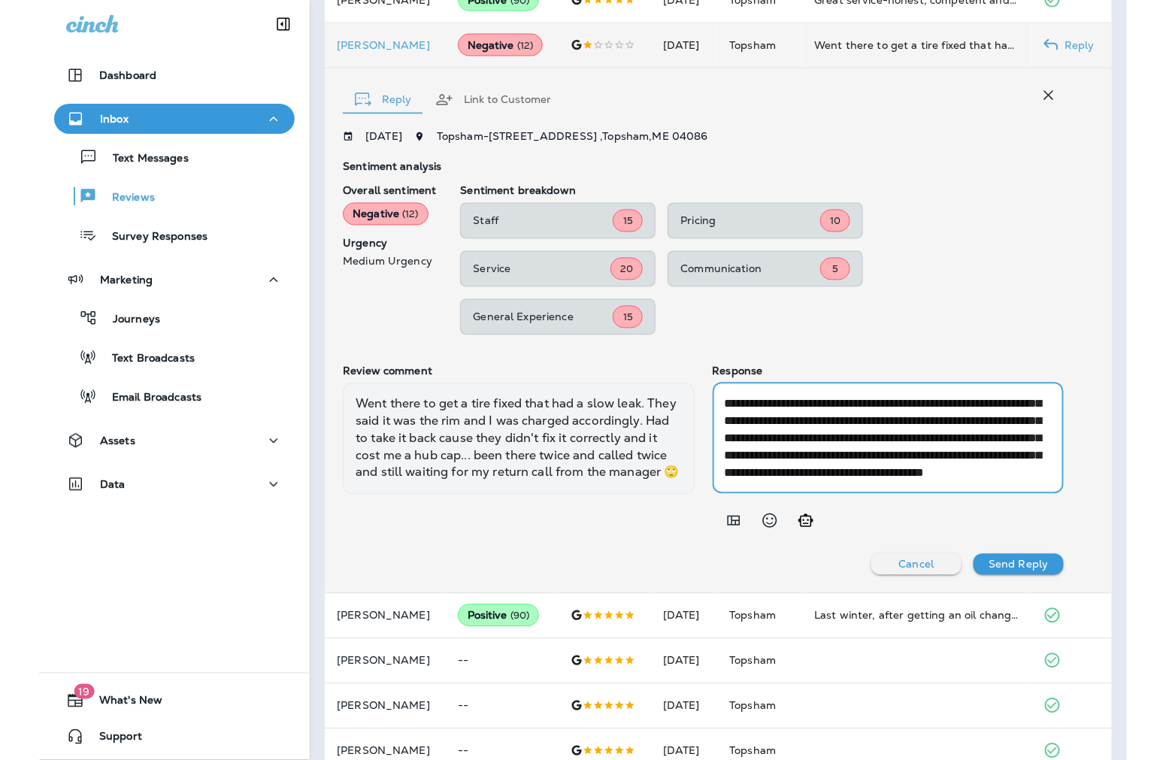
scroll to position [51, 0]
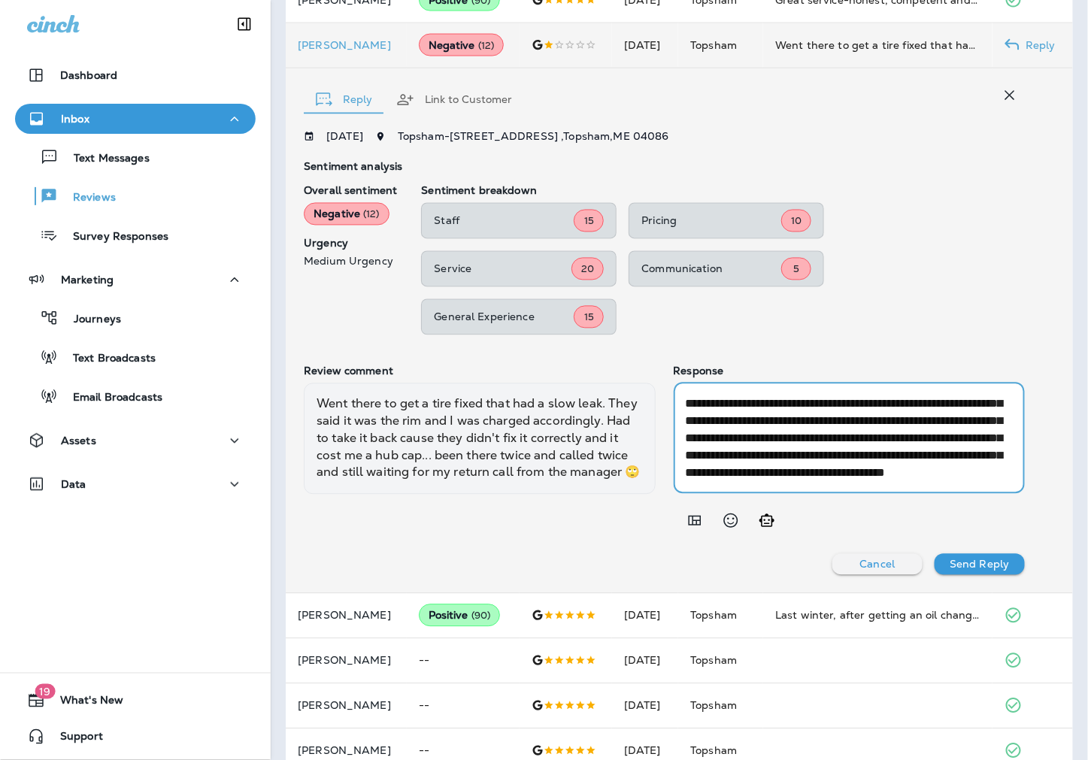
click at [823, 447] on textarea "**********" at bounding box center [849, 438] width 326 height 86
drag, startPoint x: 841, startPoint y: 438, endPoint x: 786, endPoint y: 439, distance: 54.1
click at [786, 439] on textarea "**********" at bounding box center [849, 438] width 326 height 86
type textarea "**********"
click at [1003, 565] on p "Send Reply" at bounding box center [979, 565] width 59 height 12
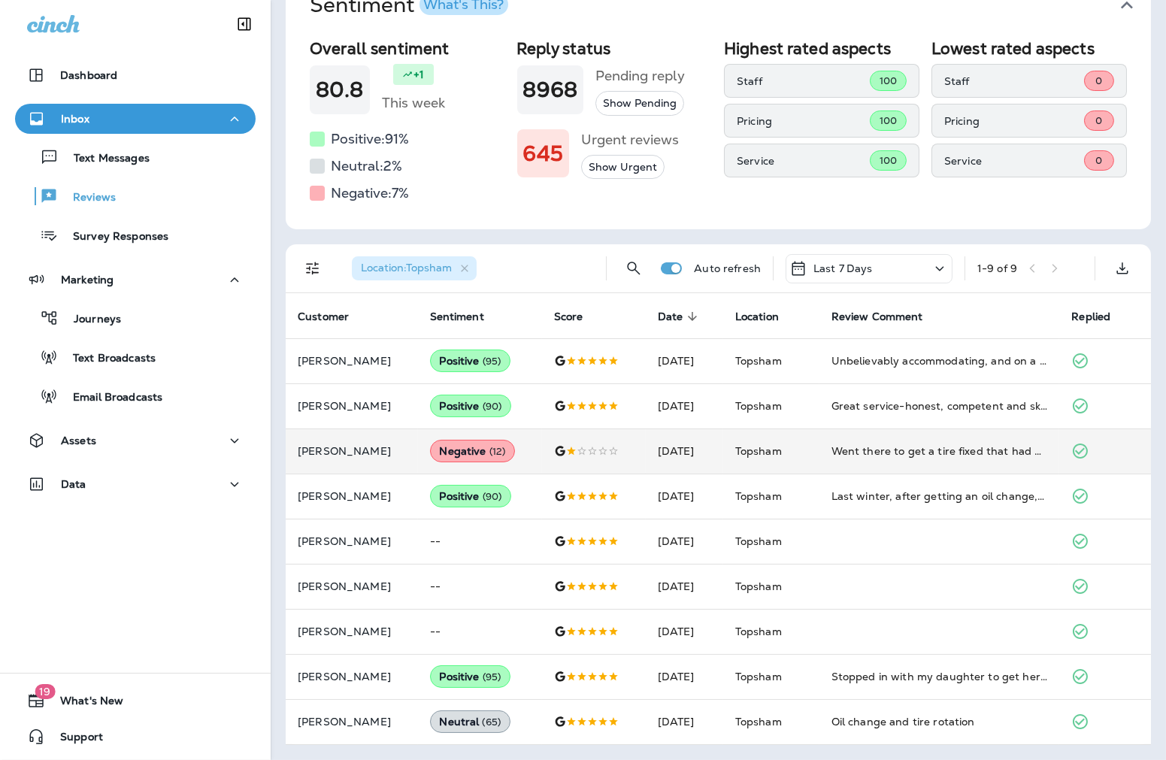
scroll to position [124, 0]
click at [96, 474] on button "Data" at bounding box center [135, 484] width 241 height 30
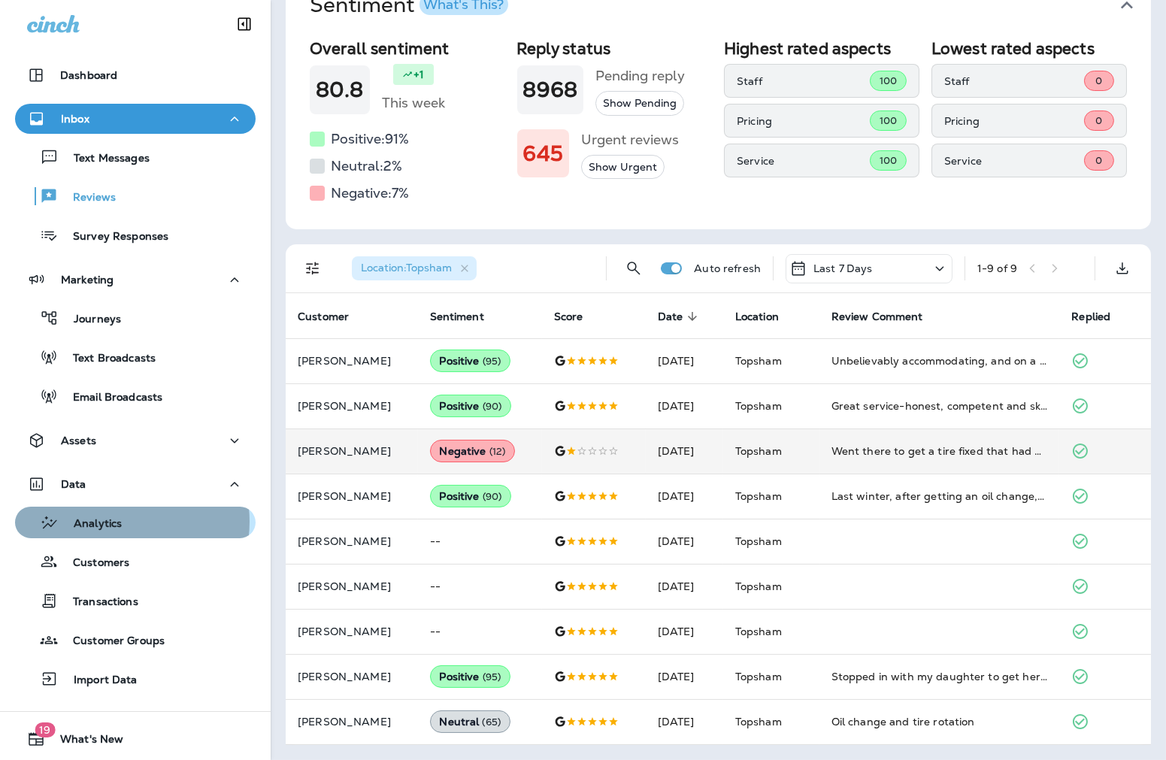
click at [121, 522] on p "Analytics" at bounding box center [90, 524] width 63 height 14
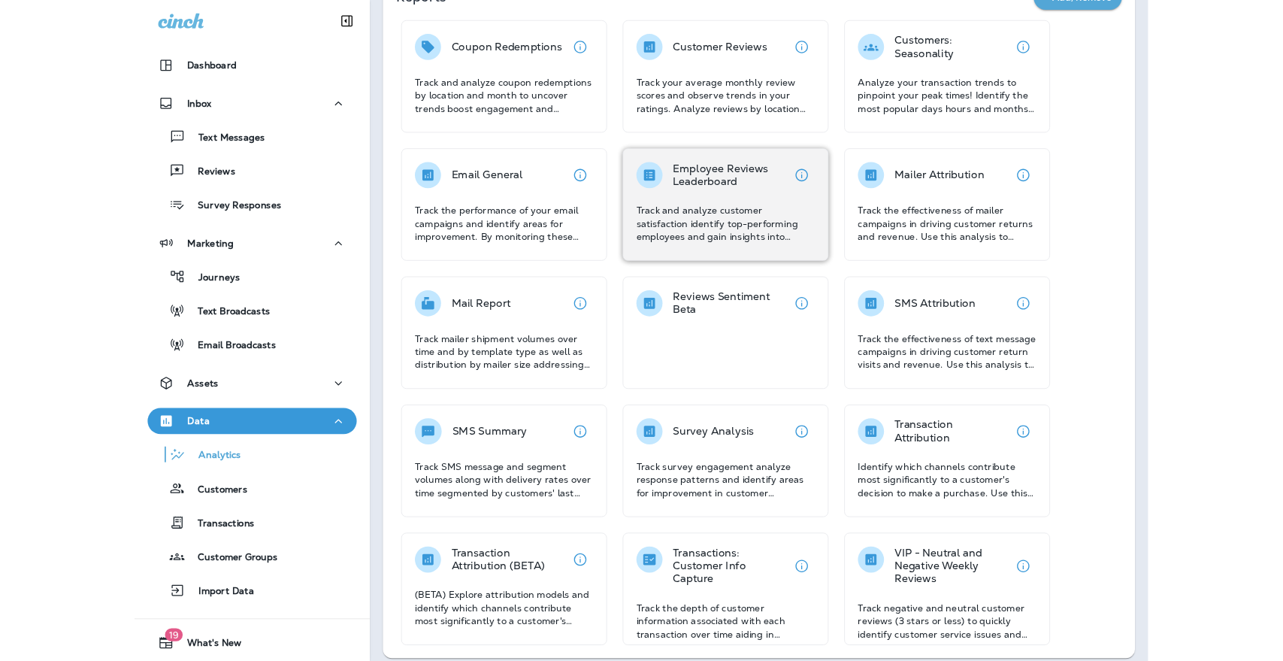
scroll to position [144, 0]
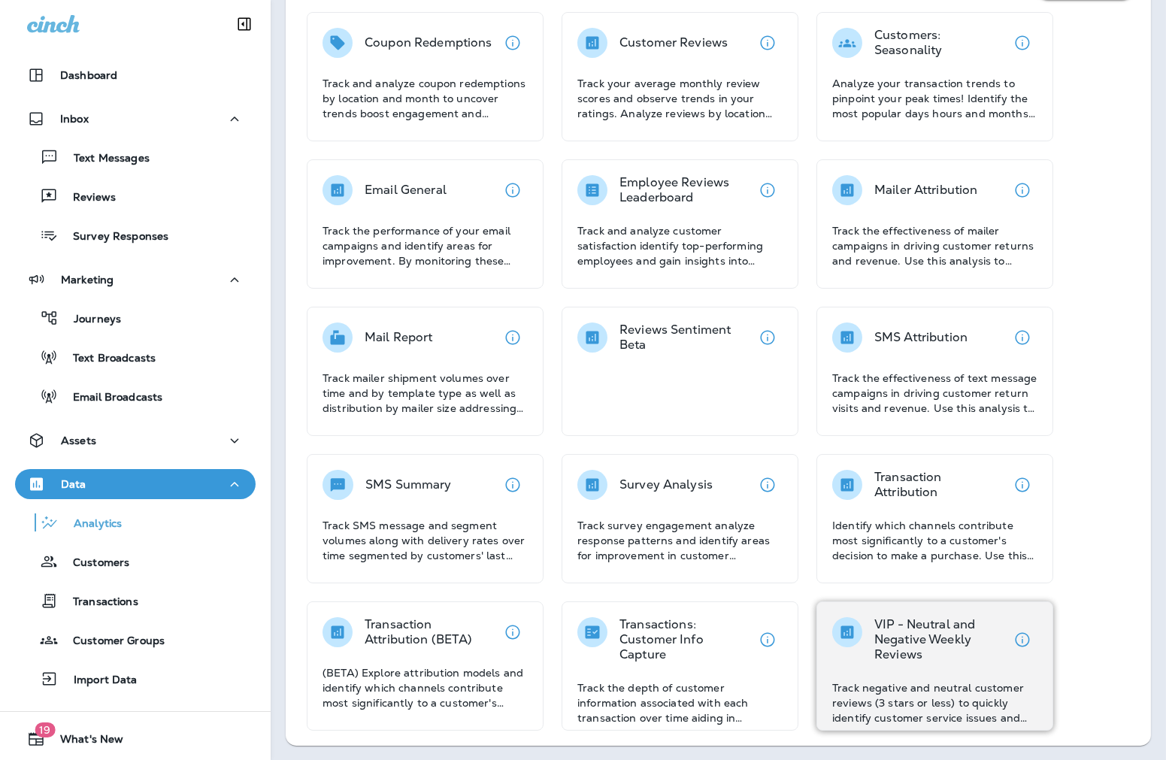
click at [947, 670] on div "VIP - Neutral and Negative Weekly Reviews Track negative and neutral customer r…" at bounding box center [934, 671] width 205 height 108
